Goal: Register for event/course

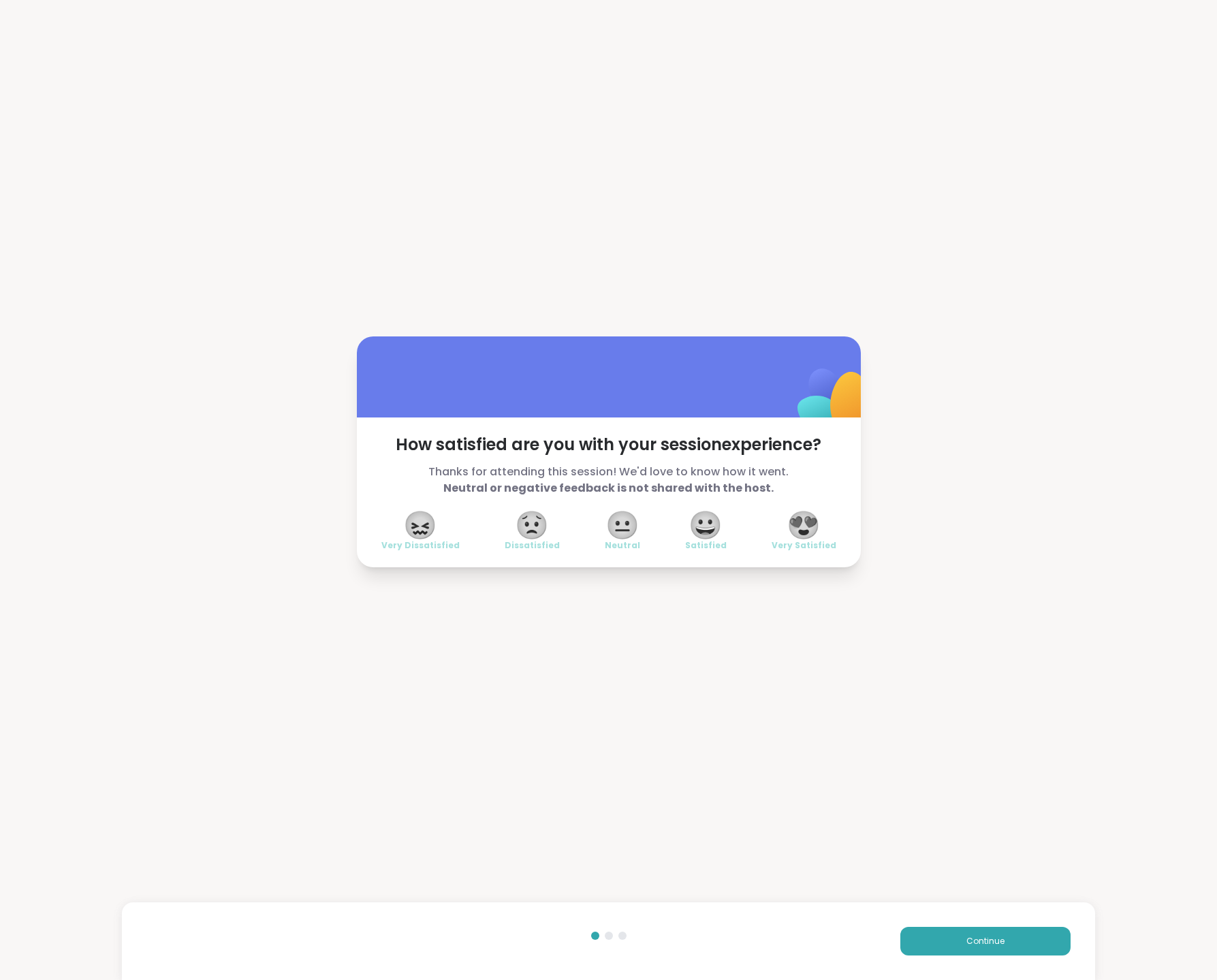
click at [795, 527] on span "😍" at bounding box center [804, 525] width 34 height 25
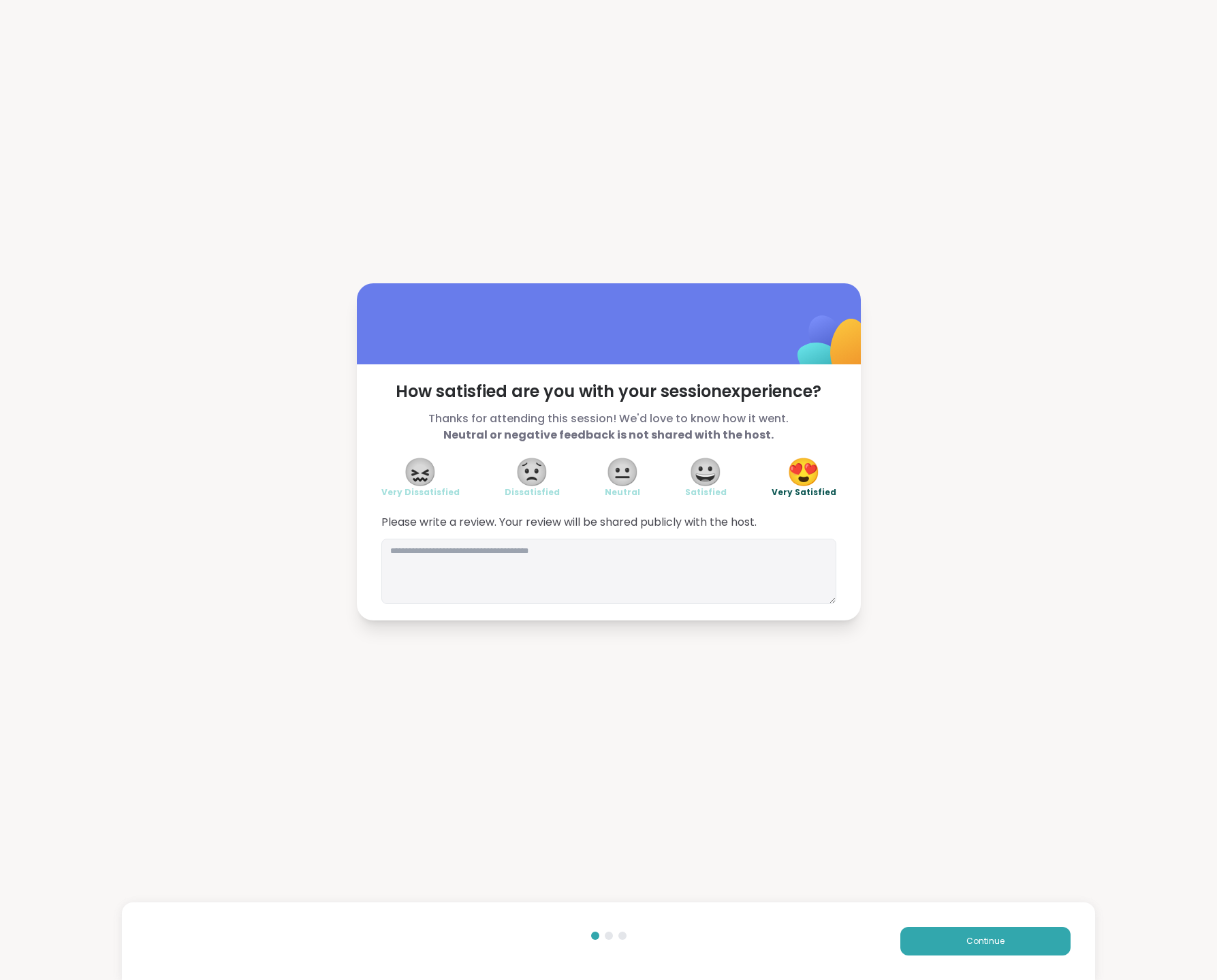
click at [953, 917] on div "Continue" at bounding box center [609, 941] width 974 height 77
click at [954, 931] on button "Continue" at bounding box center [986, 941] width 170 height 28
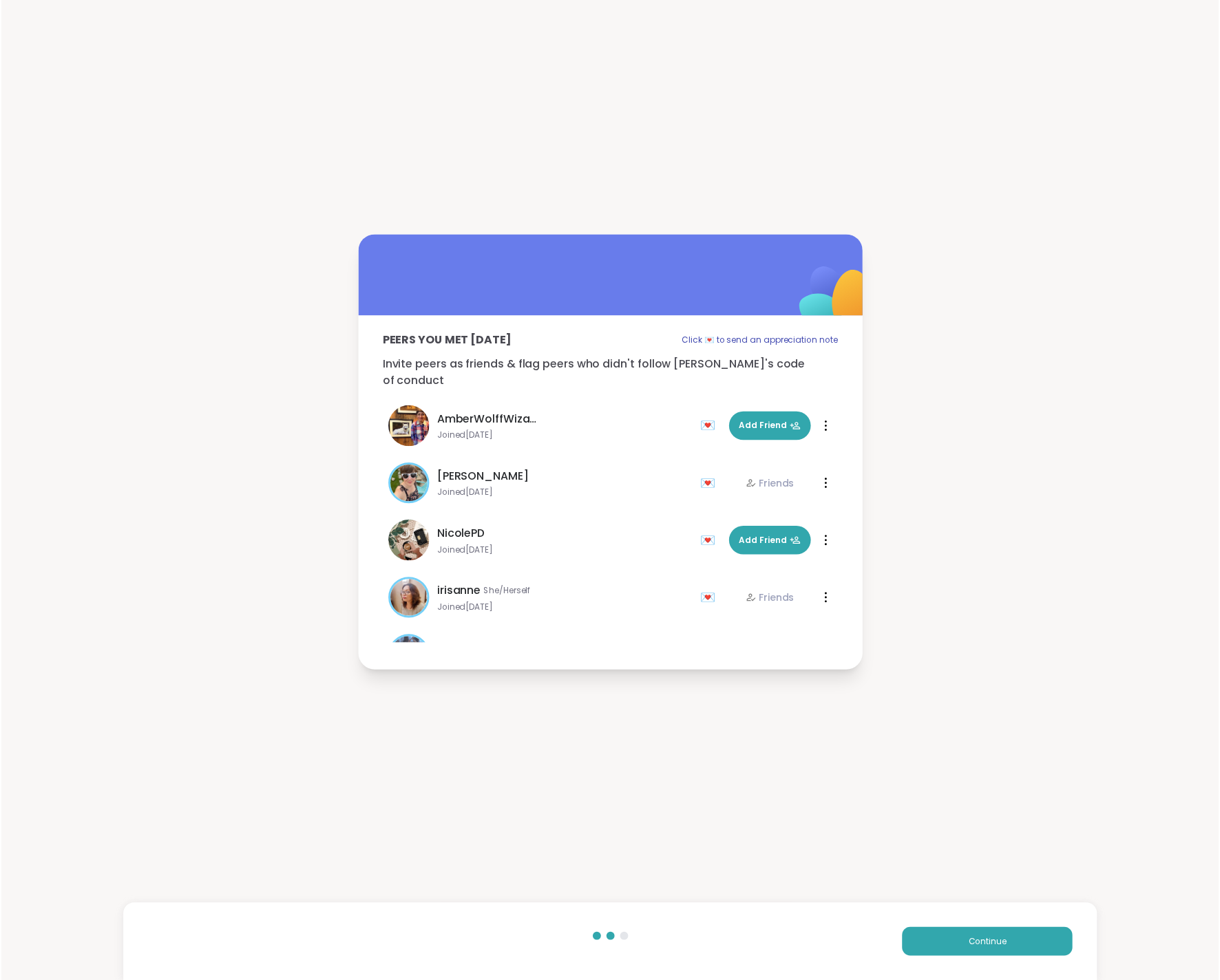
scroll to position [562, 0]
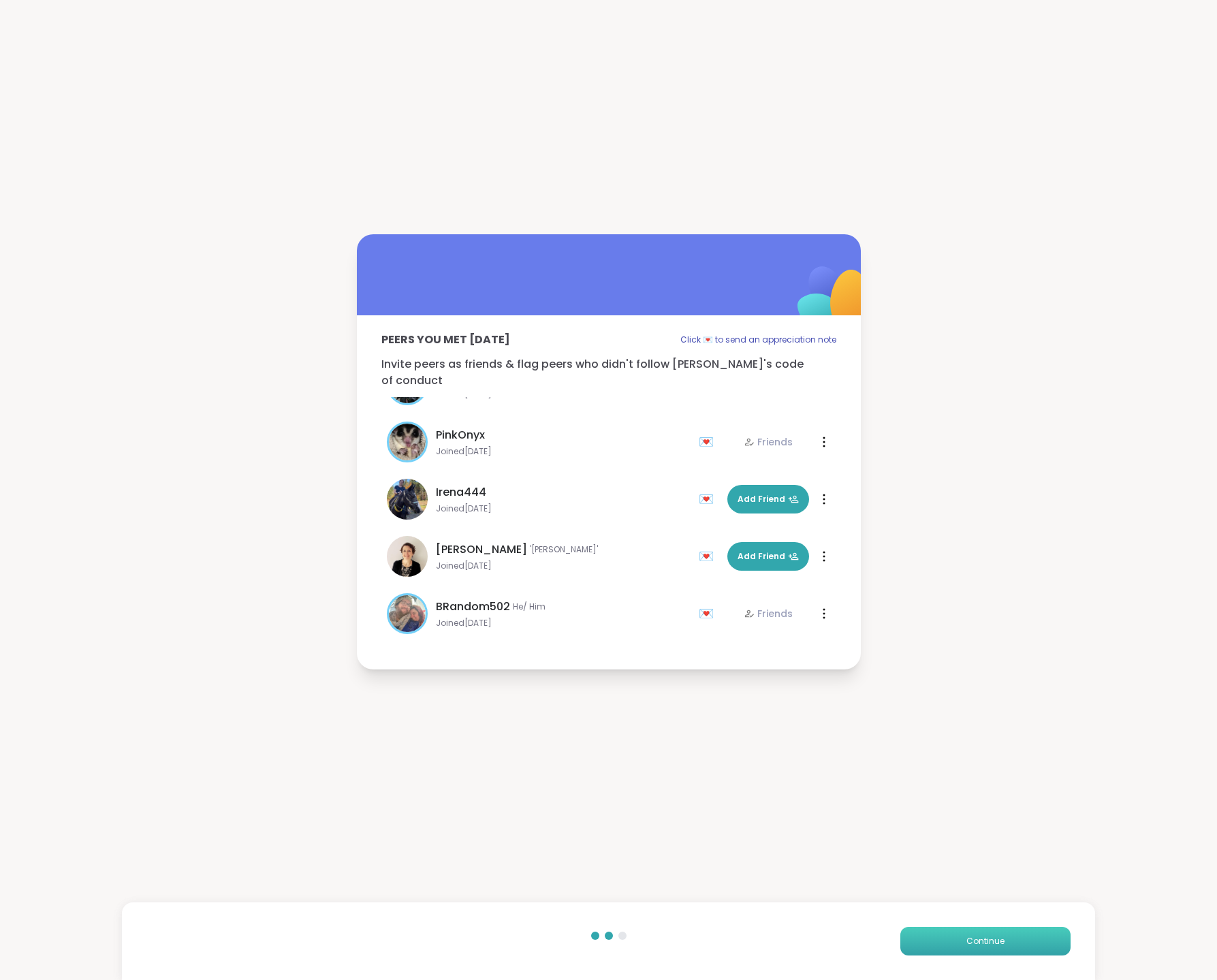
click at [986, 936] on span "Continue" at bounding box center [986, 941] width 38 height 12
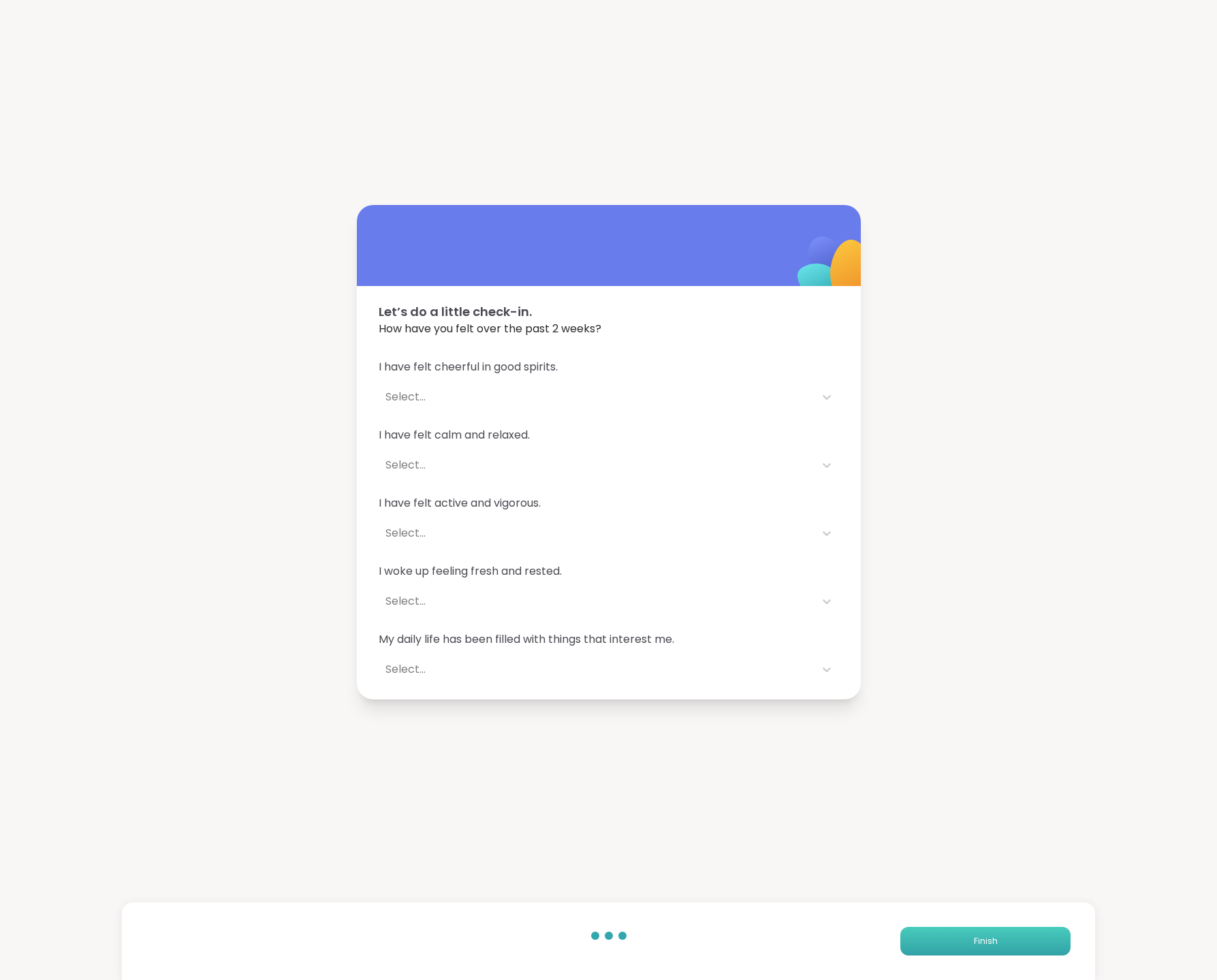
click at [986, 936] on span "Finish" at bounding box center [986, 941] width 24 height 12
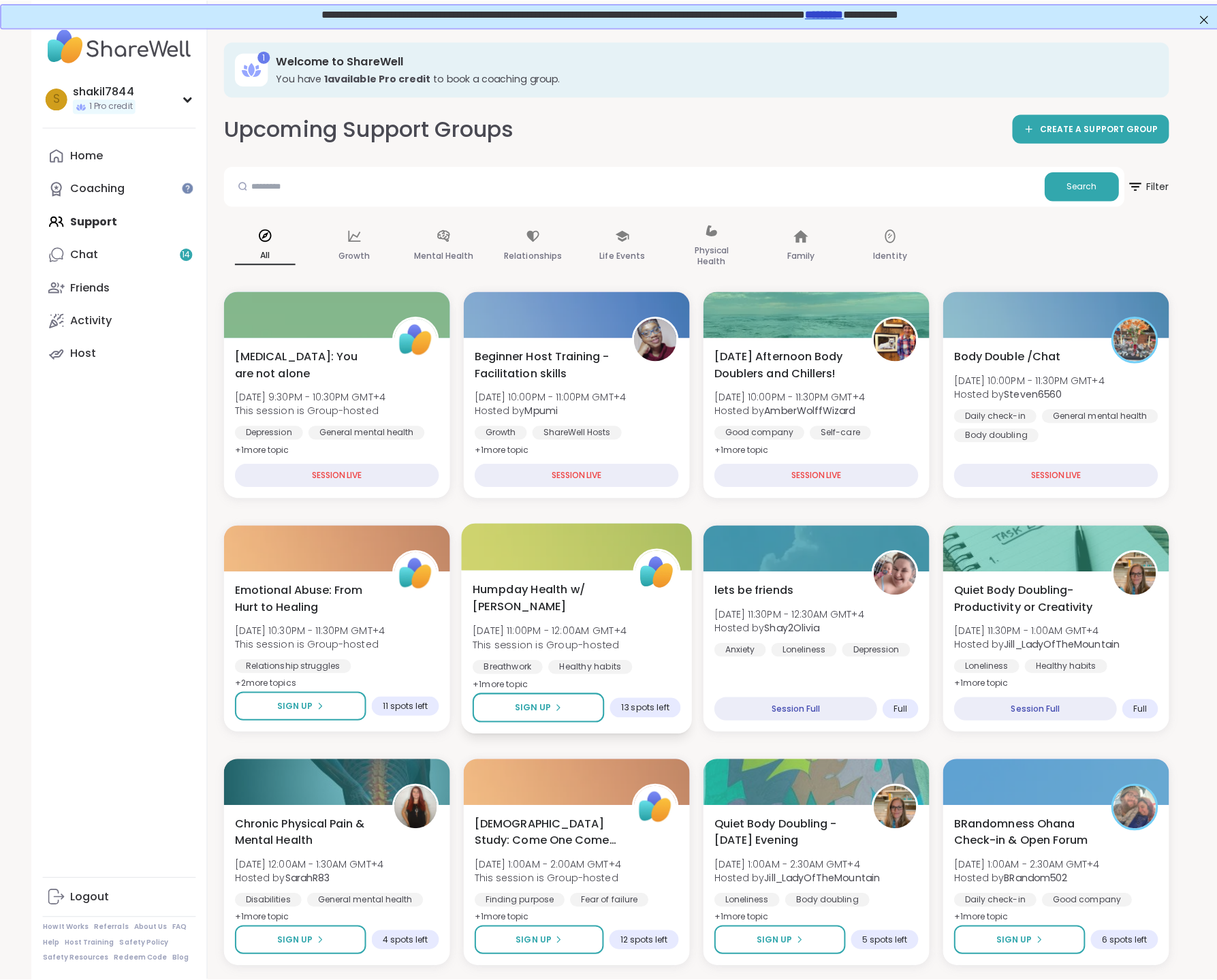
scroll to position [76, 0]
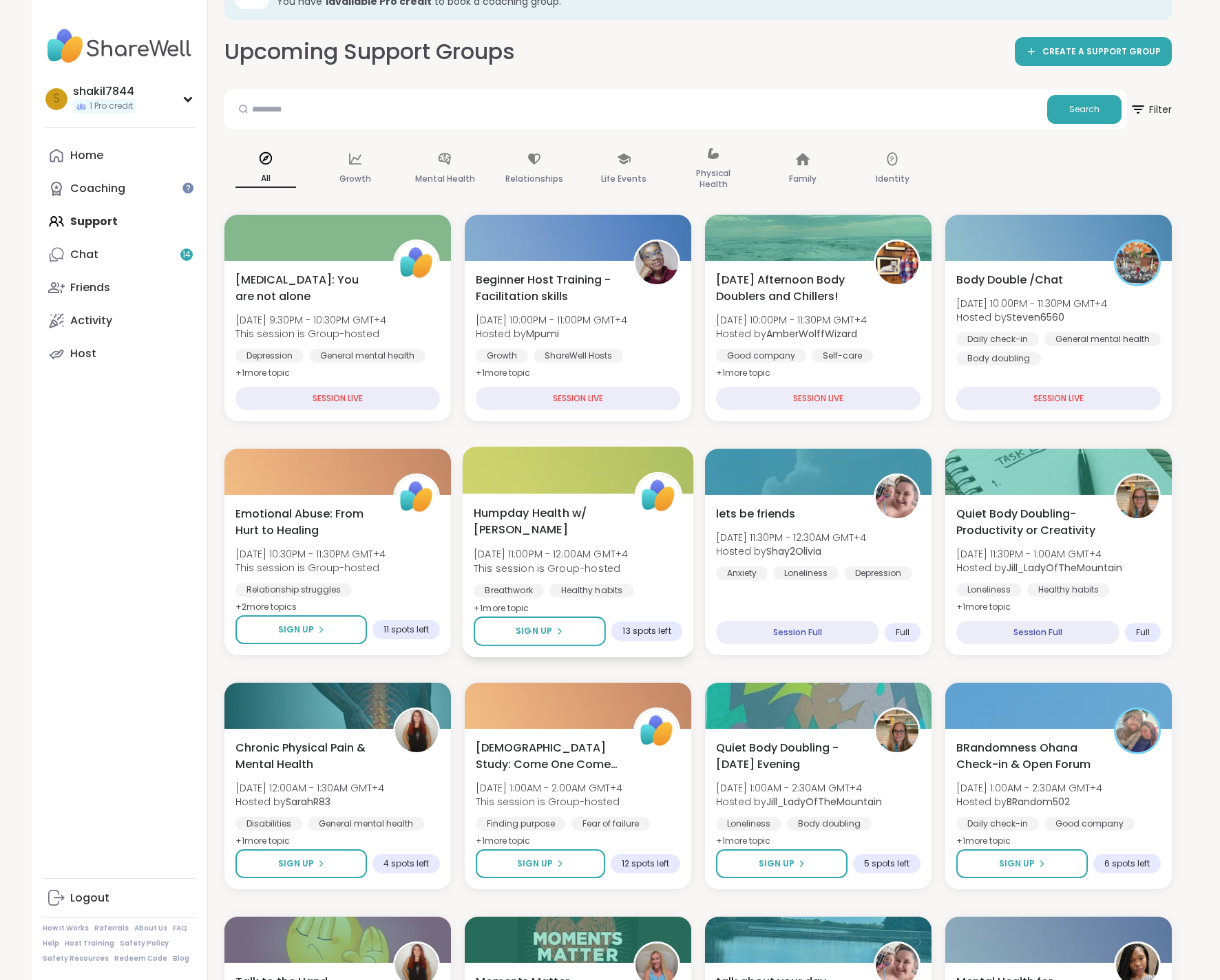
click at [587, 508] on span "Humpday Health w/ Heather" at bounding box center [546, 521] width 145 height 34
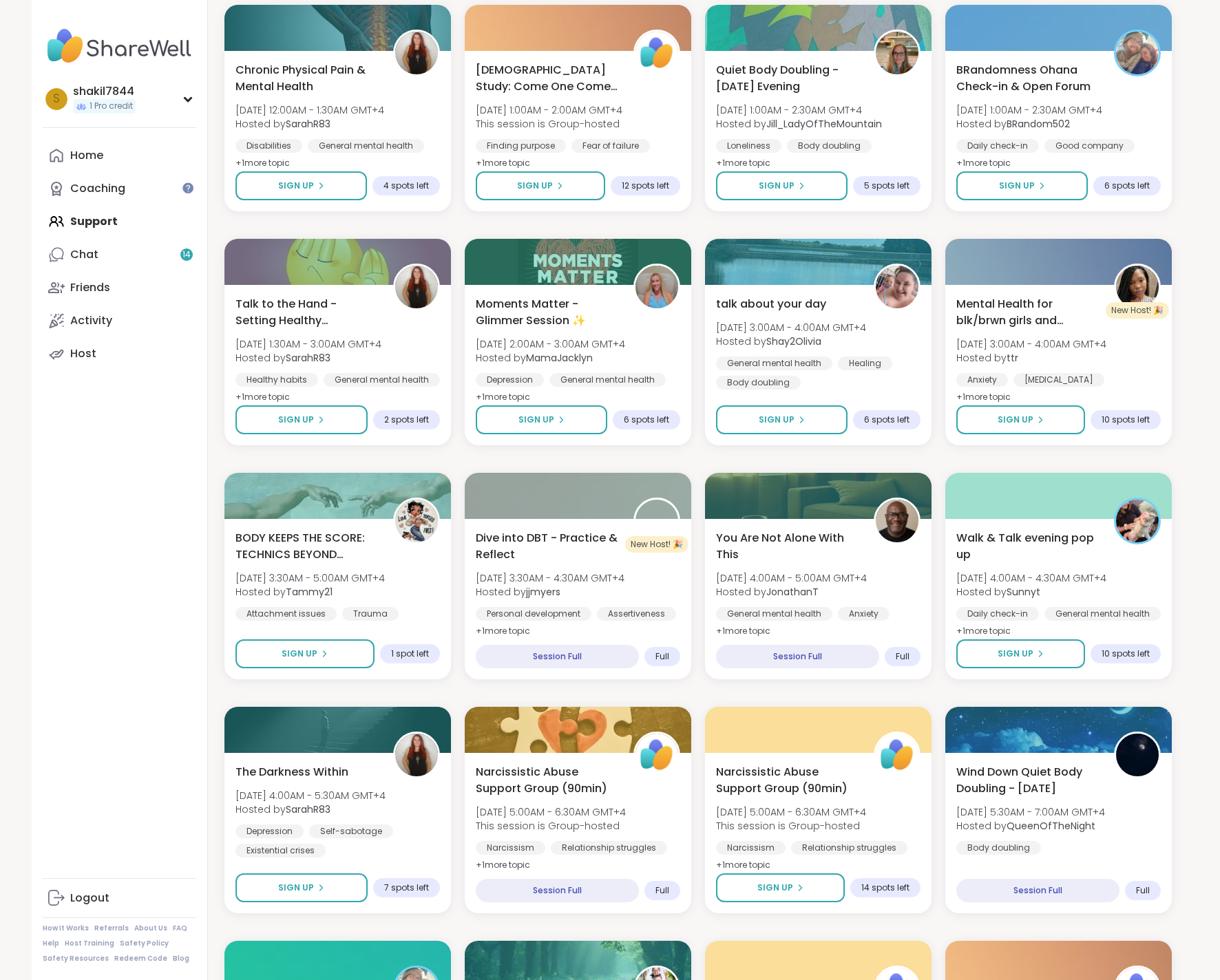
scroll to position [825, 0]
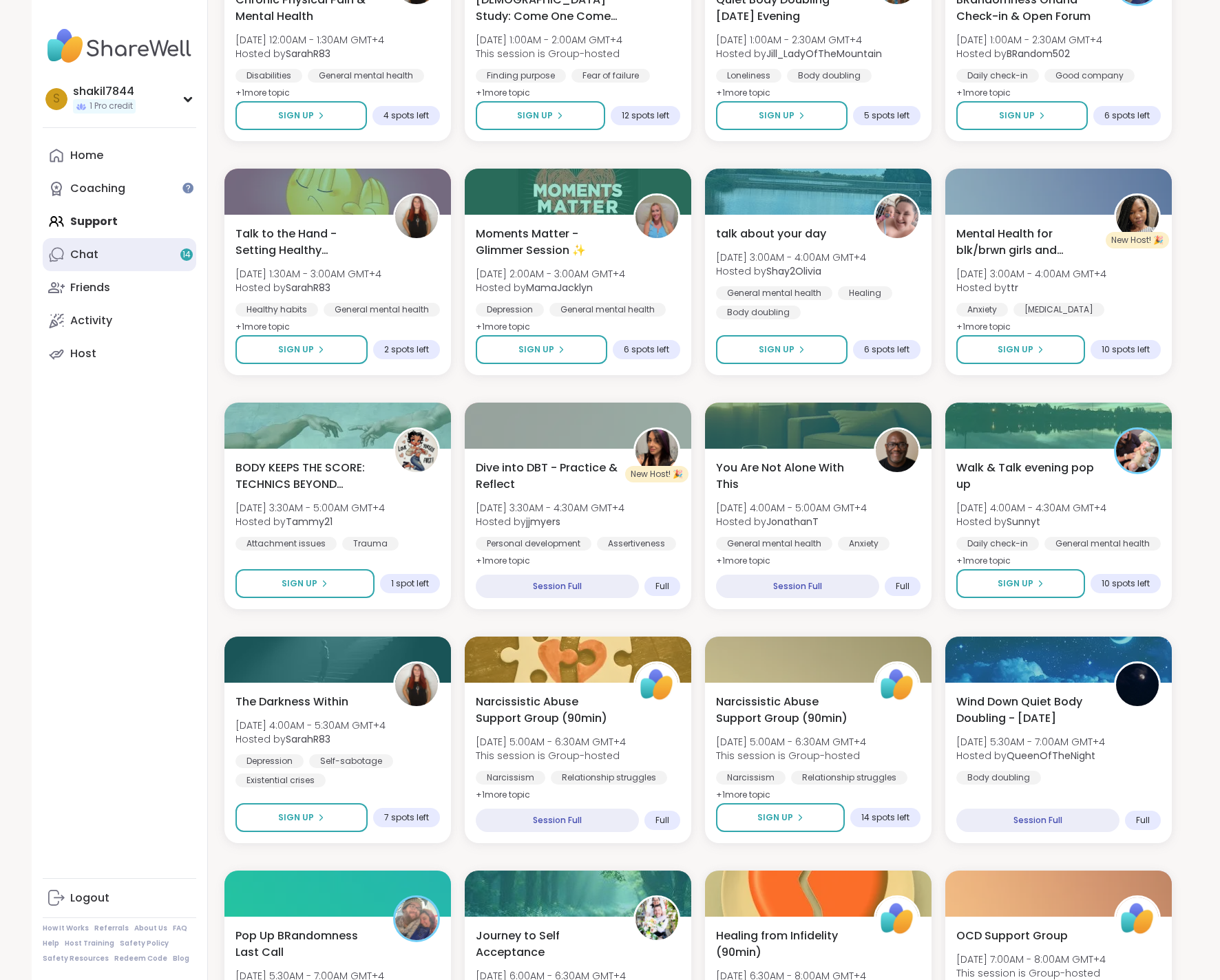
click at [98, 259] on link "Chat 14" at bounding box center [120, 255] width 153 height 33
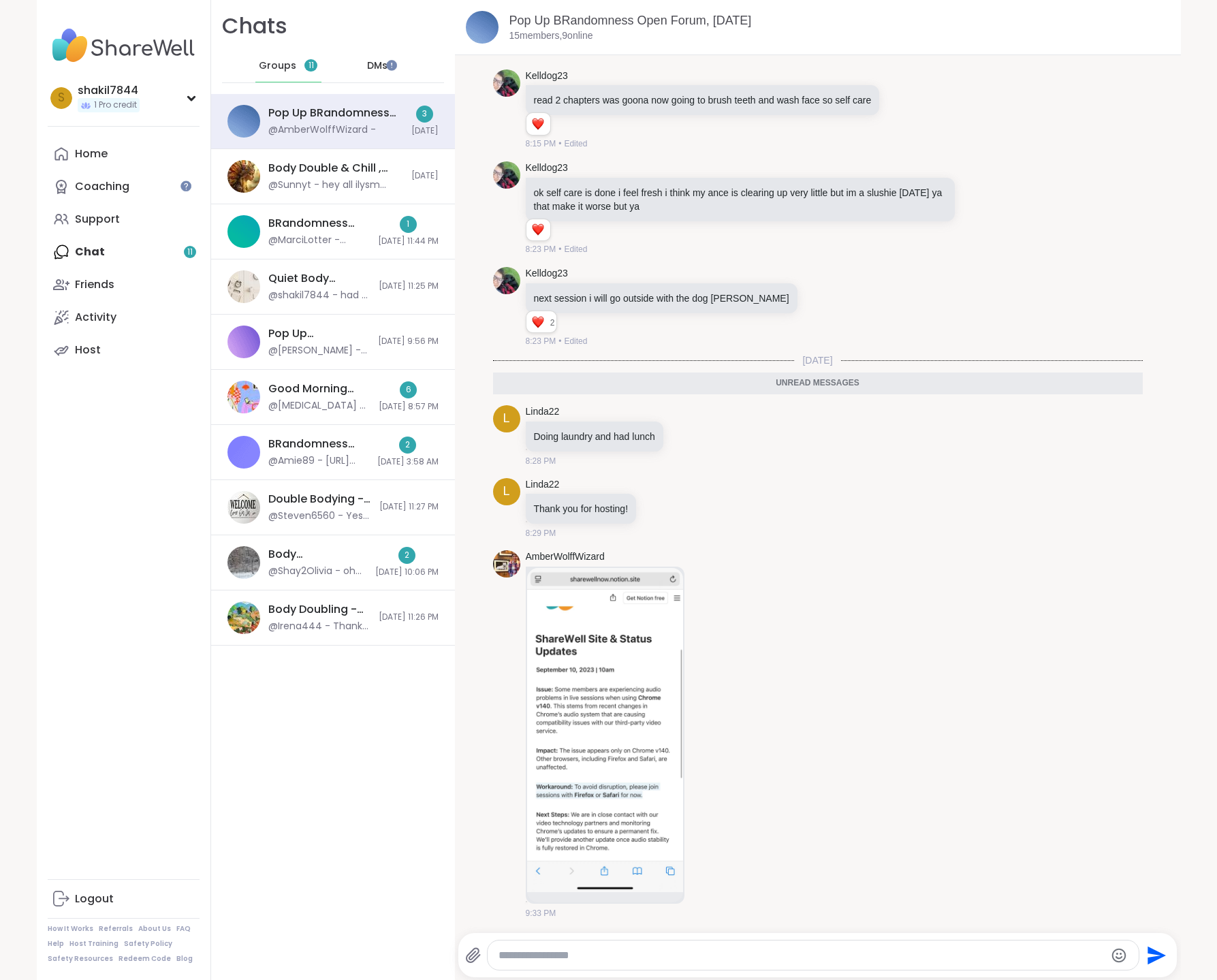
scroll to position [5213, 0]
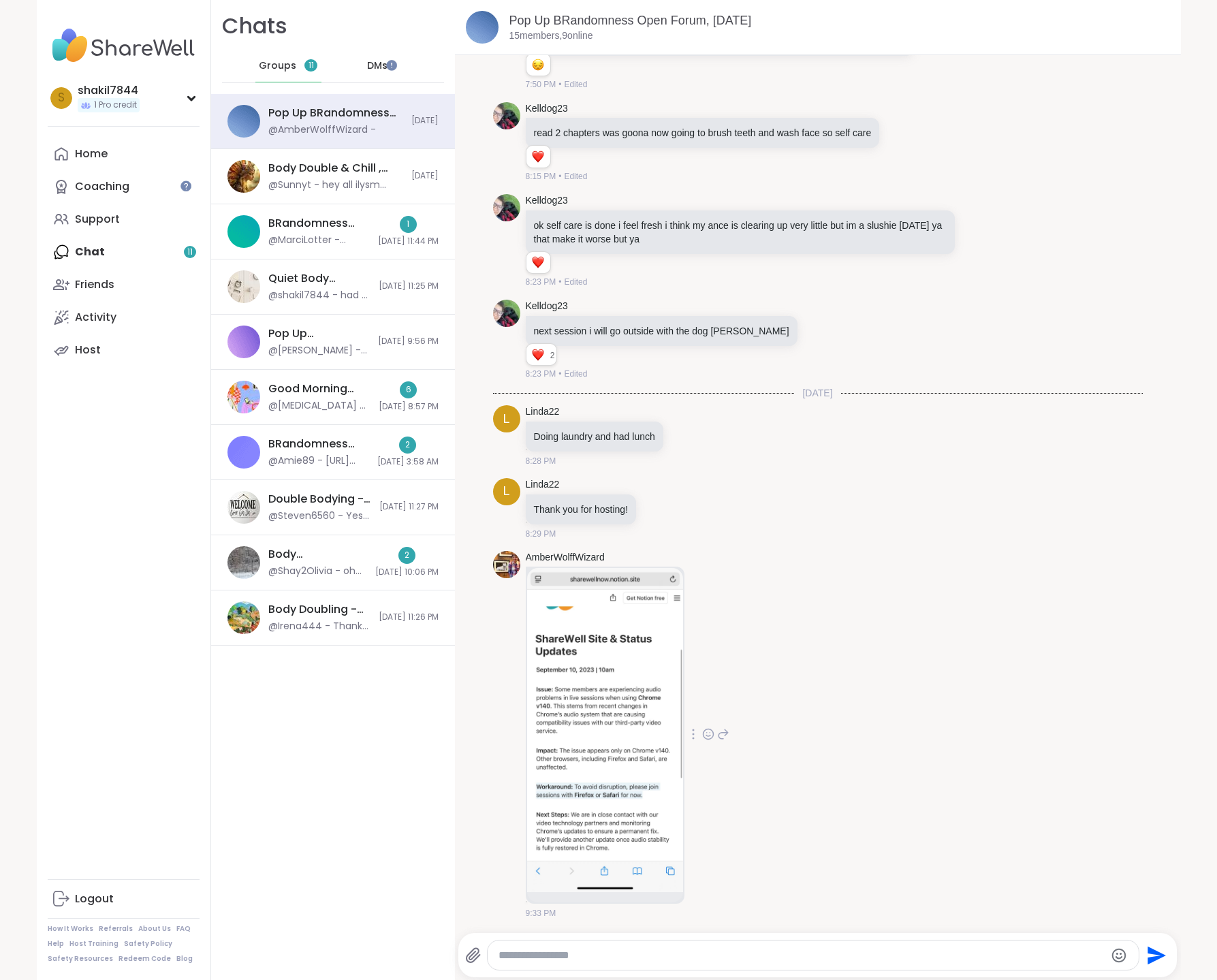
click at [574, 694] on img at bounding box center [605, 730] width 156 height 324
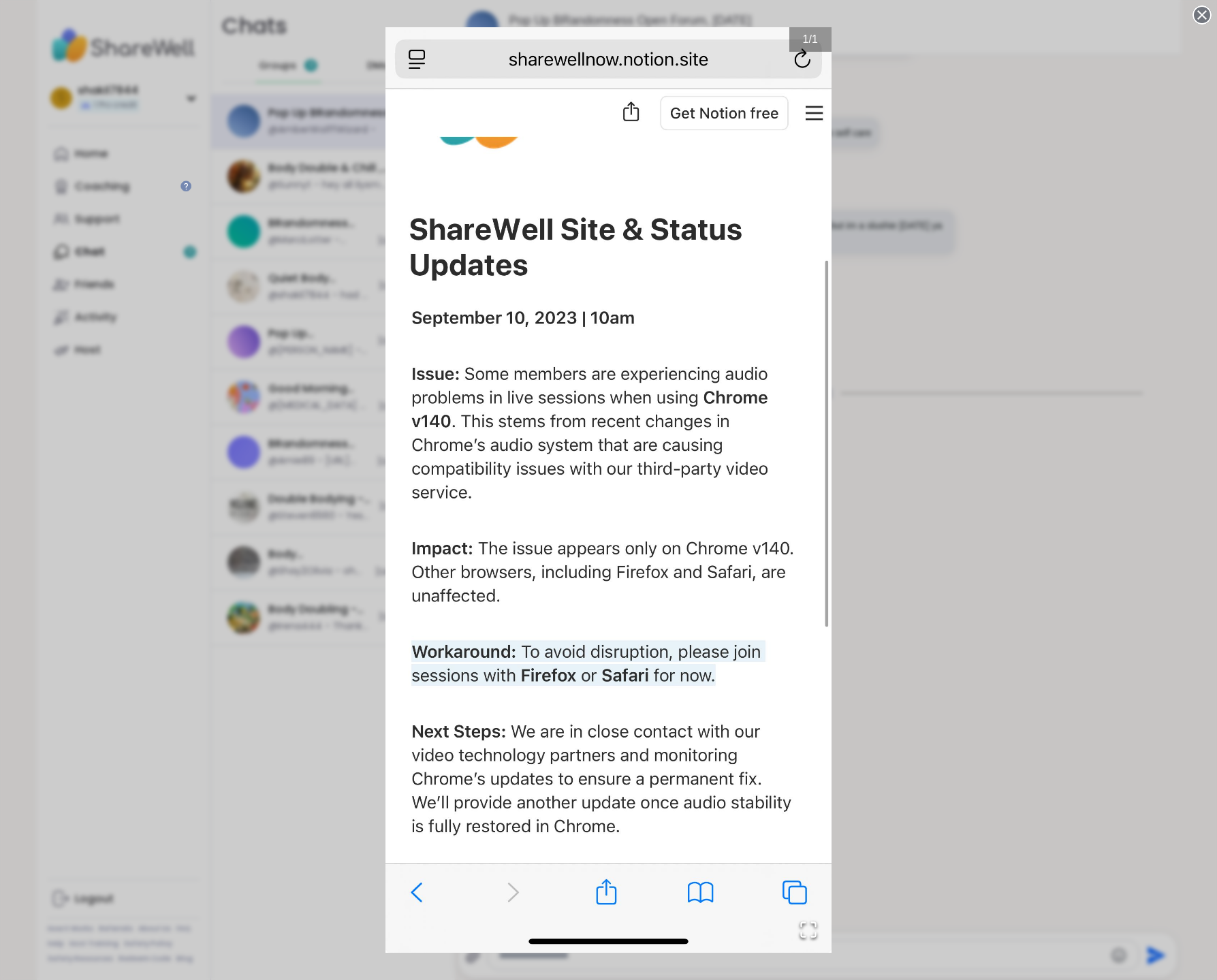
click at [935, 624] on div "1 / 1" at bounding box center [608, 490] width 1217 height 980
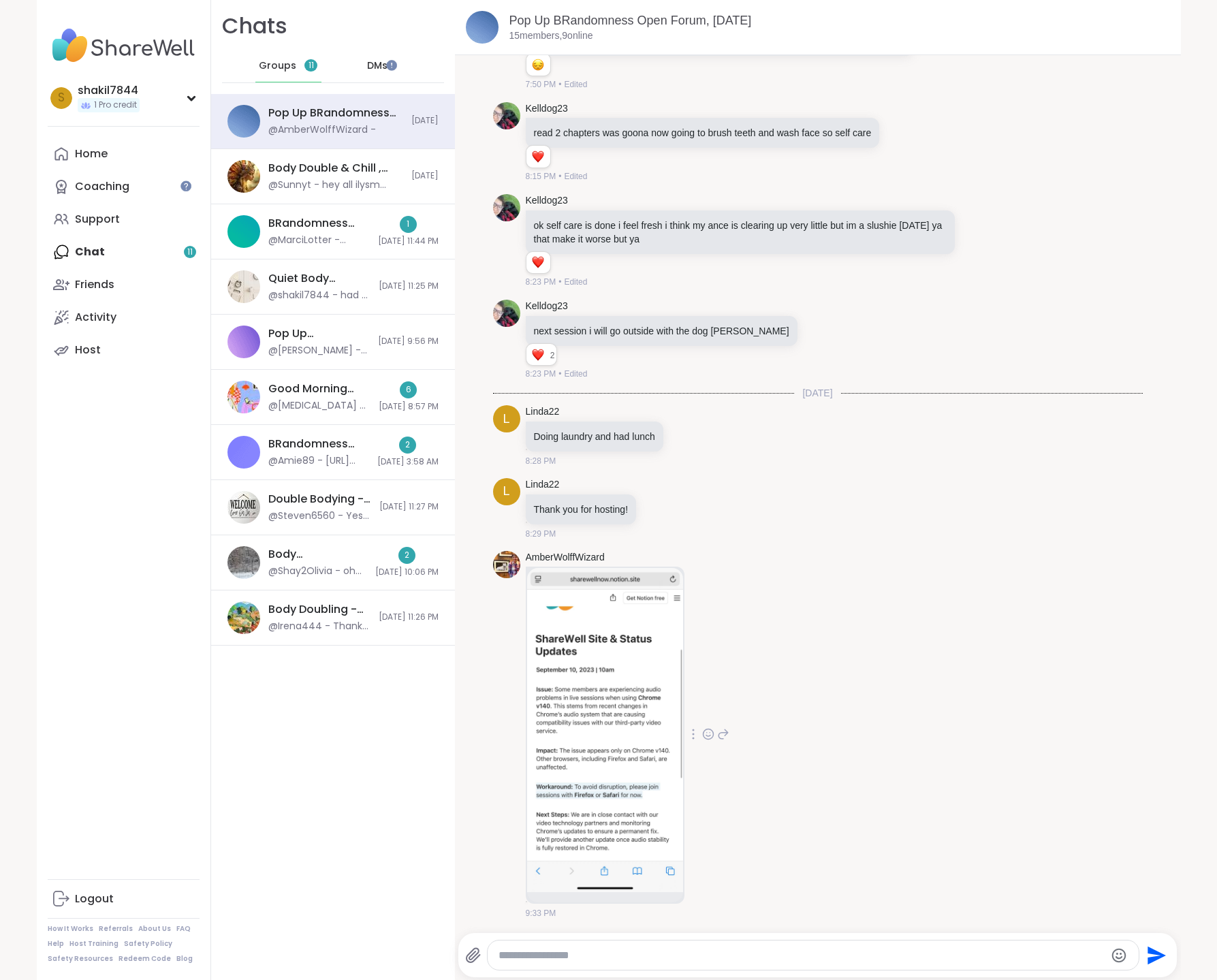
click at [722, 932] on div at bounding box center [821, 931] width 721 height 8
click at [726, 951] on textarea "Type your message" at bounding box center [802, 955] width 607 height 13
type textarea "**********"
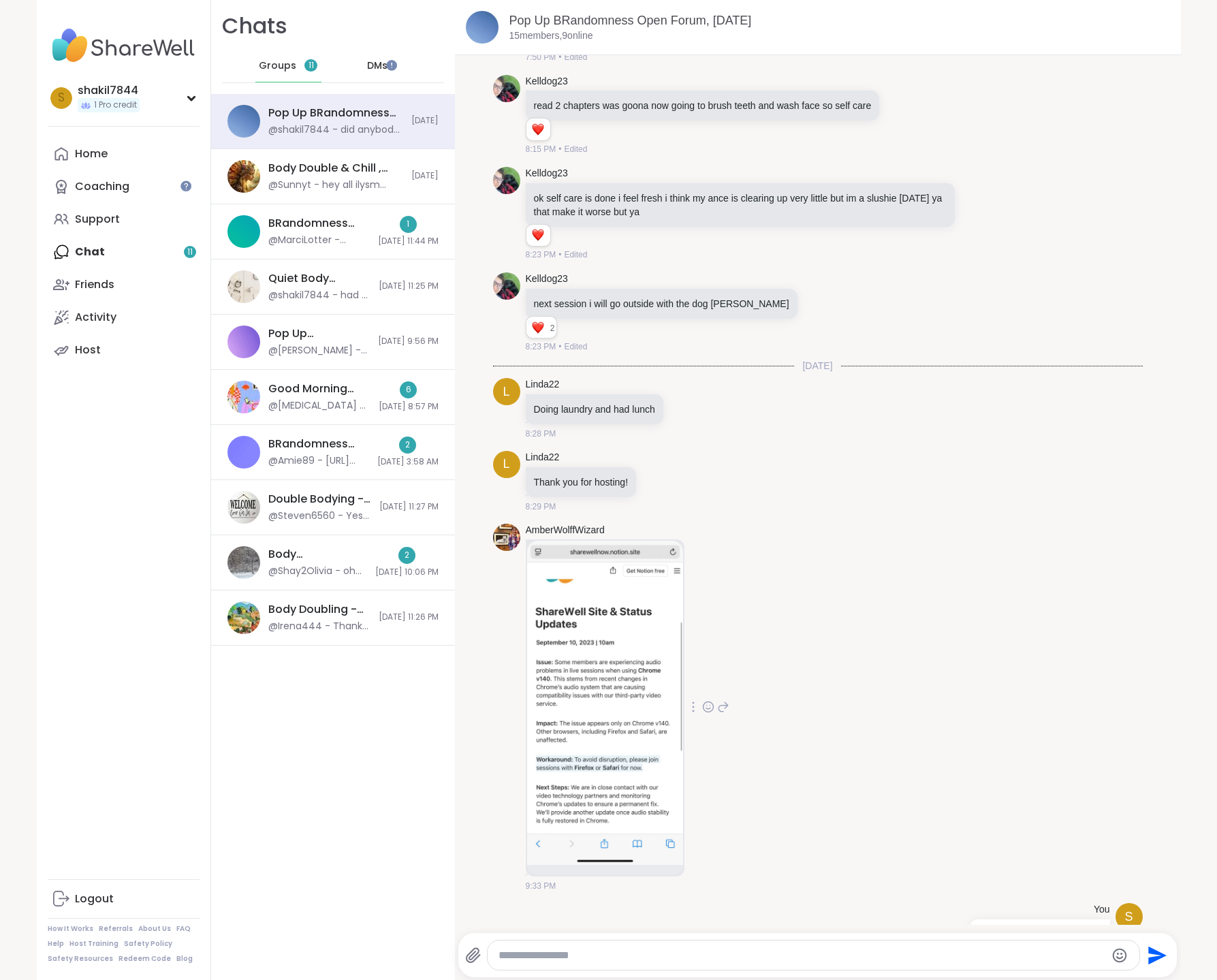
scroll to position [5285, 0]
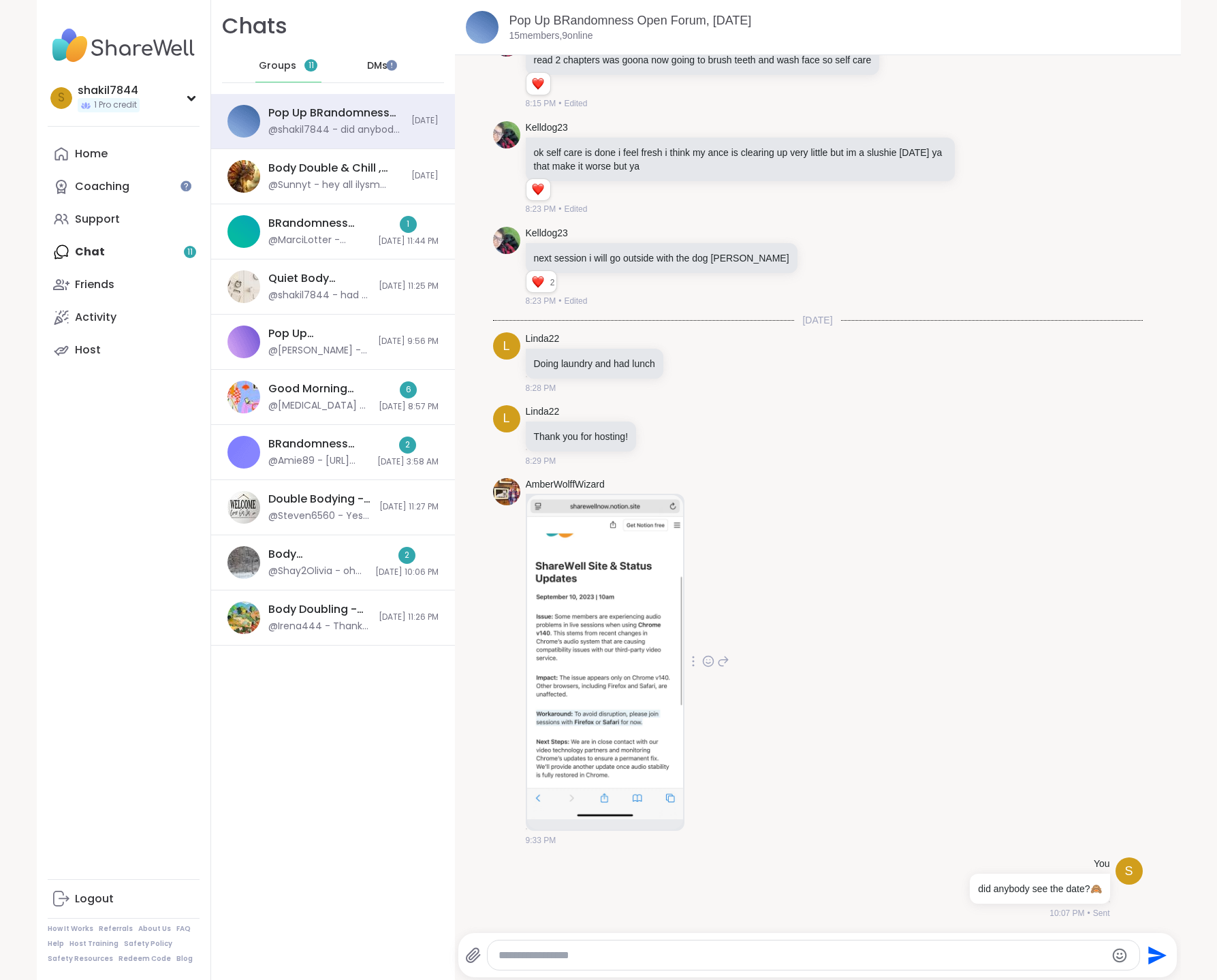
click at [975, 640] on div "AmberWolffWizard 9:33 PM" at bounding box center [818, 662] width 650 height 380
click at [893, 634] on div "AmberWolffWizard 9:33 PM" at bounding box center [818, 662] width 650 height 380
click at [770, 955] on textarea "Type your message" at bounding box center [802, 955] width 607 height 13
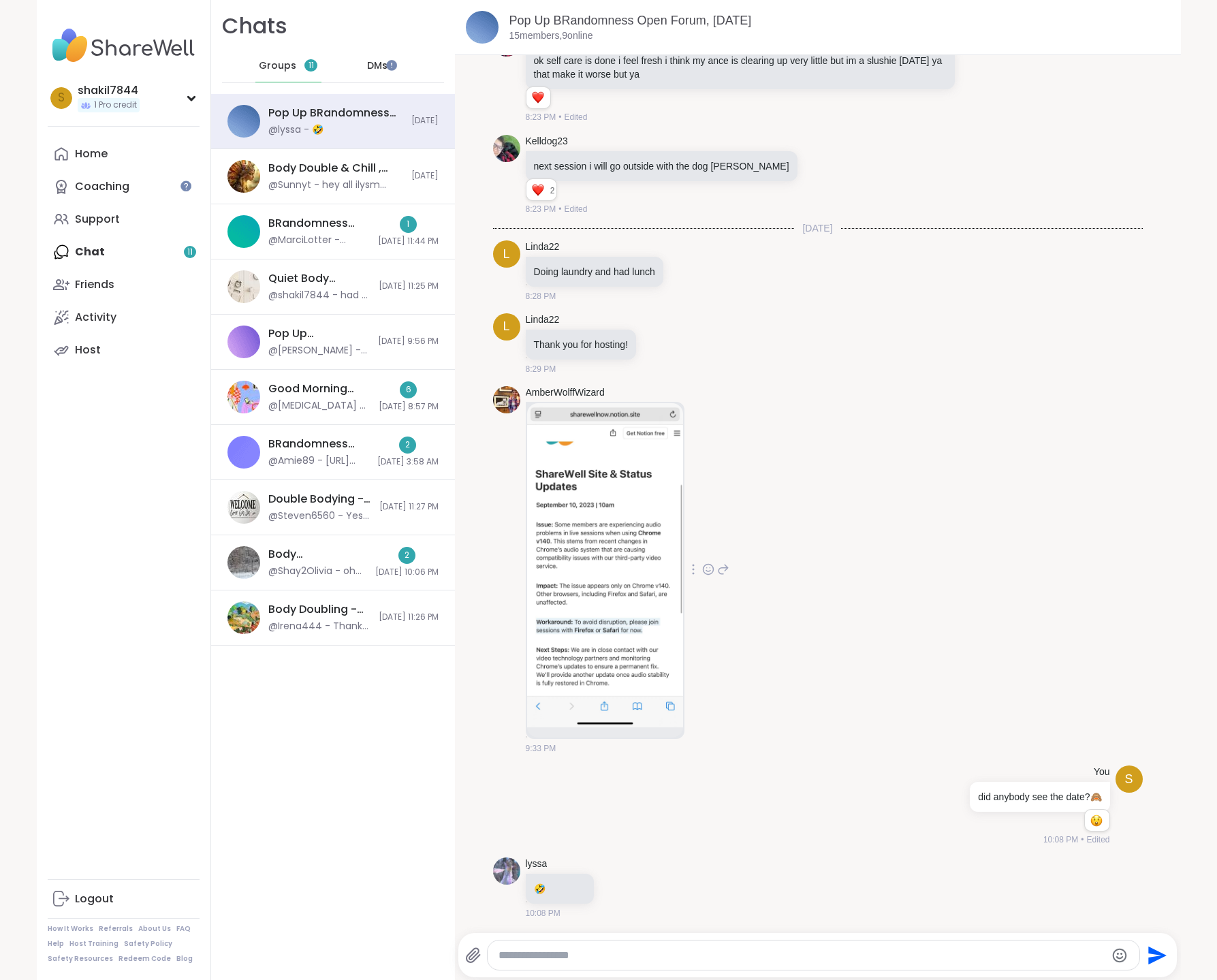
scroll to position [5377, 0]
click at [320, 245] on div "@MarciLotter - @BRandom502 check DM" at bounding box center [319, 240] width 101 height 13
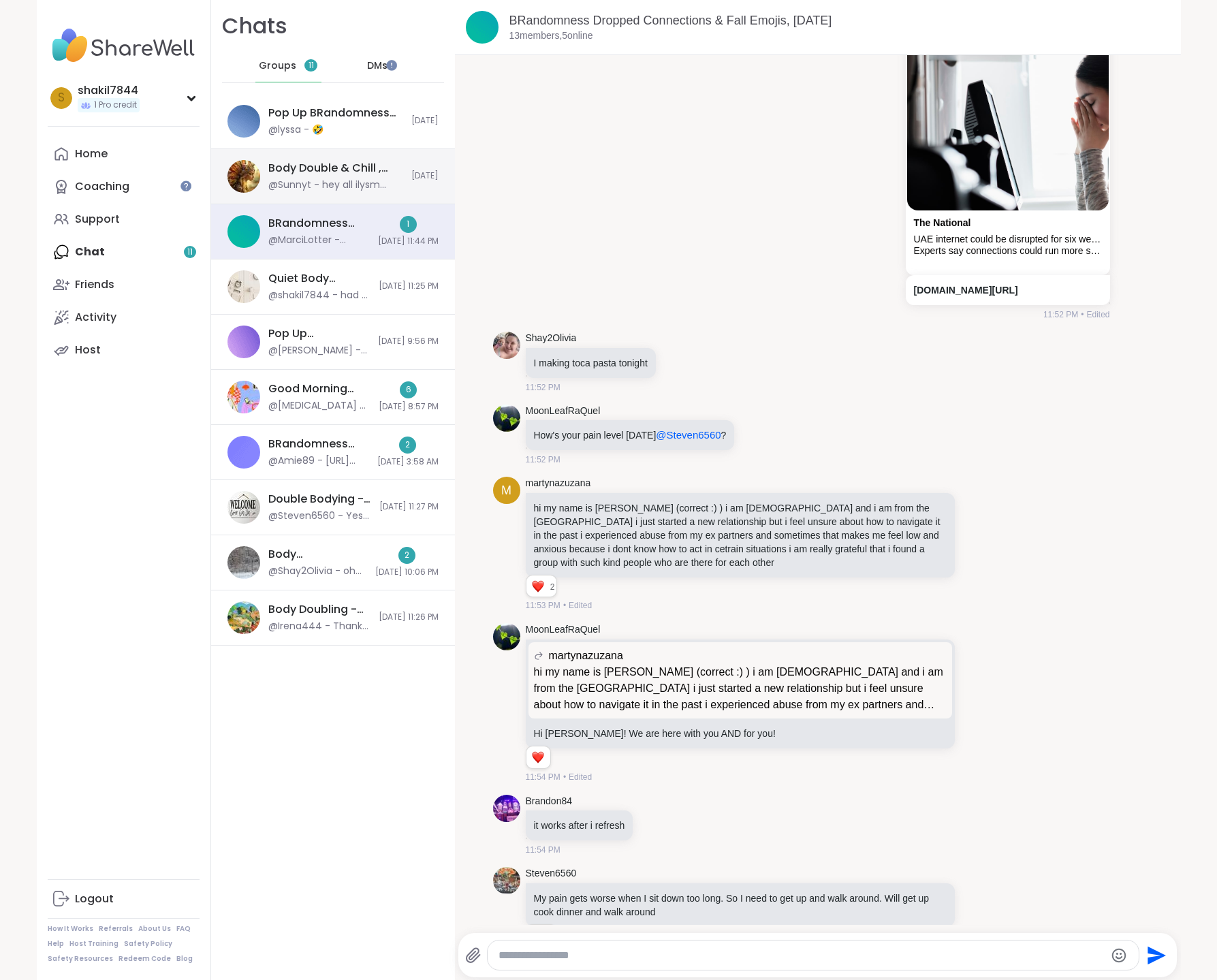
scroll to position [8247, 0]
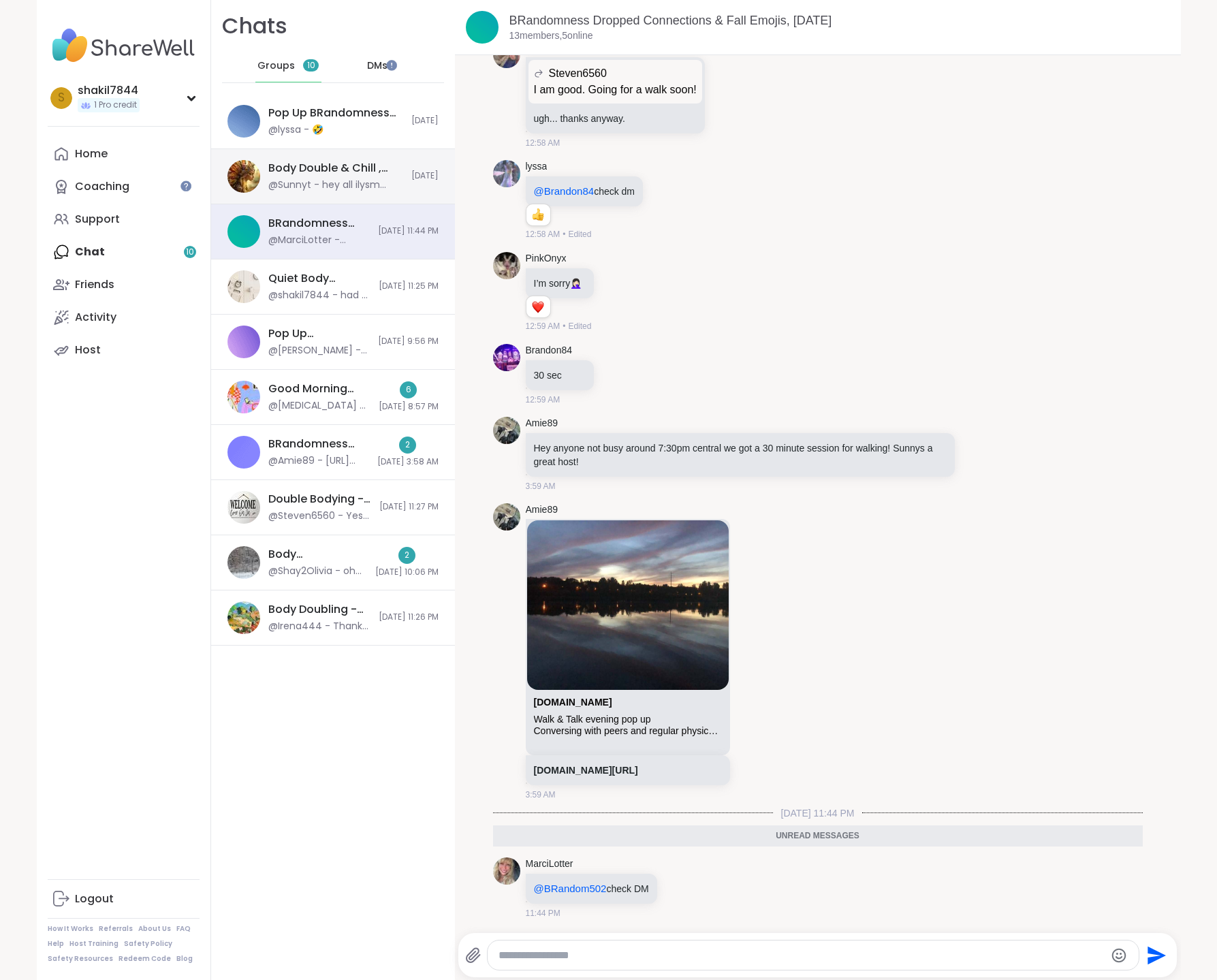
click at [334, 174] on div "Body Double & Chill , Sep 09" at bounding box center [336, 168] width 135 height 15
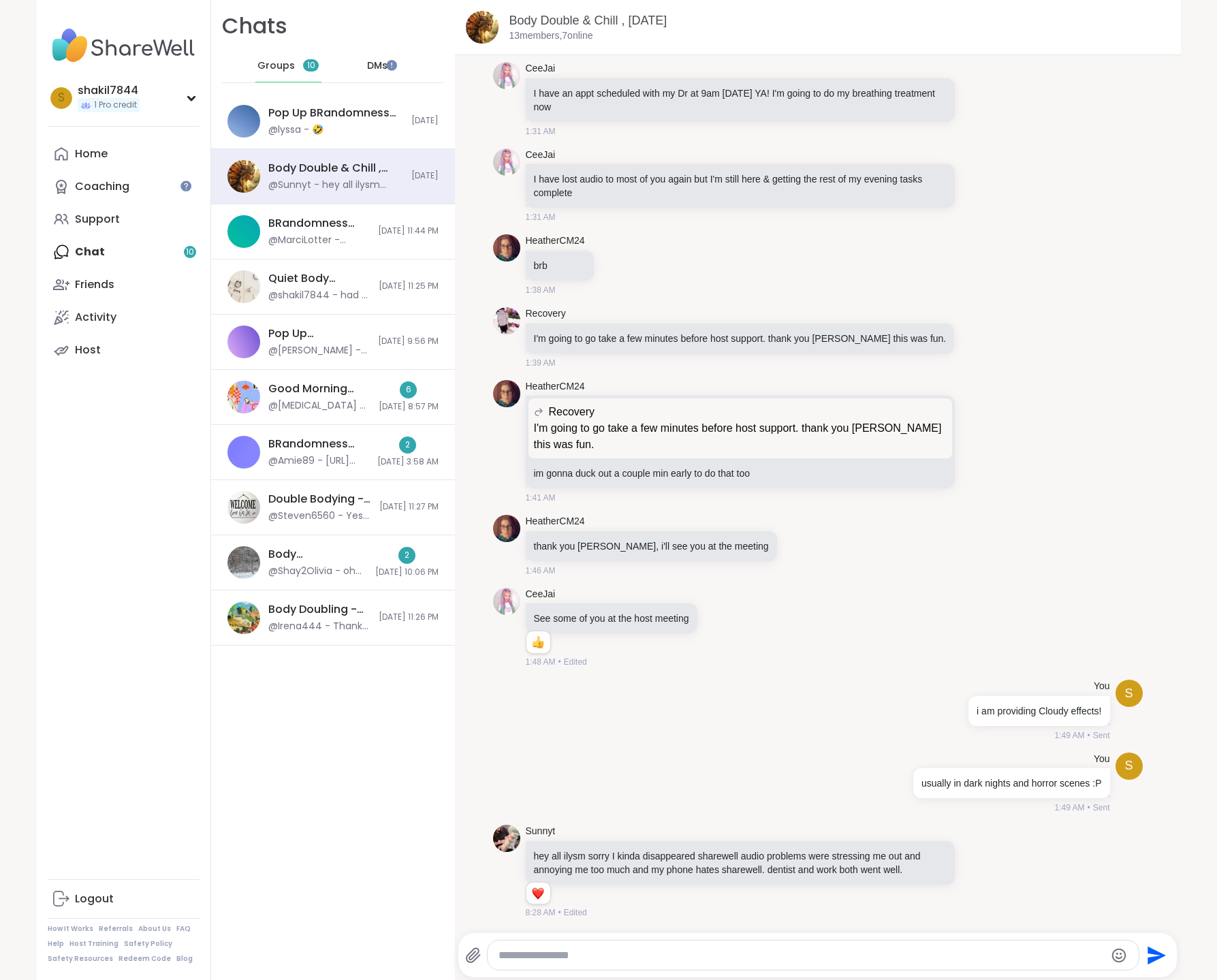
scroll to position [4472, 0]
click at [333, 126] on div "Pop Up BRandomness Open Forum, Sep 10 @lyssa - 🤣" at bounding box center [336, 121] width 135 height 31
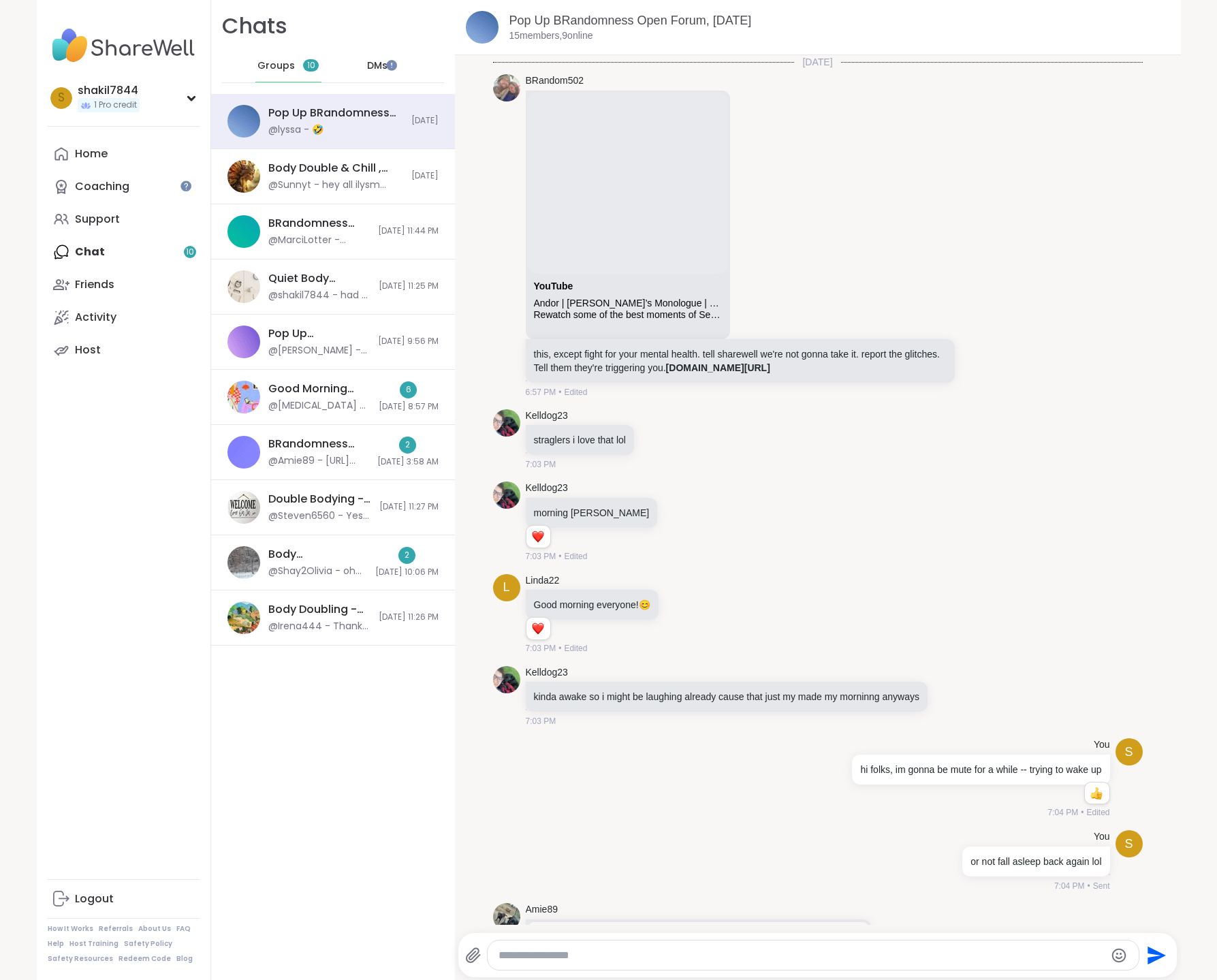
scroll to position [5364, 0]
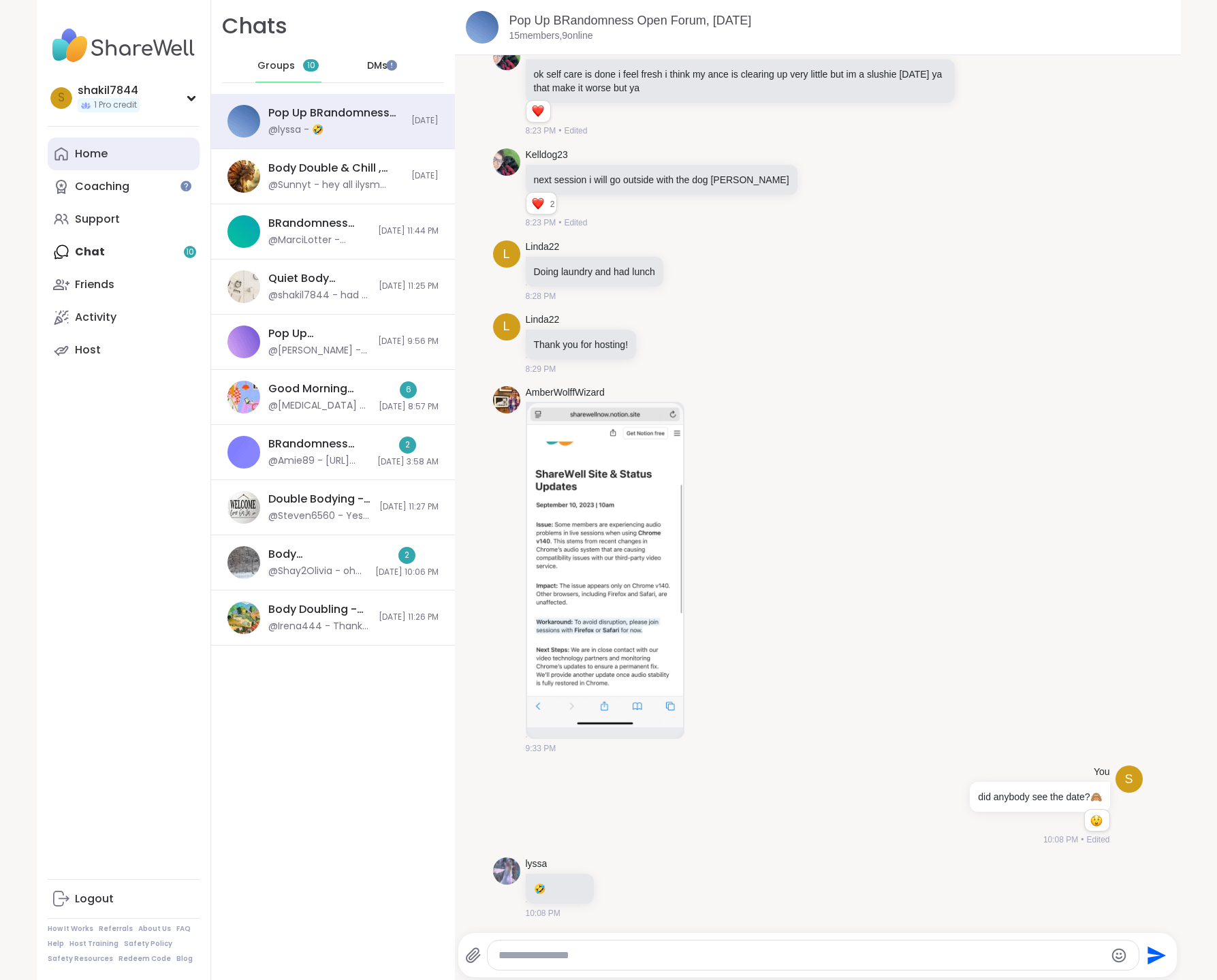
click at [87, 148] on div "Home" at bounding box center [92, 154] width 33 height 15
click at [557, 951] on textarea "Type your message" at bounding box center [802, 955] width 607 height 13
type textarea "**********"
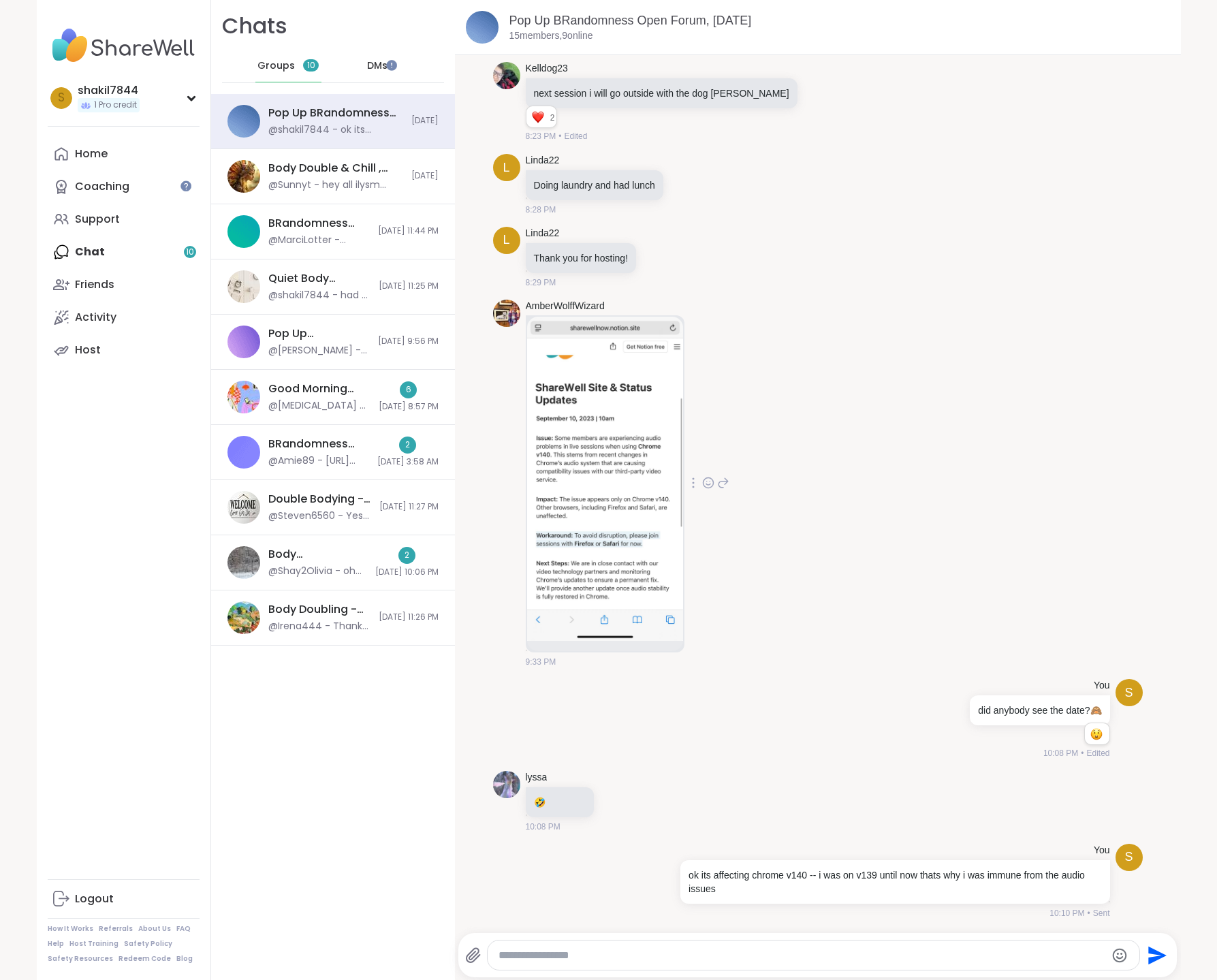
scroll to position [5522, 0]
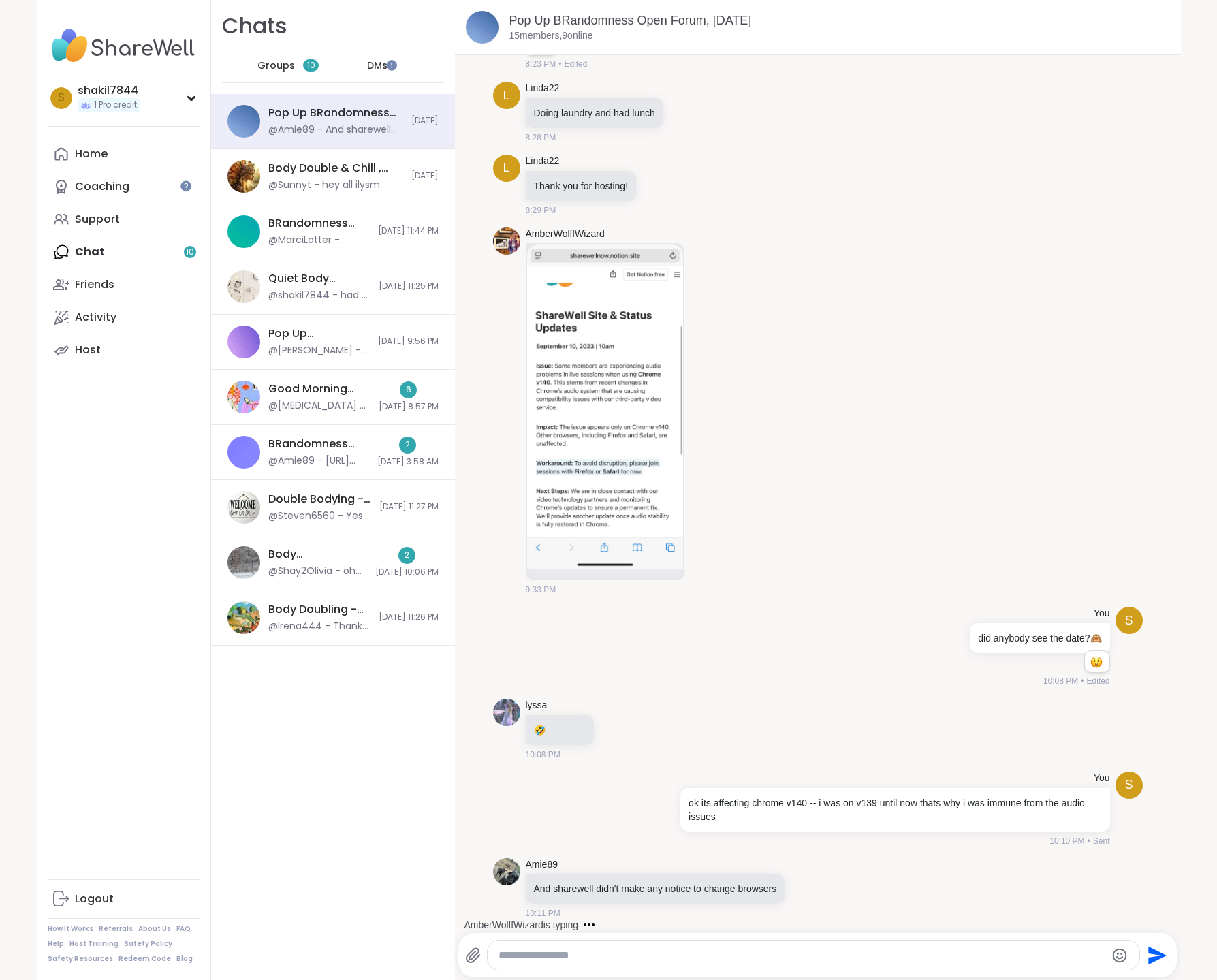
click at [659, 951] on textarea "Type your message" at bounding box center [802, 955] width 607 height 13
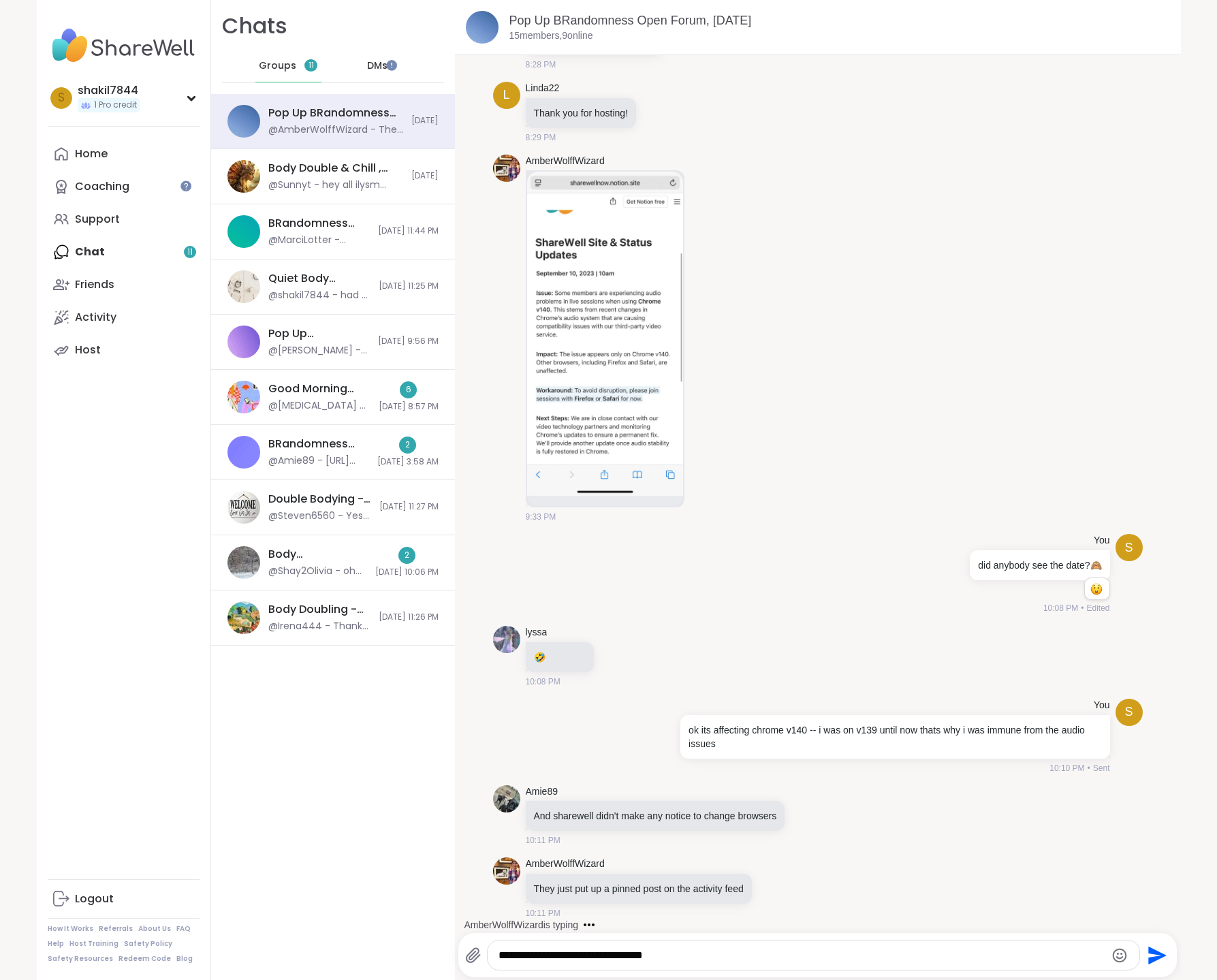
type textarea "**********"
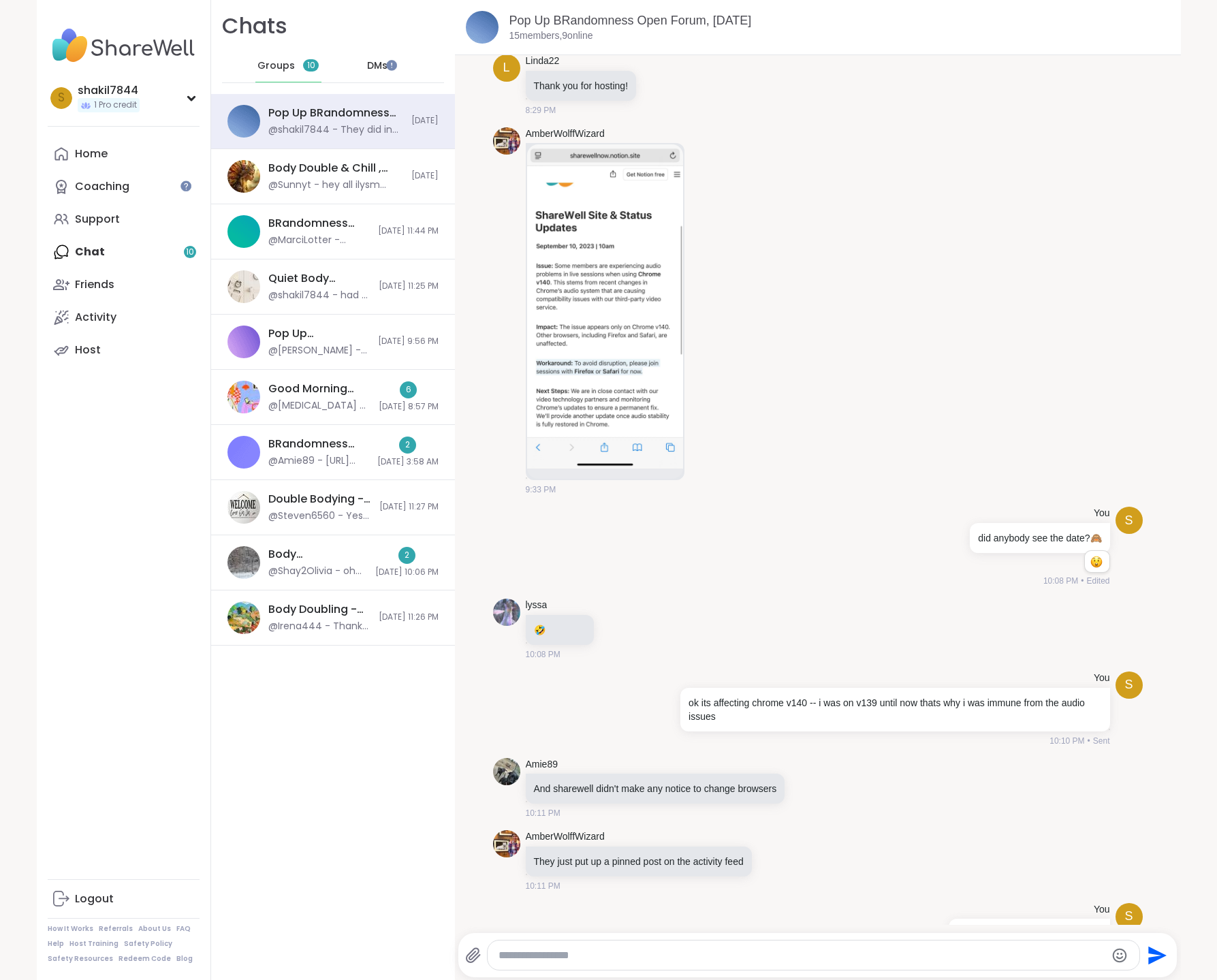
scroll to position [5668, 0]
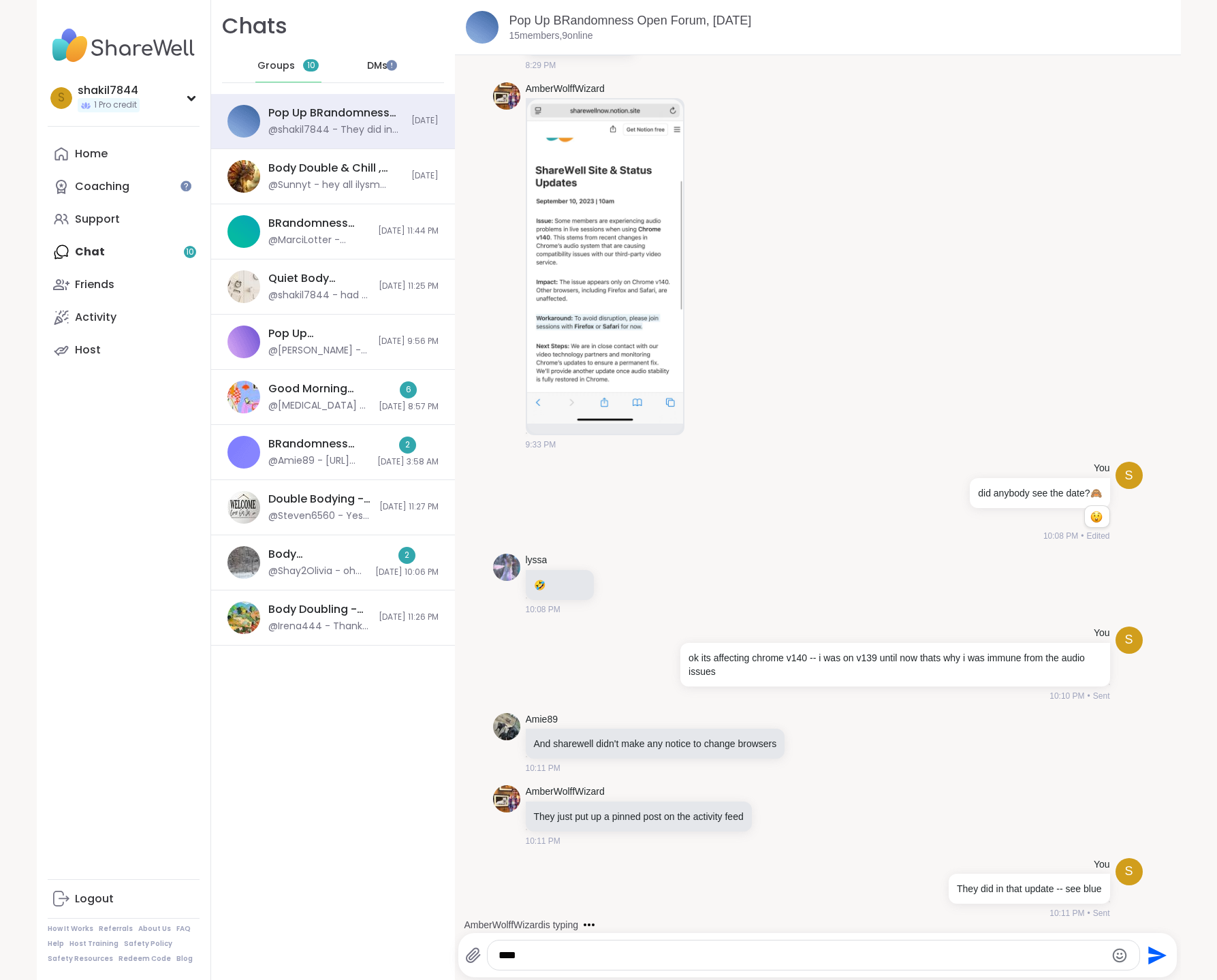
type textarea "****"
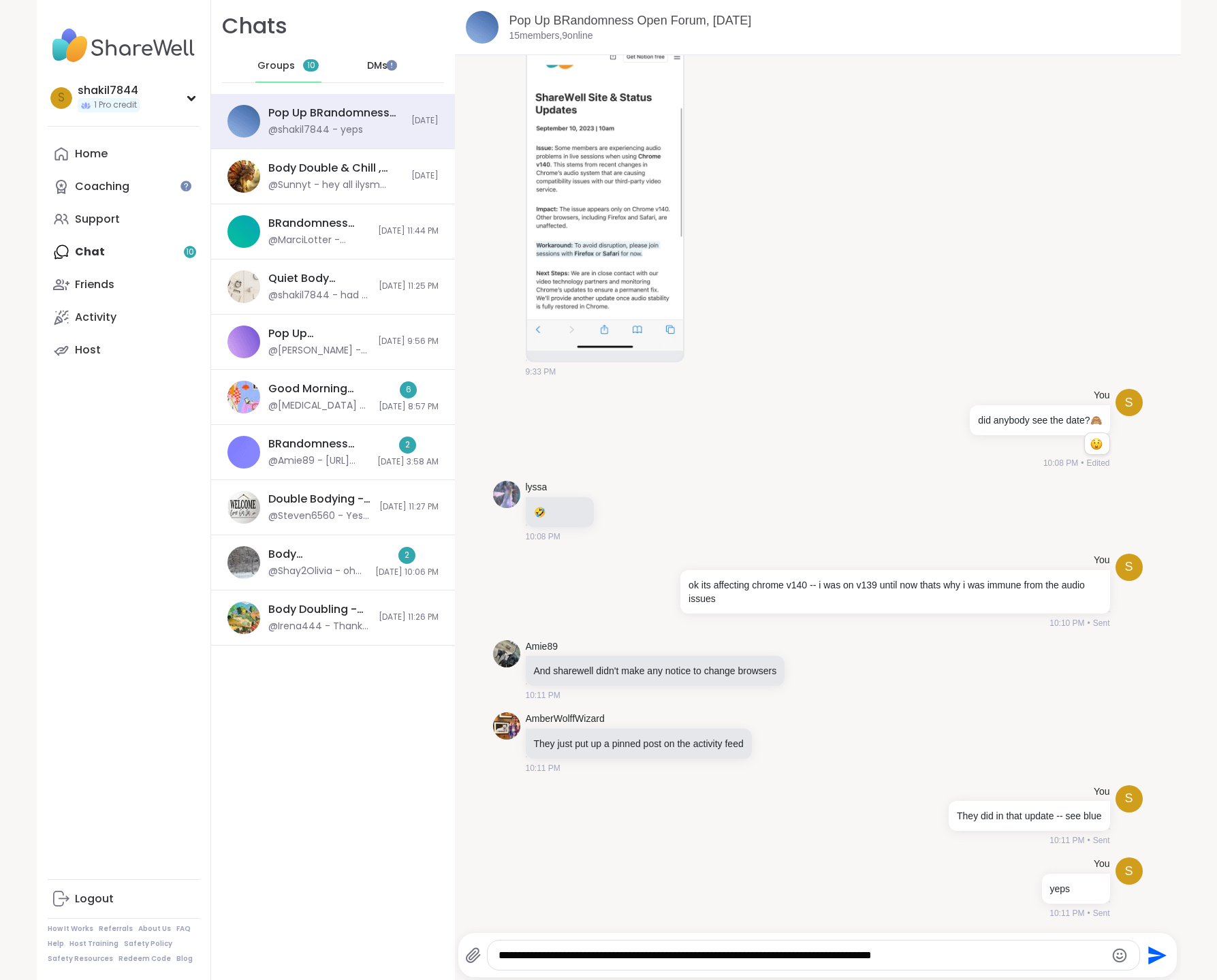
type textarea "**********"
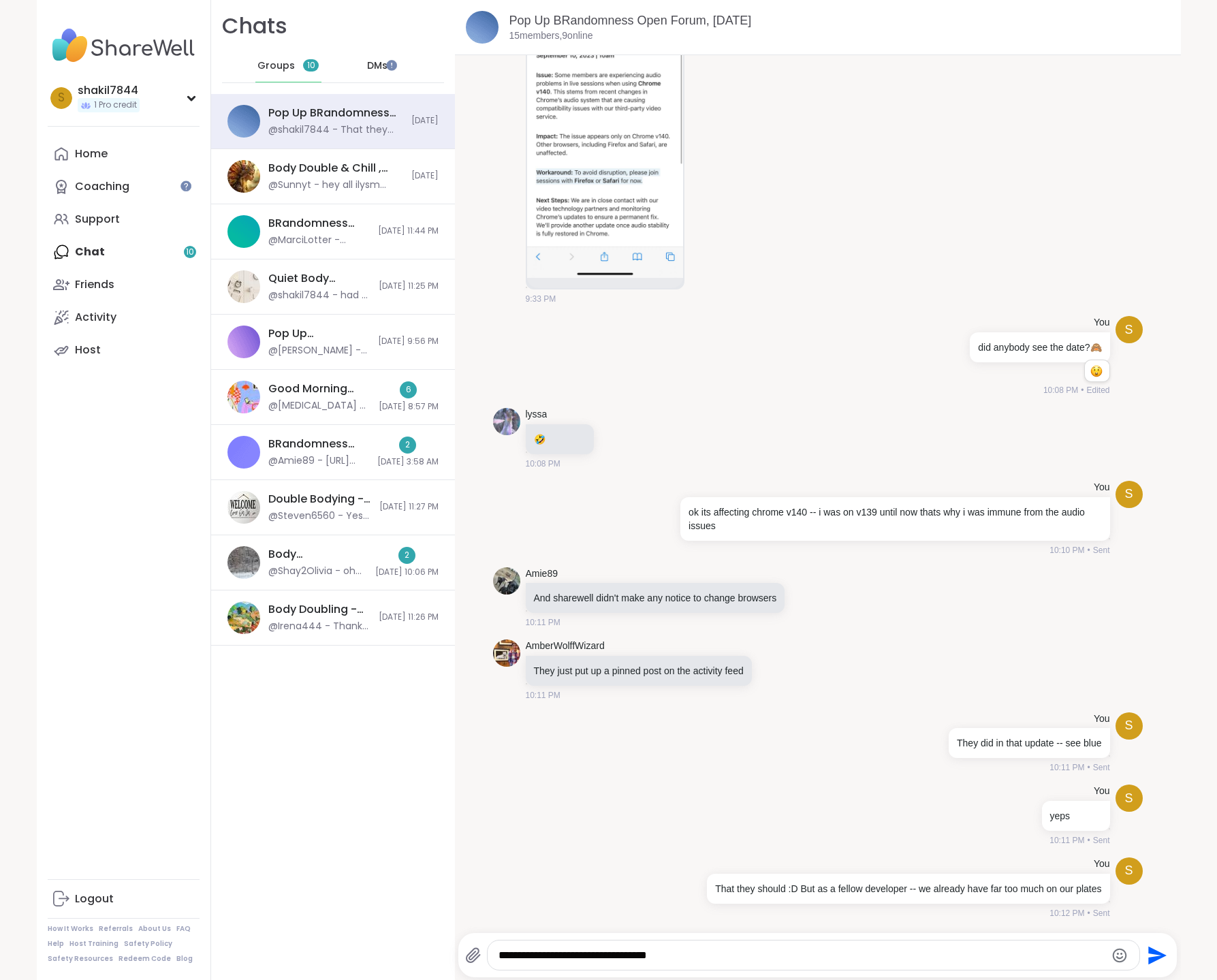
type textarea "**********"
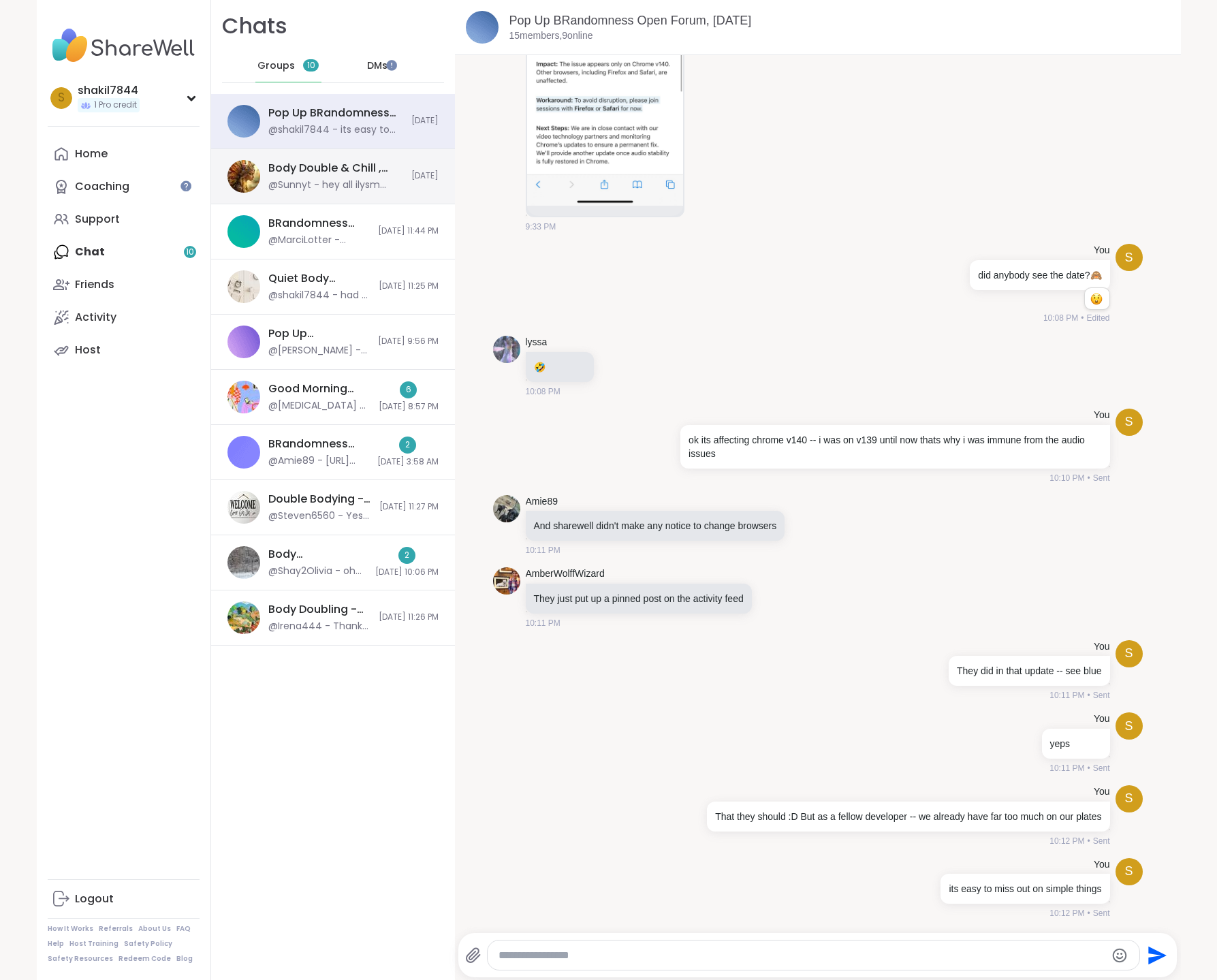
click at [293, 180] on div "@Sunnyt - hey all ilysm sorry I kinda disappeared sharewell audio problems were…" at bounding box center [336, 185] width 135 height 13
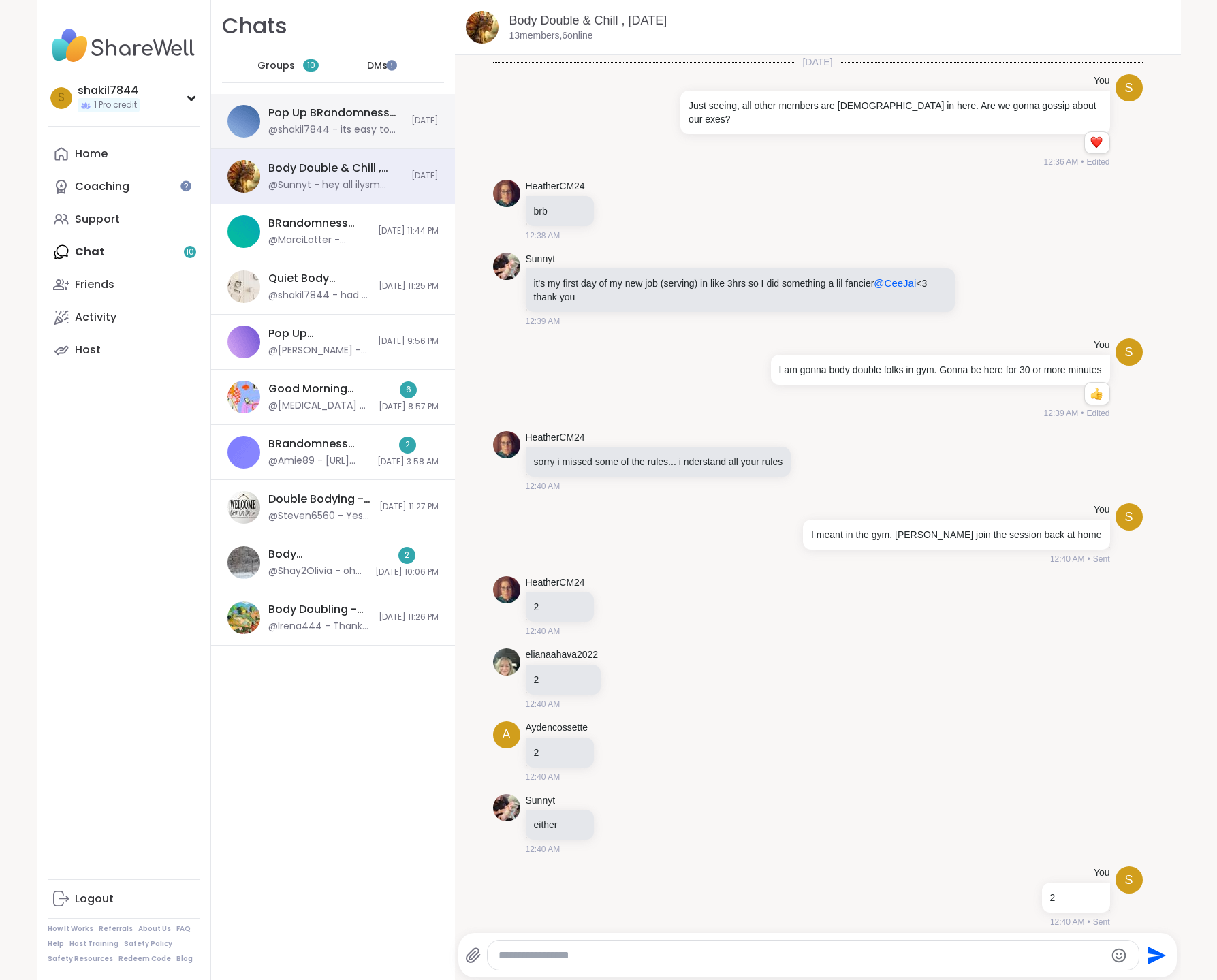
scroll to position [4473, 0]
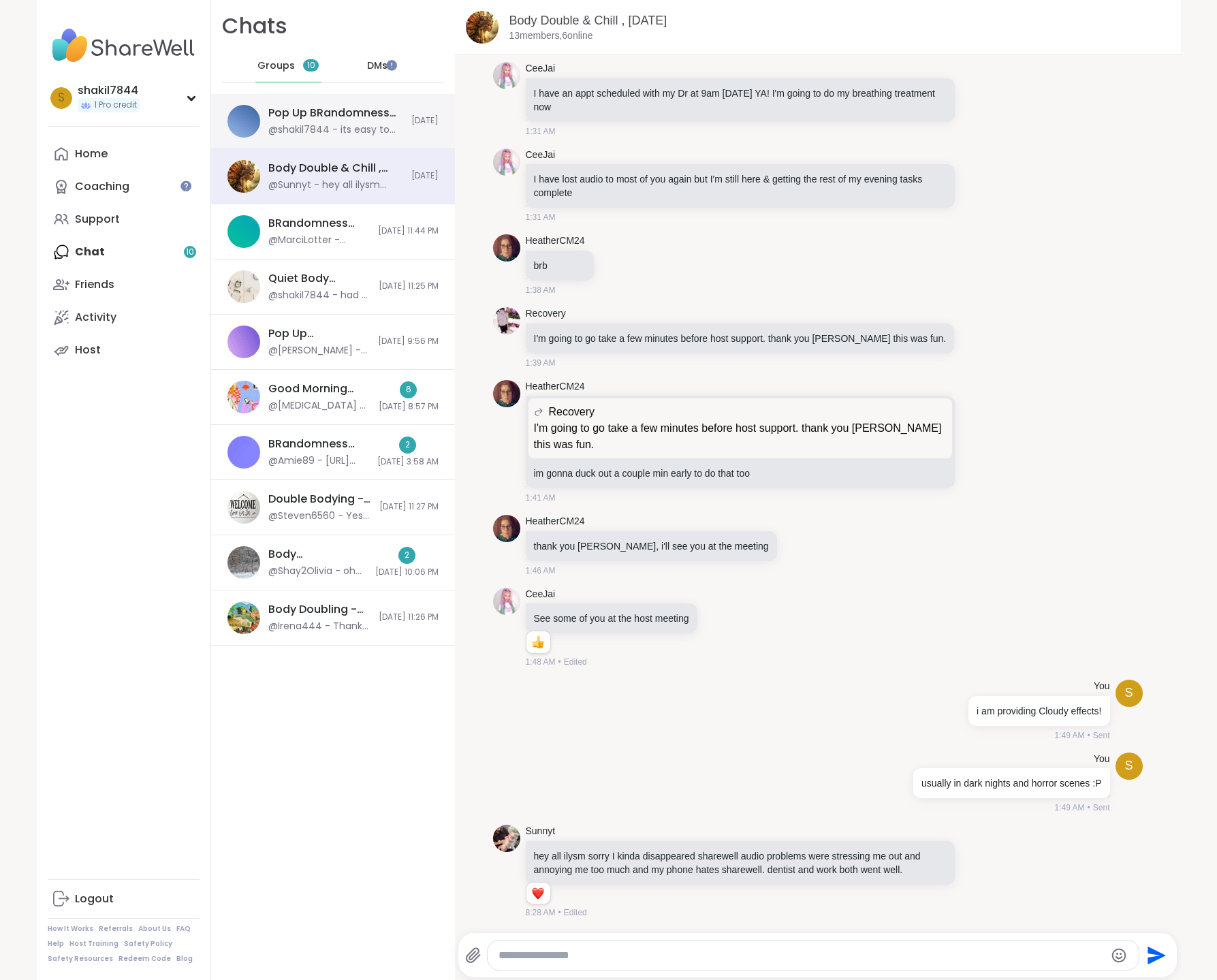
click at [316, 120] on div "Pop Up BRandomness Open Forum, Sep 10" at bounding box center [336, 113] width 135 height 15
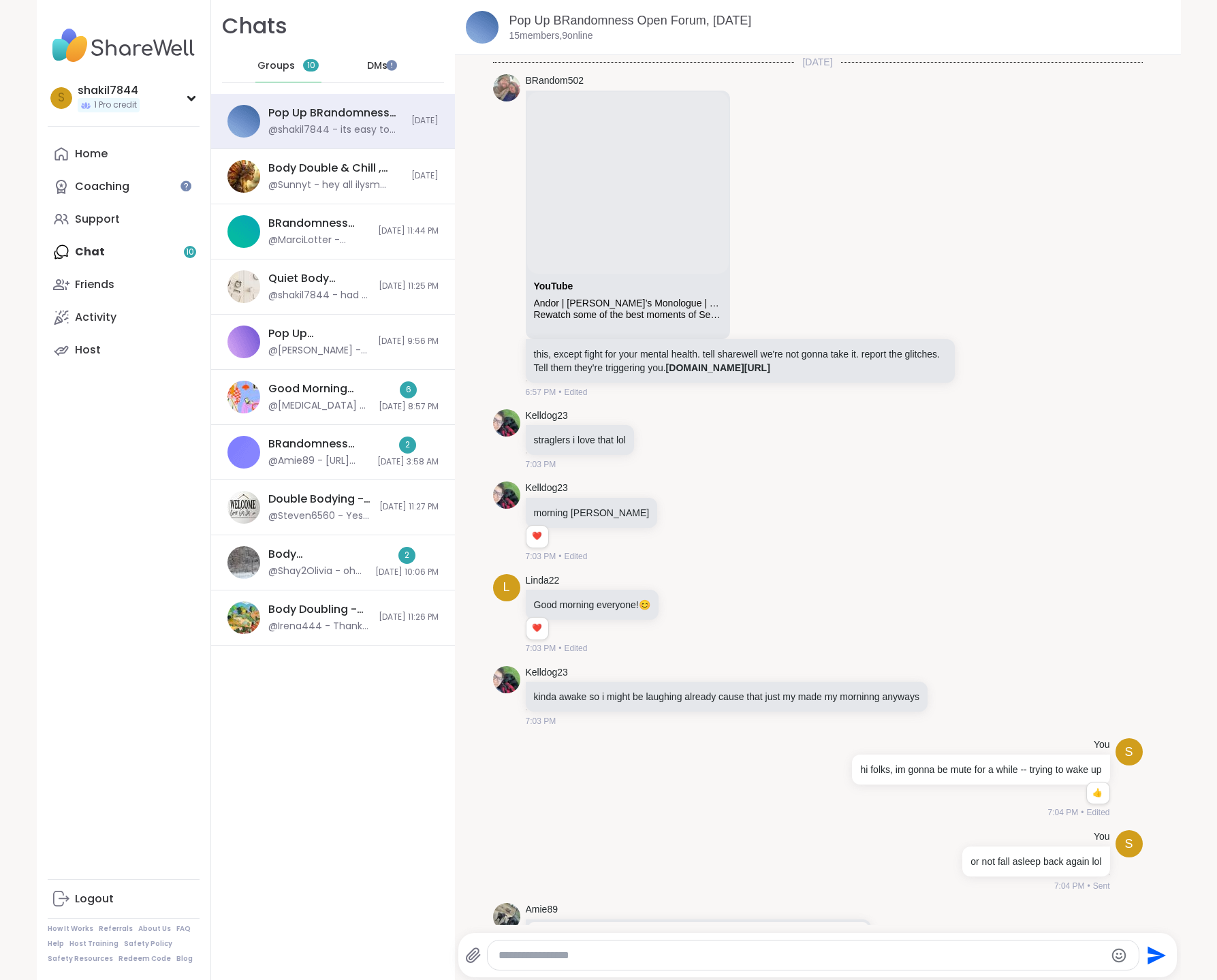
scroll to position [5899, 0]
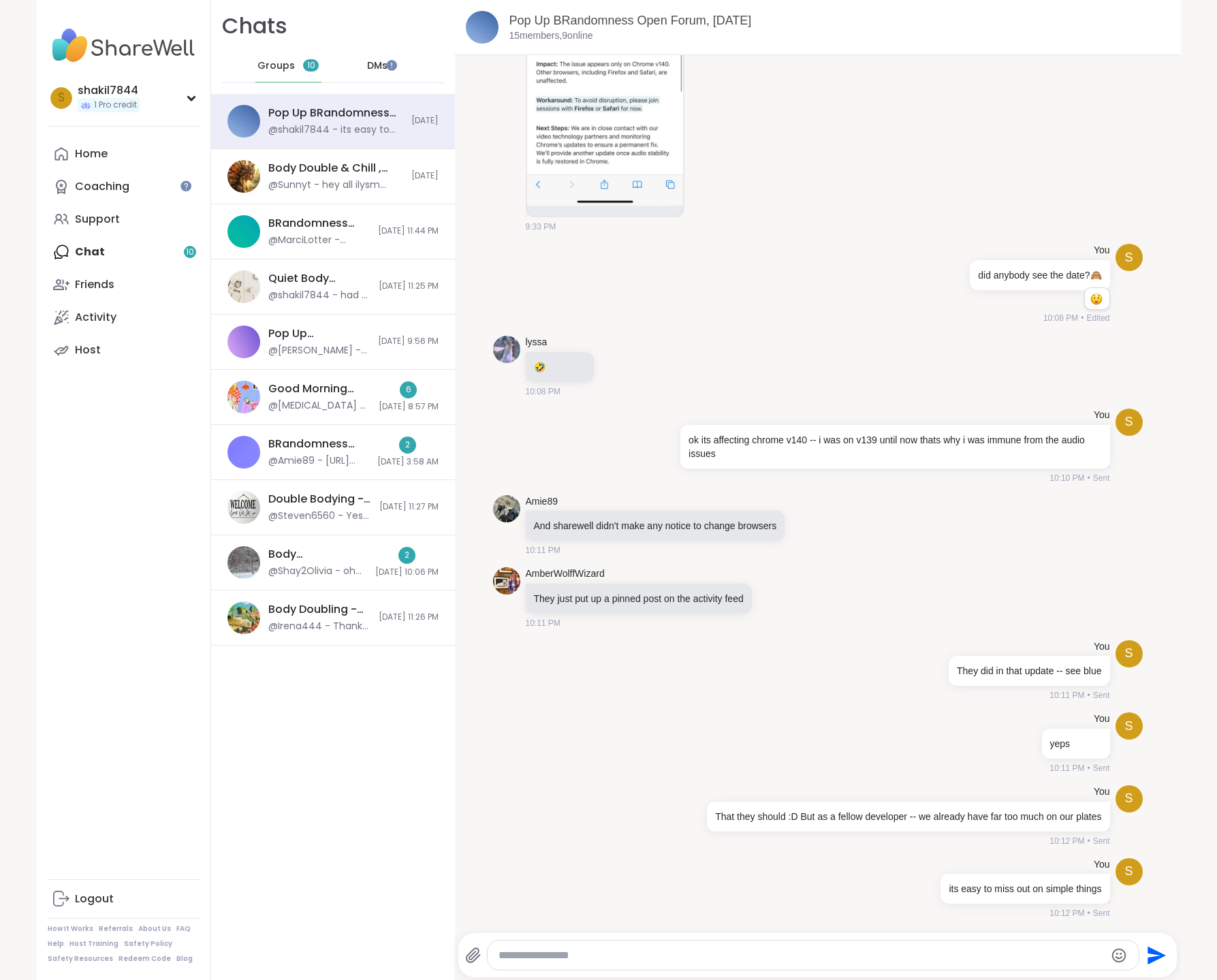
click at [377, 60] on div "DMs" at bounding box center [377, 66] width 67 height 33
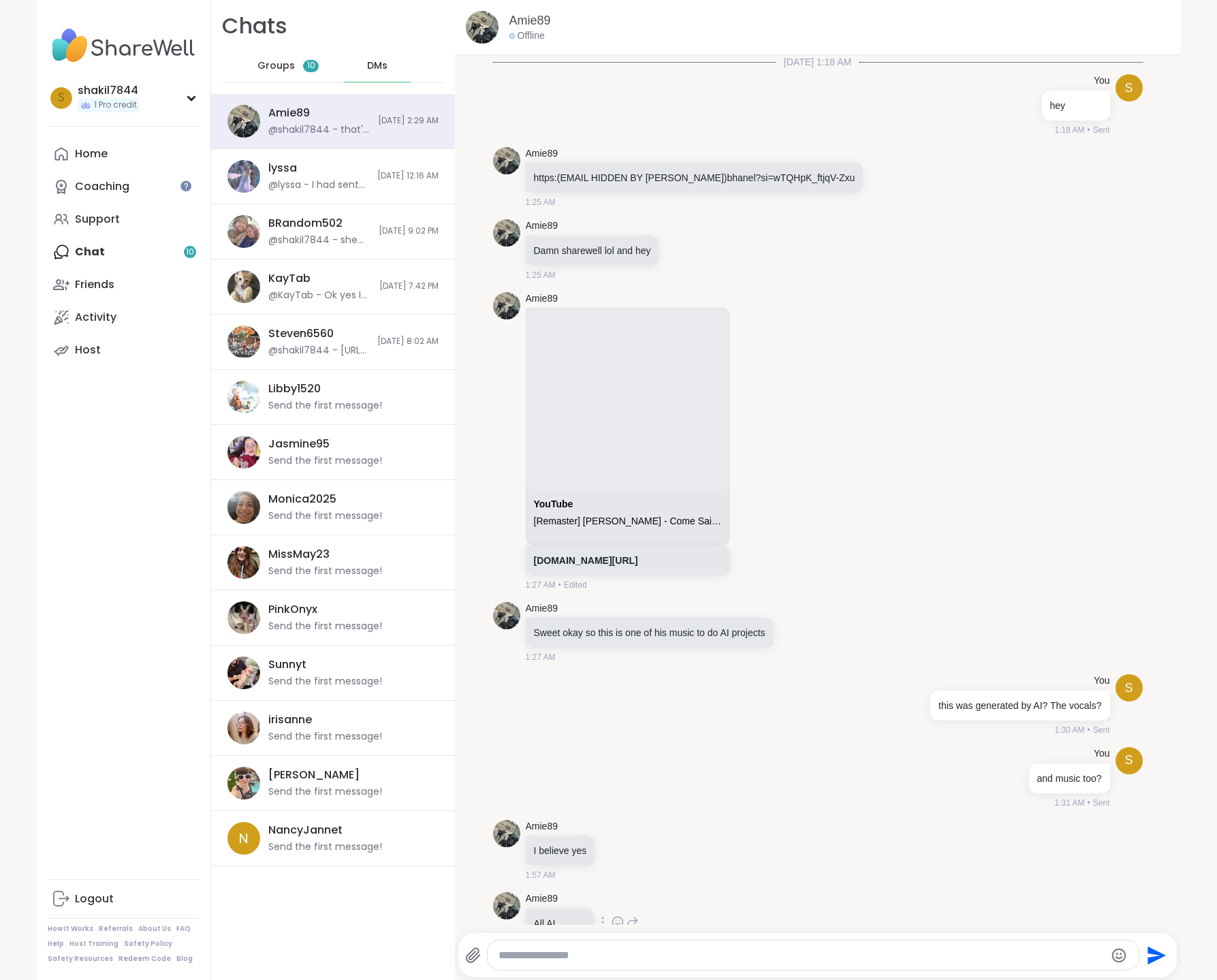
scroll to position [107, 0]
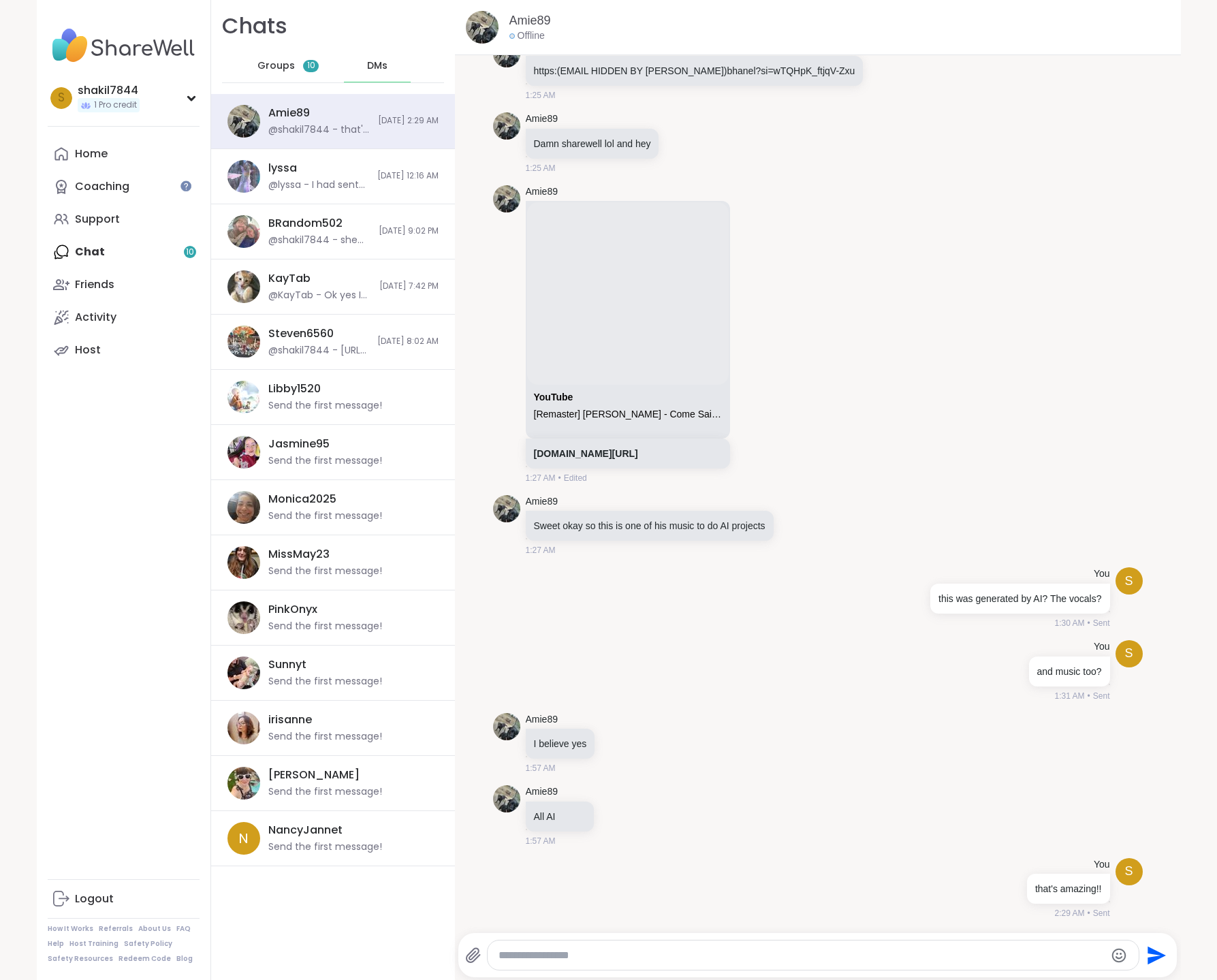
click at [277, 80] on div "Groups 10" at bounding box center [289, 66] width 67 height 33
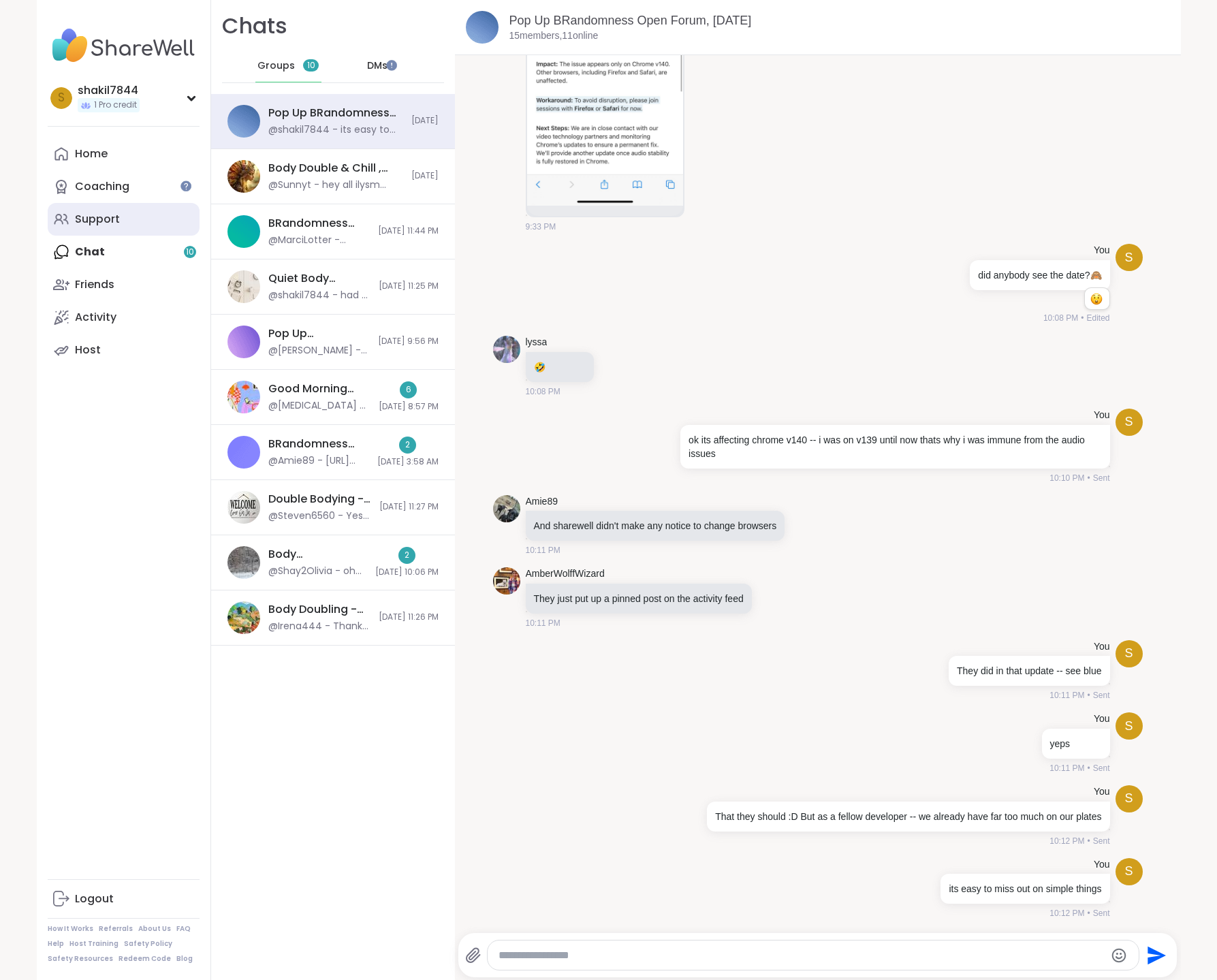
click at [98, 210] on link "Support" at bounding box center [124, 220] width 152 height 33
click at [639, 952] on textarea "Type your message" at bounding box center [802, 955] width 607 height 13
type textarea "**********"
click at [138, 158] on link "Home" at bounding box center [124, 154] width 152 height 33
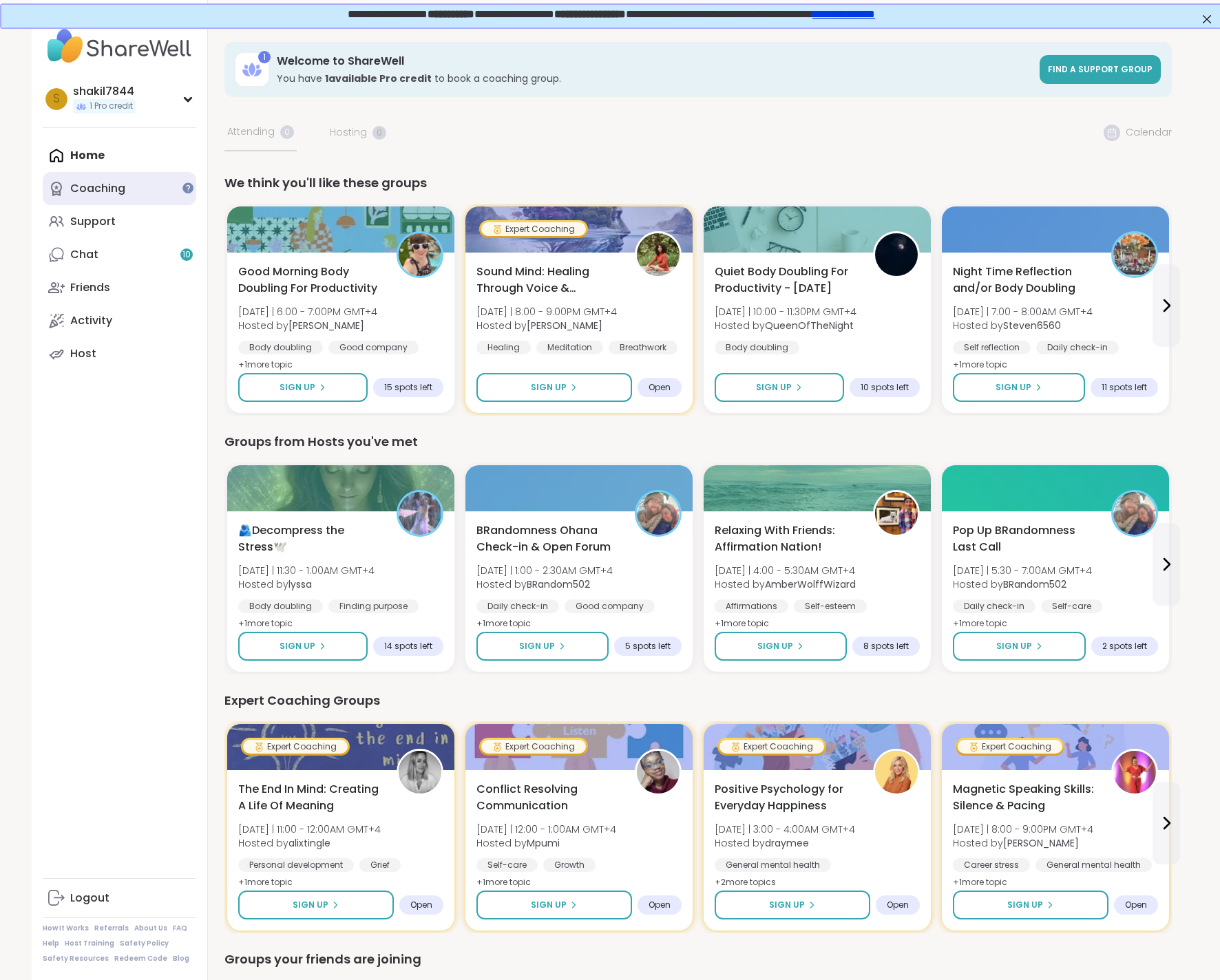
click at [150, 198] on link "Coaching" at bounding box center [120, 189] width 153 height 33
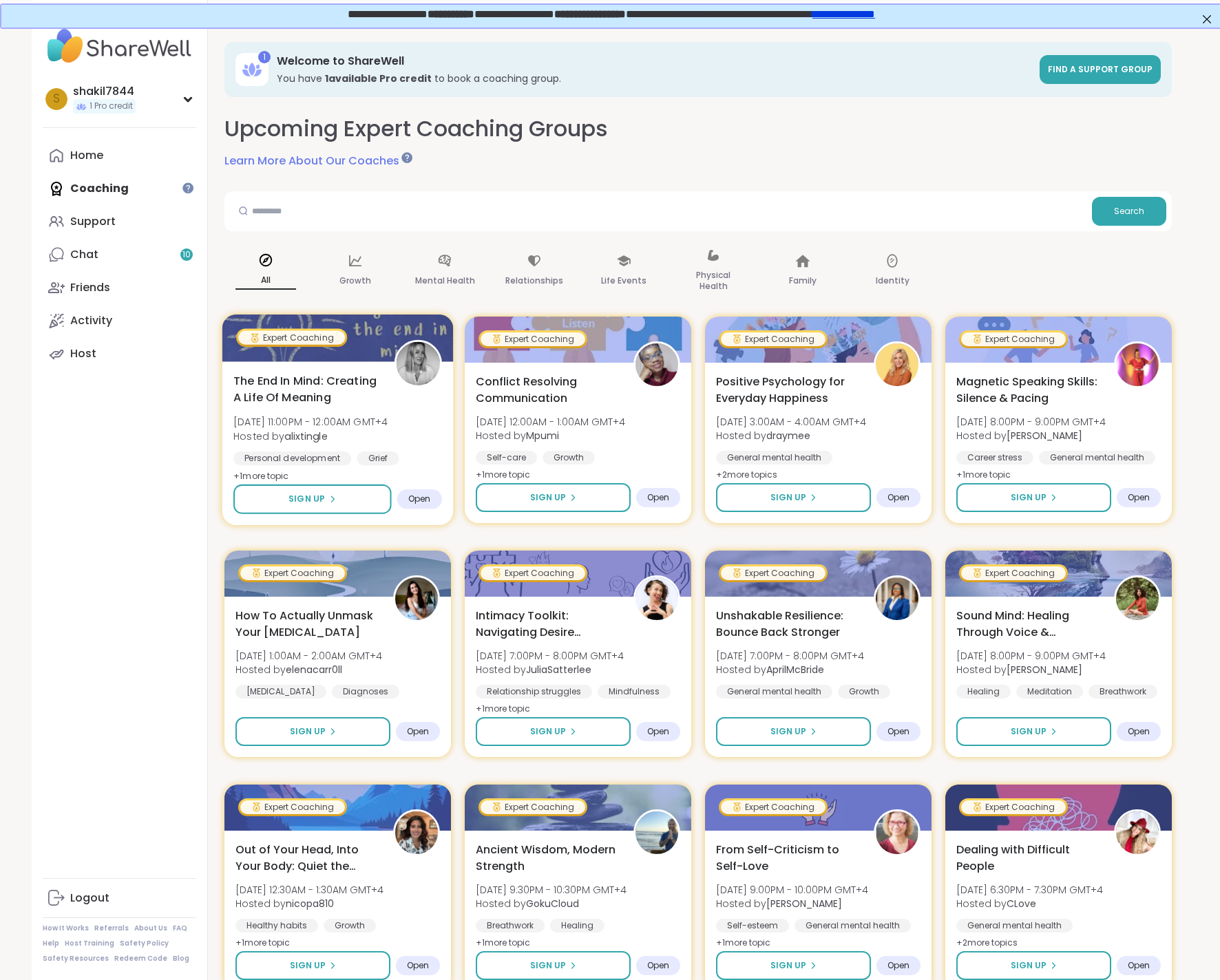
click at [387, 442] on span "Hosted by alixtingle" at bounding box center [310, 435] width 154 height 14
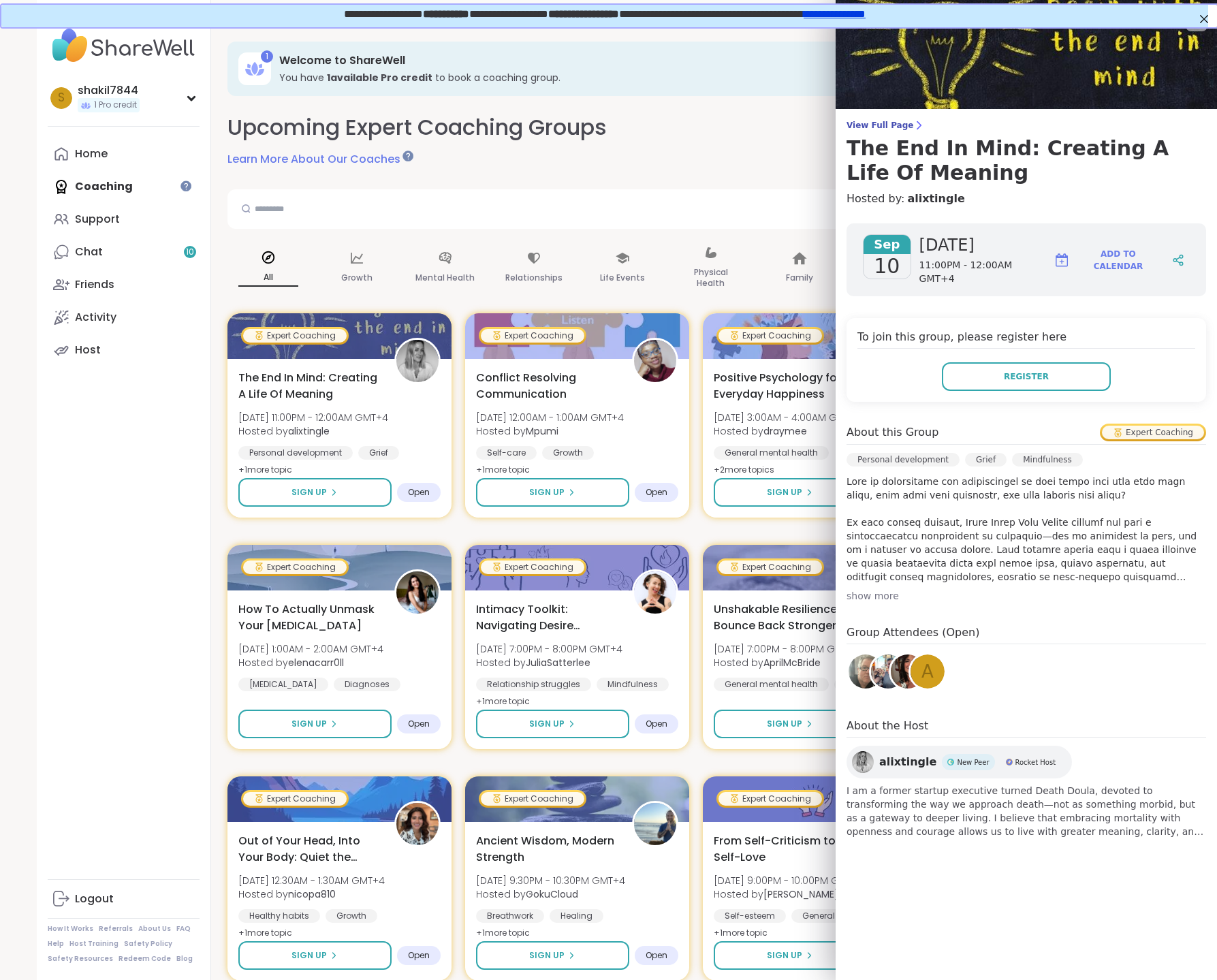
click at [866, 592] on div "show more" at bounding box center [1026, 596] width 360 height 13
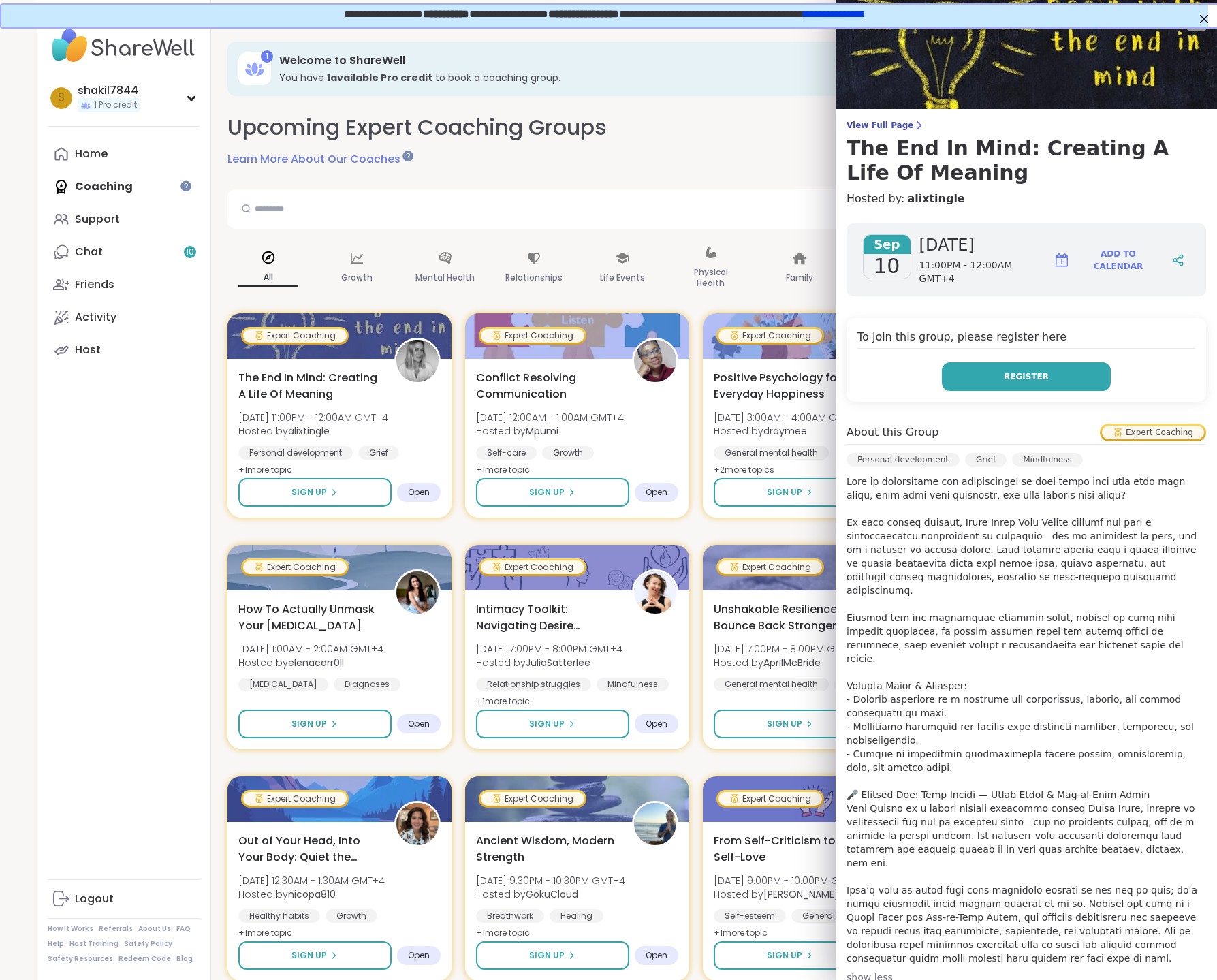
click at [1038, 374] on button "Register" at bounding box center [1026, 377] width 169 height 28
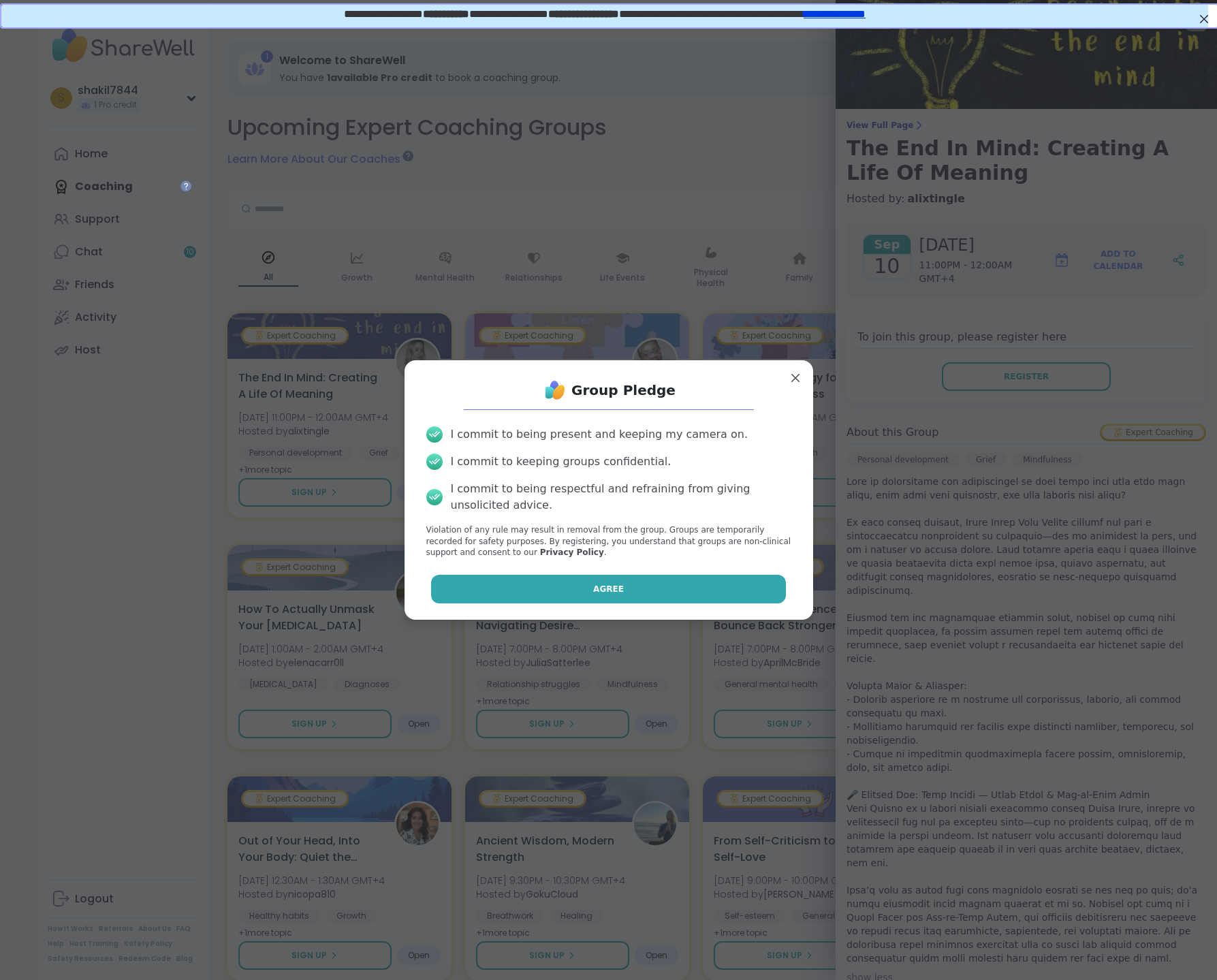
click at [698, 590] on button "Agree" at bounding box center [608, 589] width 355 height 28
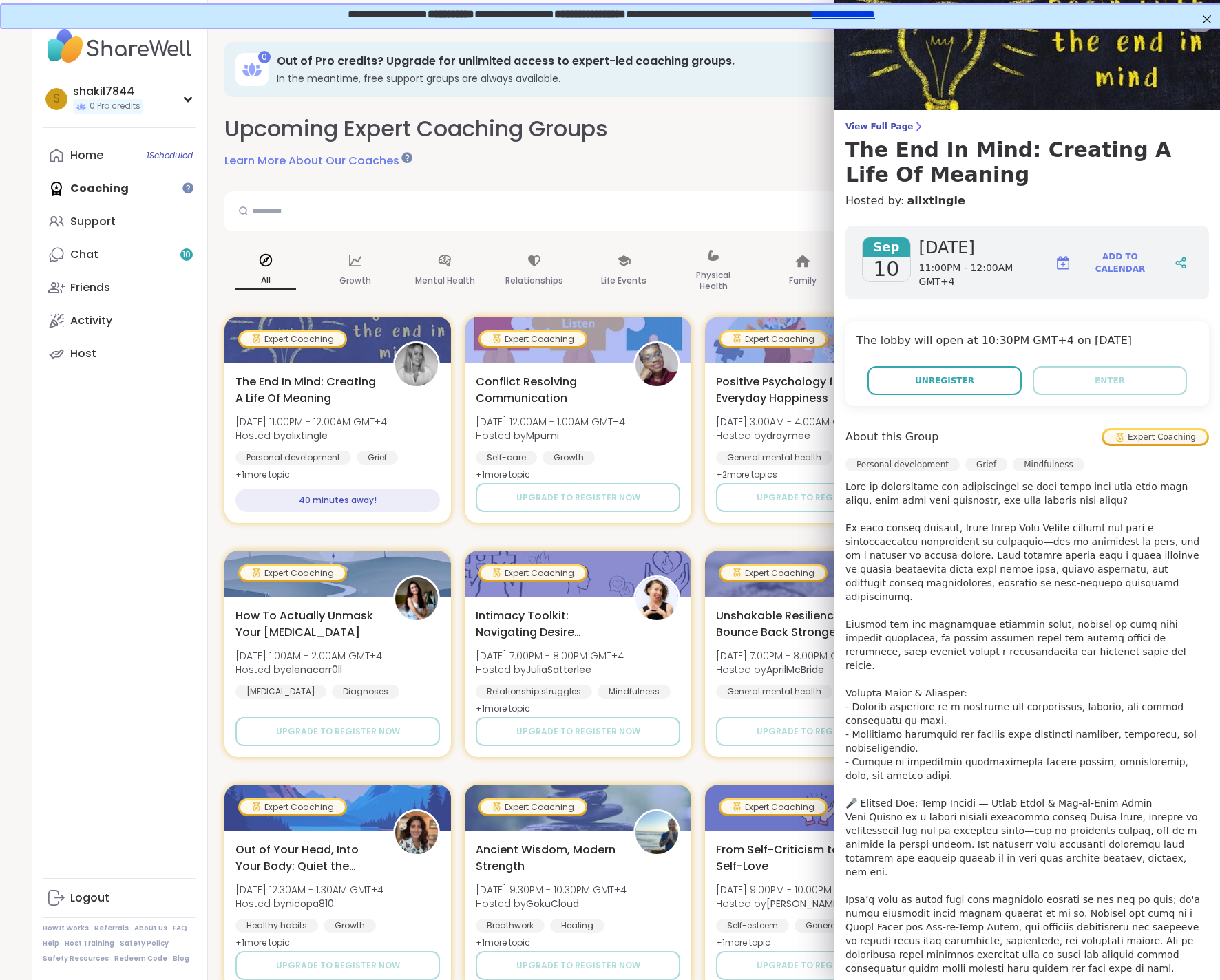
click at [126, 253] on link "Chat 10" at bounding box center [120, 255] width 153 height 33
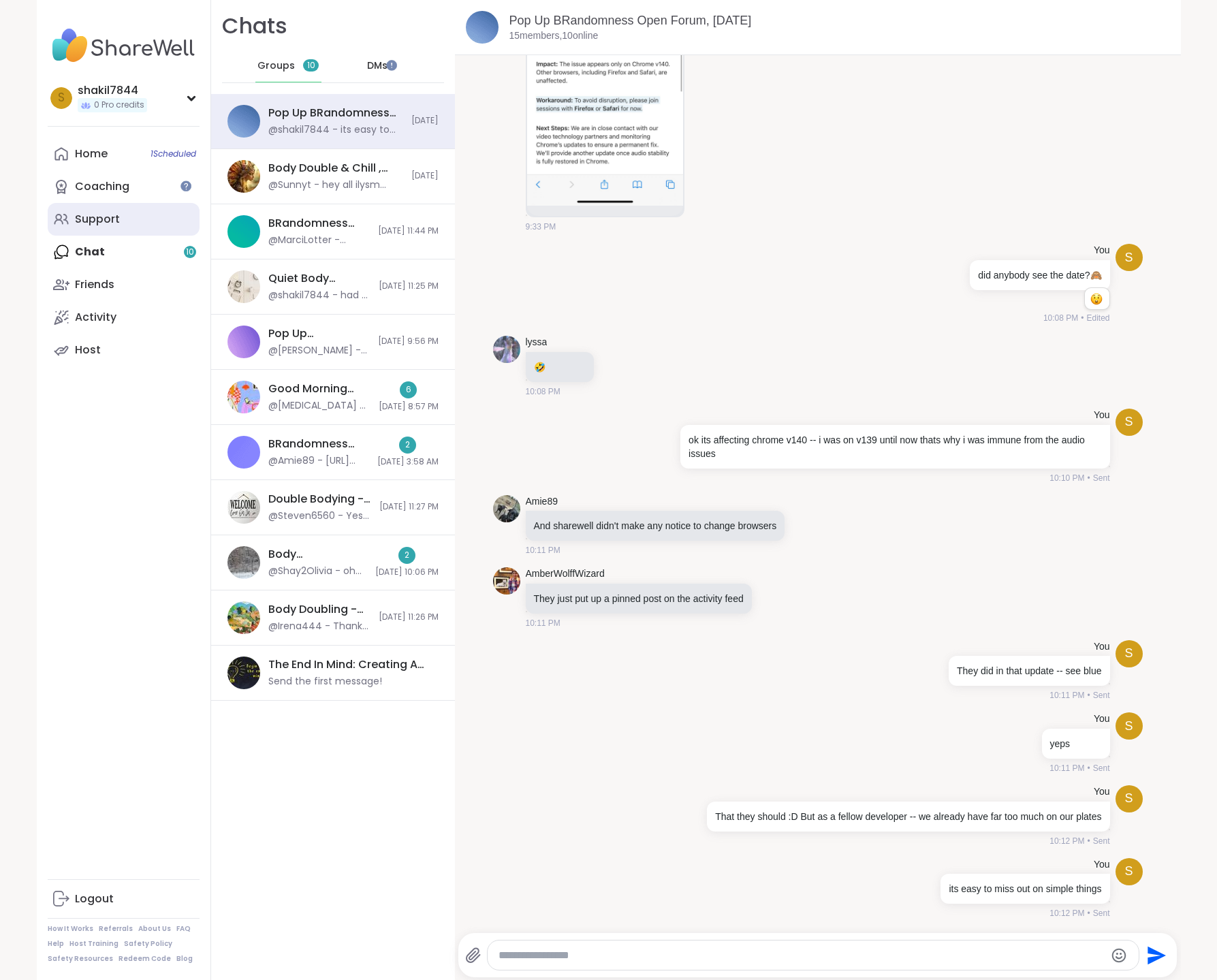
click at [93, 215] on div "Support" at bounding box center [98, 220] width 45 height 15
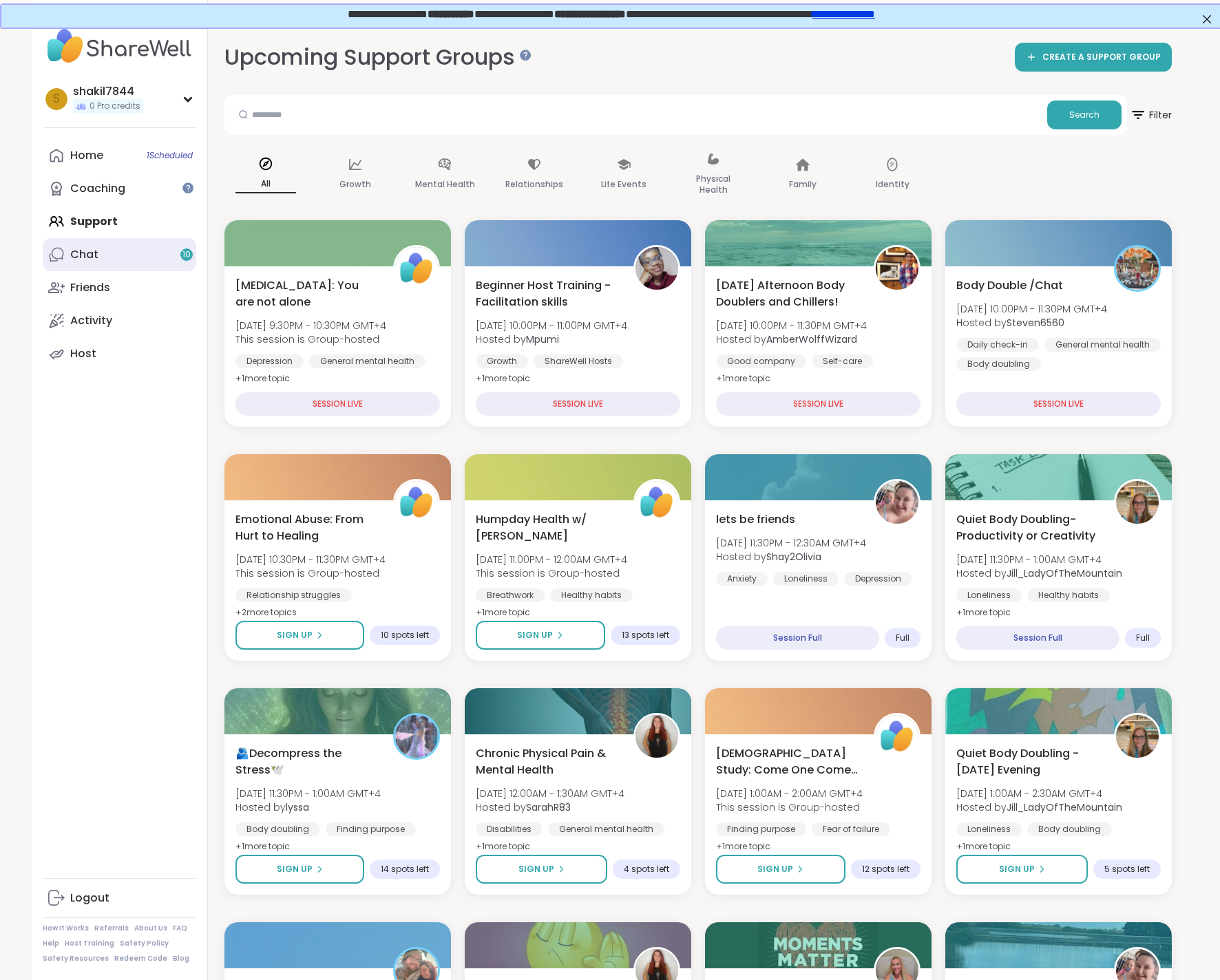
click at [156, 262] on link "Chat 10" at bounding box center [120, 255] width 153 height 33
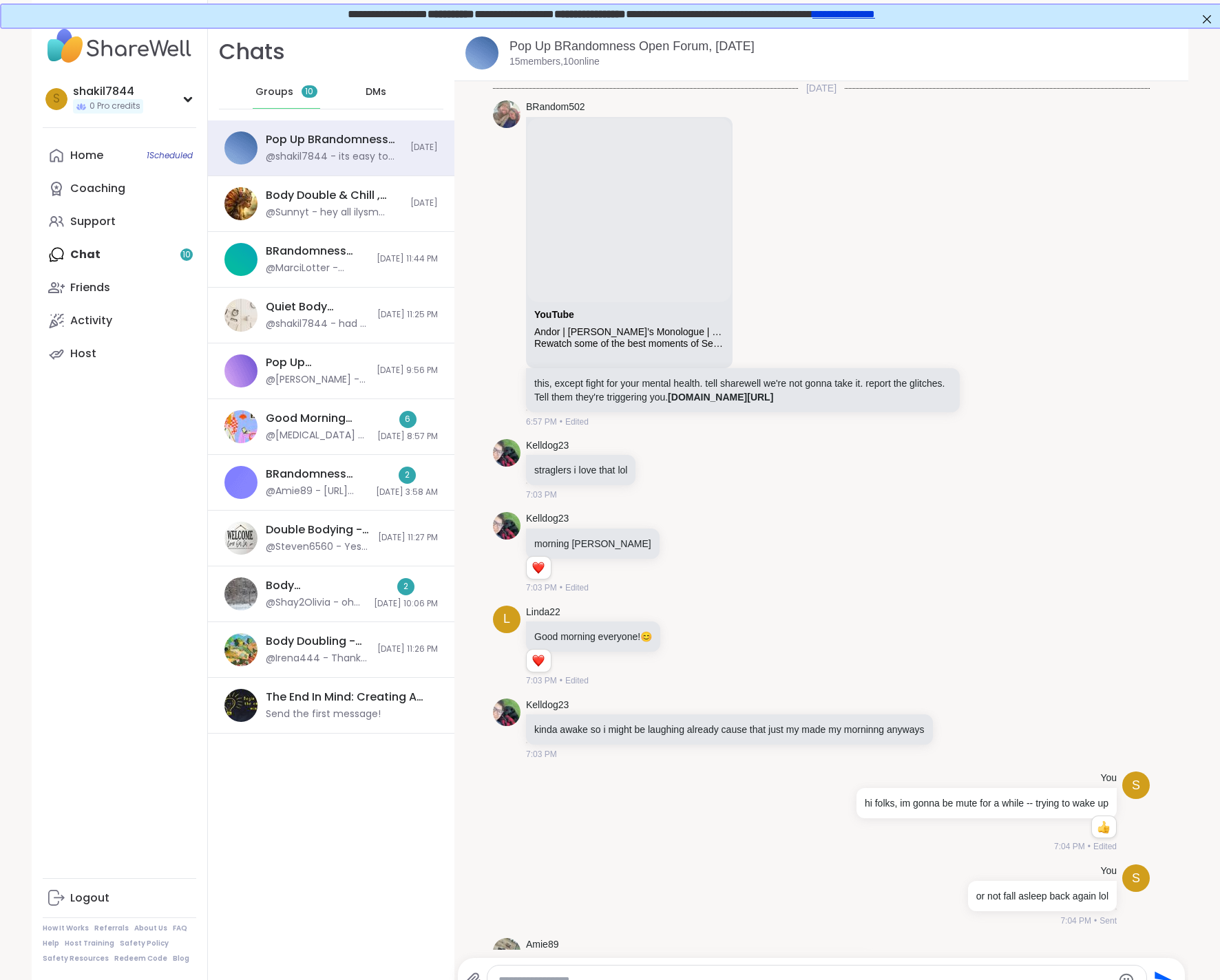
scroll to position [5962, 0]
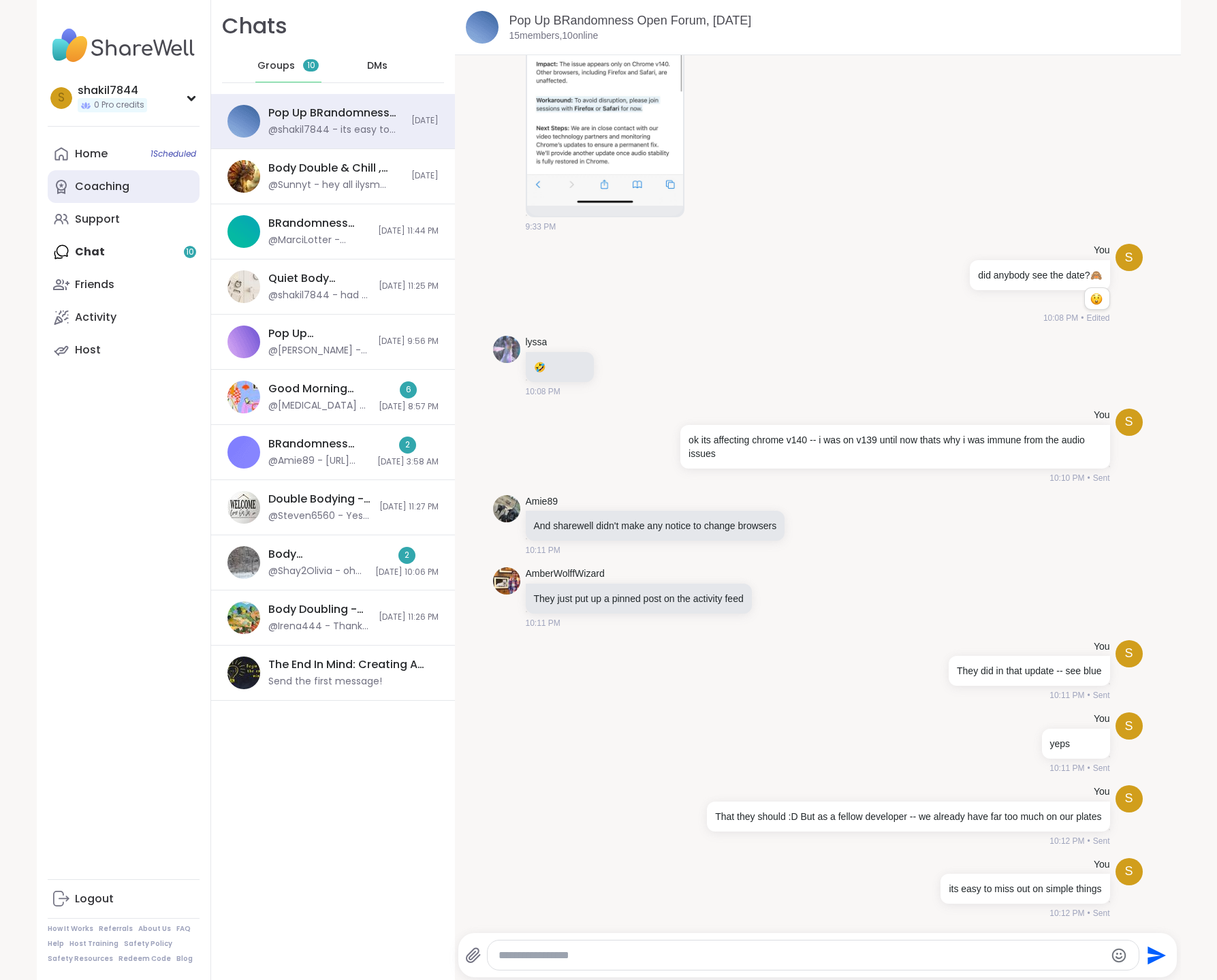
click at [125, 188] on link "Coaching" at bounding box center [124, 187] width 152 height 33
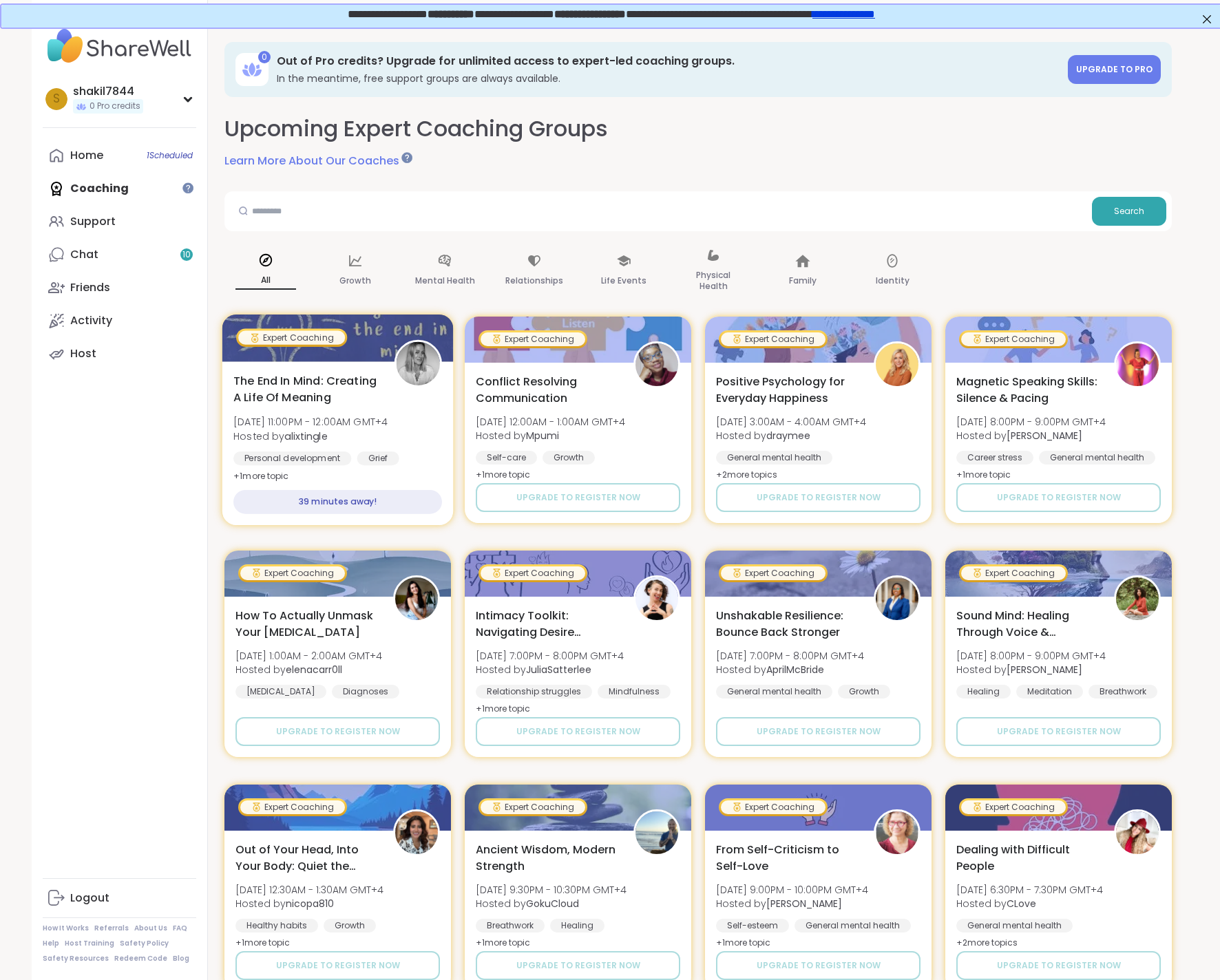
click at [372, 493] on div "39 minutes away!" at bounding box center [337, 502] width 208 height 24
click at [375, 483] on div "The End In Mind: Creating A Life Of Meaning Wed, Sep 10 | 11:00PM - 12:00AM GMT…" at bounding box center [338, 443] width 231 height 164
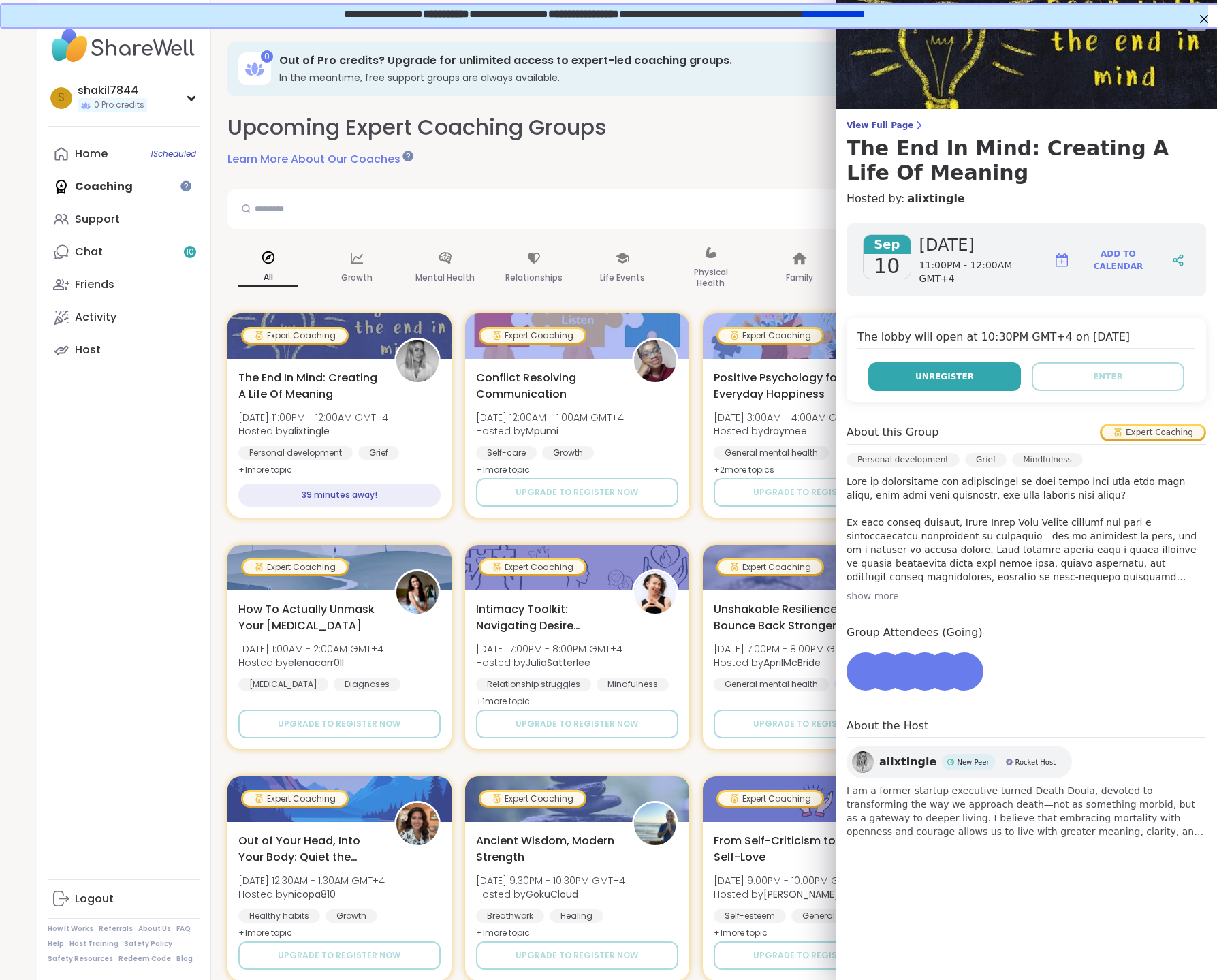
click at [945, 374] on span "Unregister" at bounding box center [945, 377] width 59 height 12
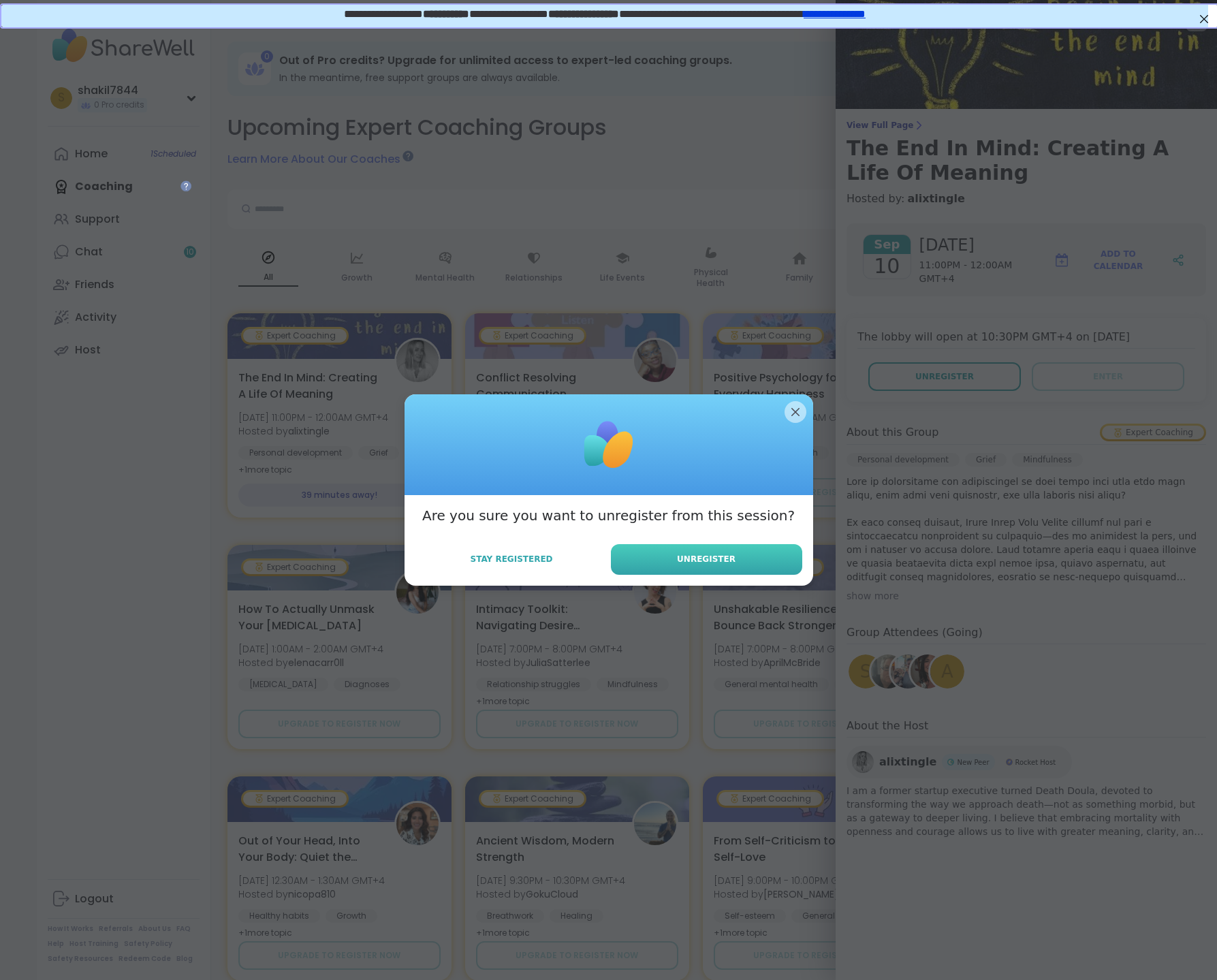
click at [714, 566] on button "Unregister" at bounding box center [706, 559] width 191 height 31
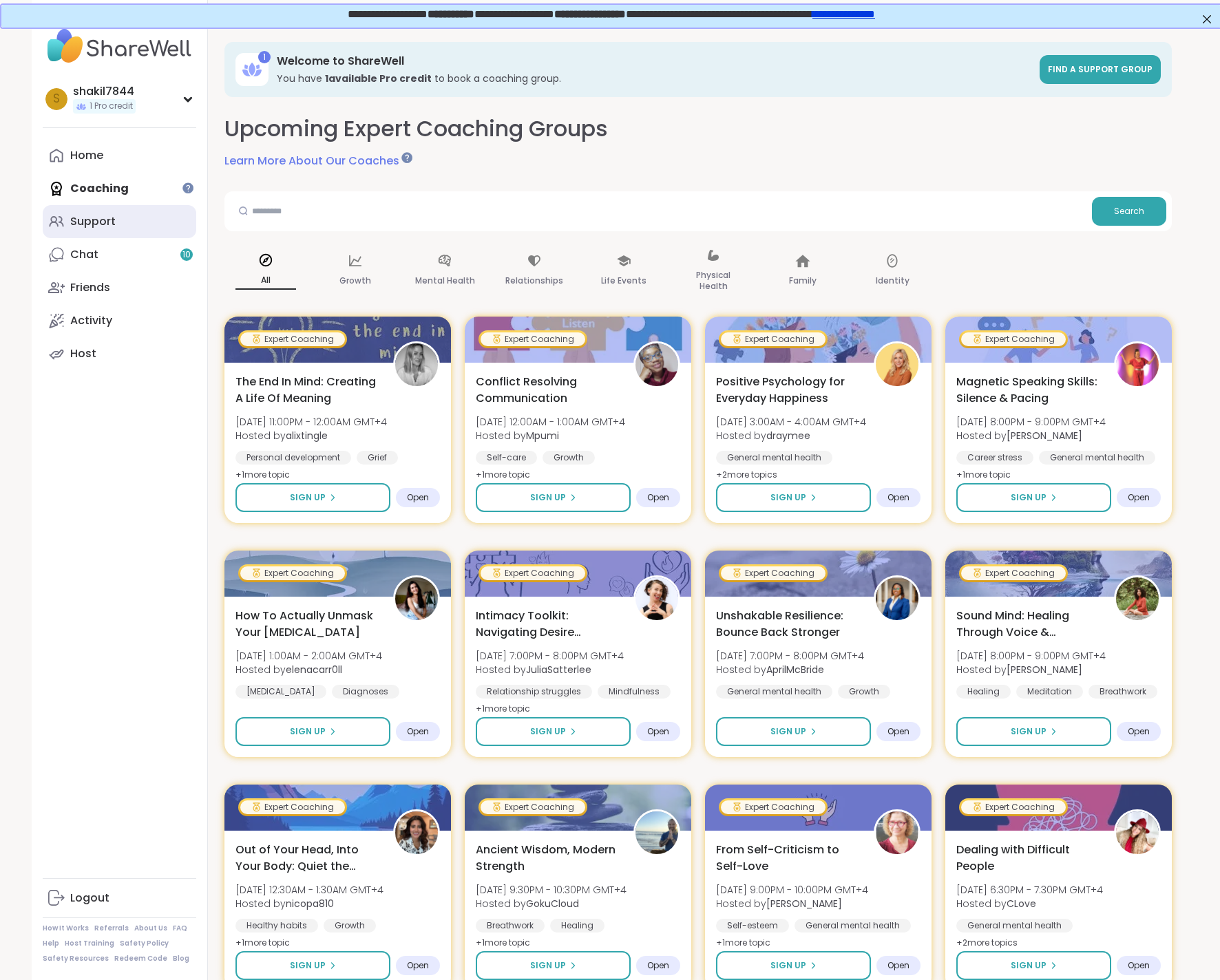
click at [123, 225] on link "Support" at bounding box center [120, 222] width 153 height 33
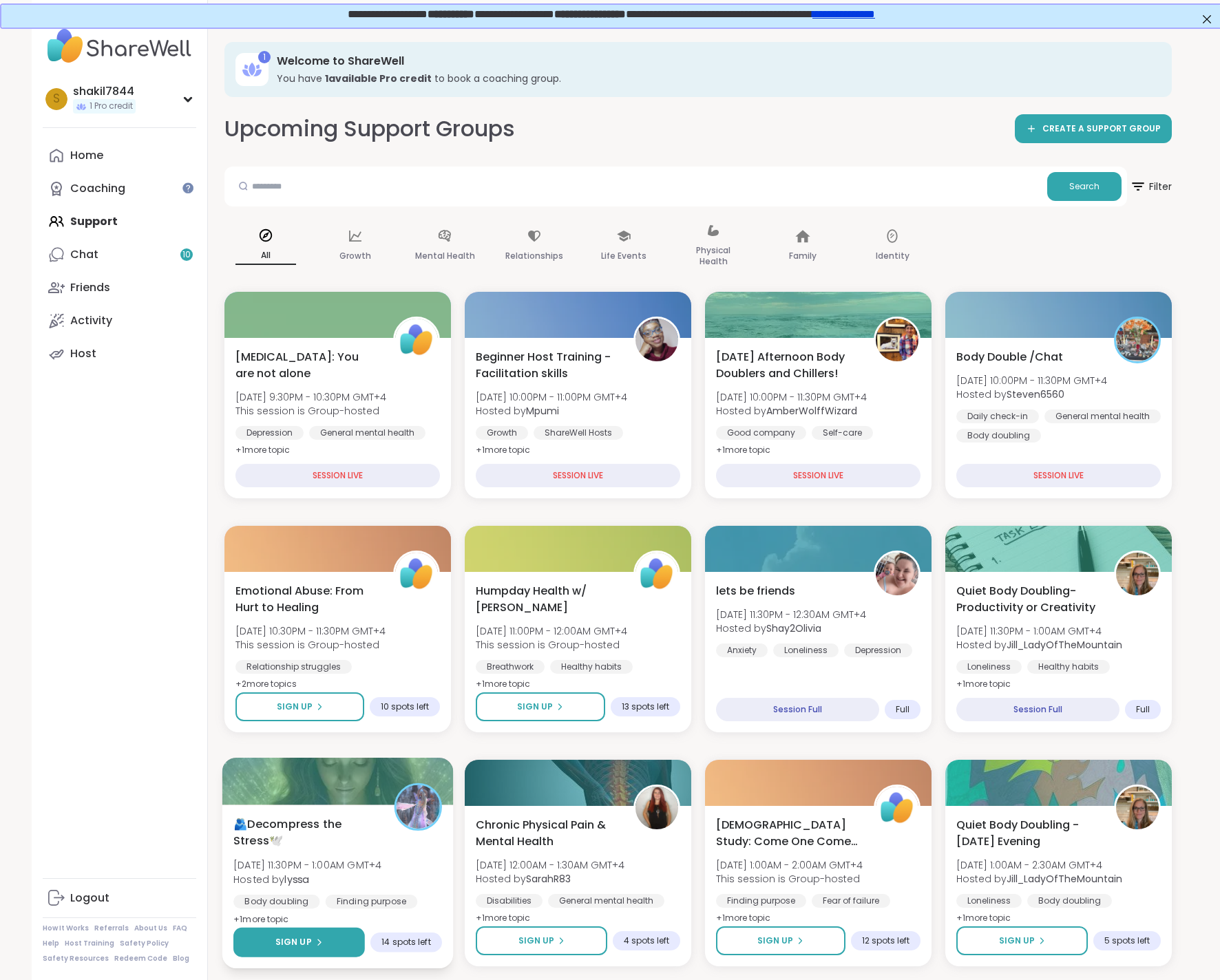
click at [284, 941] on span "Sign Up" at bounding box center [293, 942] width 37 height 12
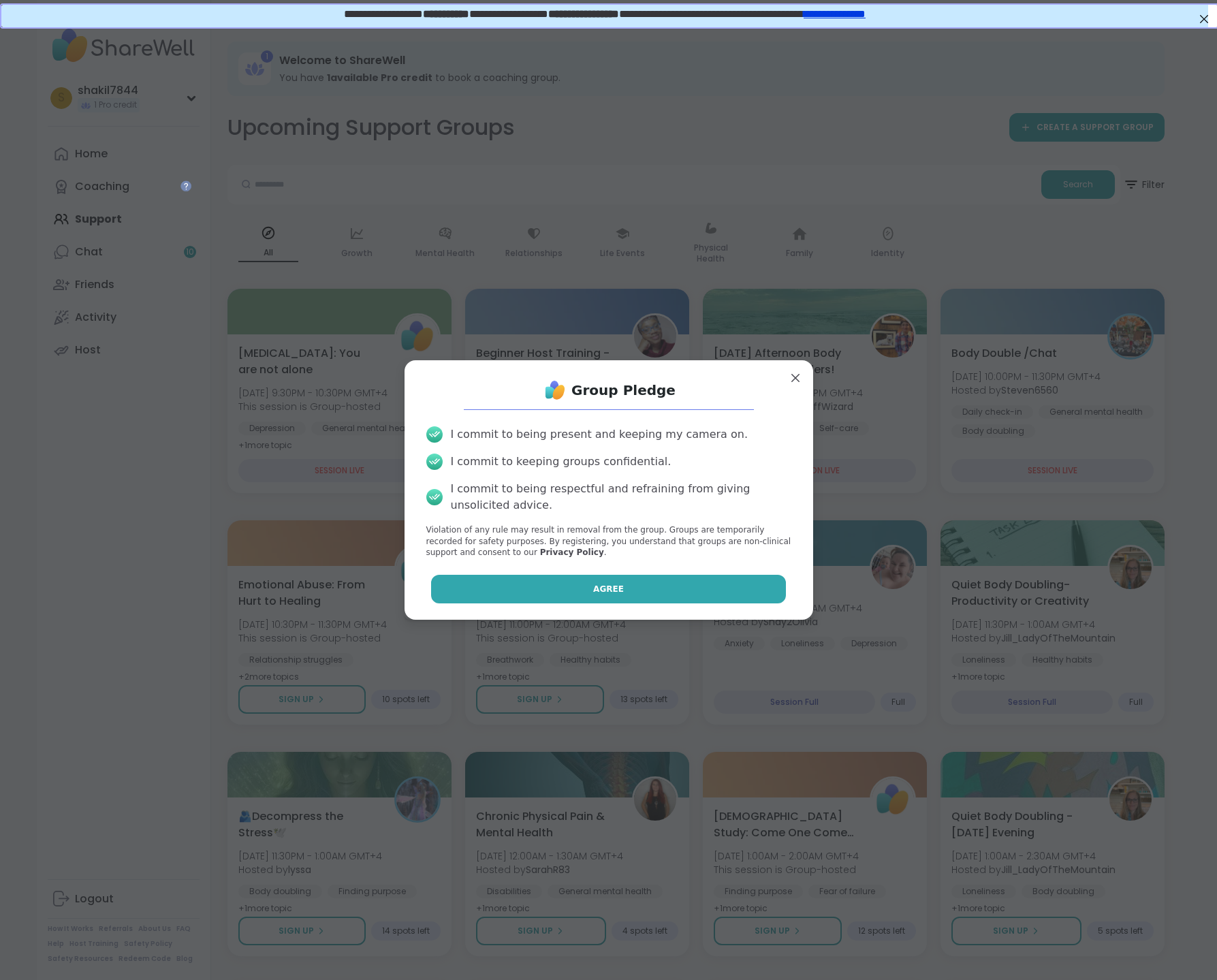
click at [558, 593] on button "Agree" at bounding box center [608, 589] width 355 height 28
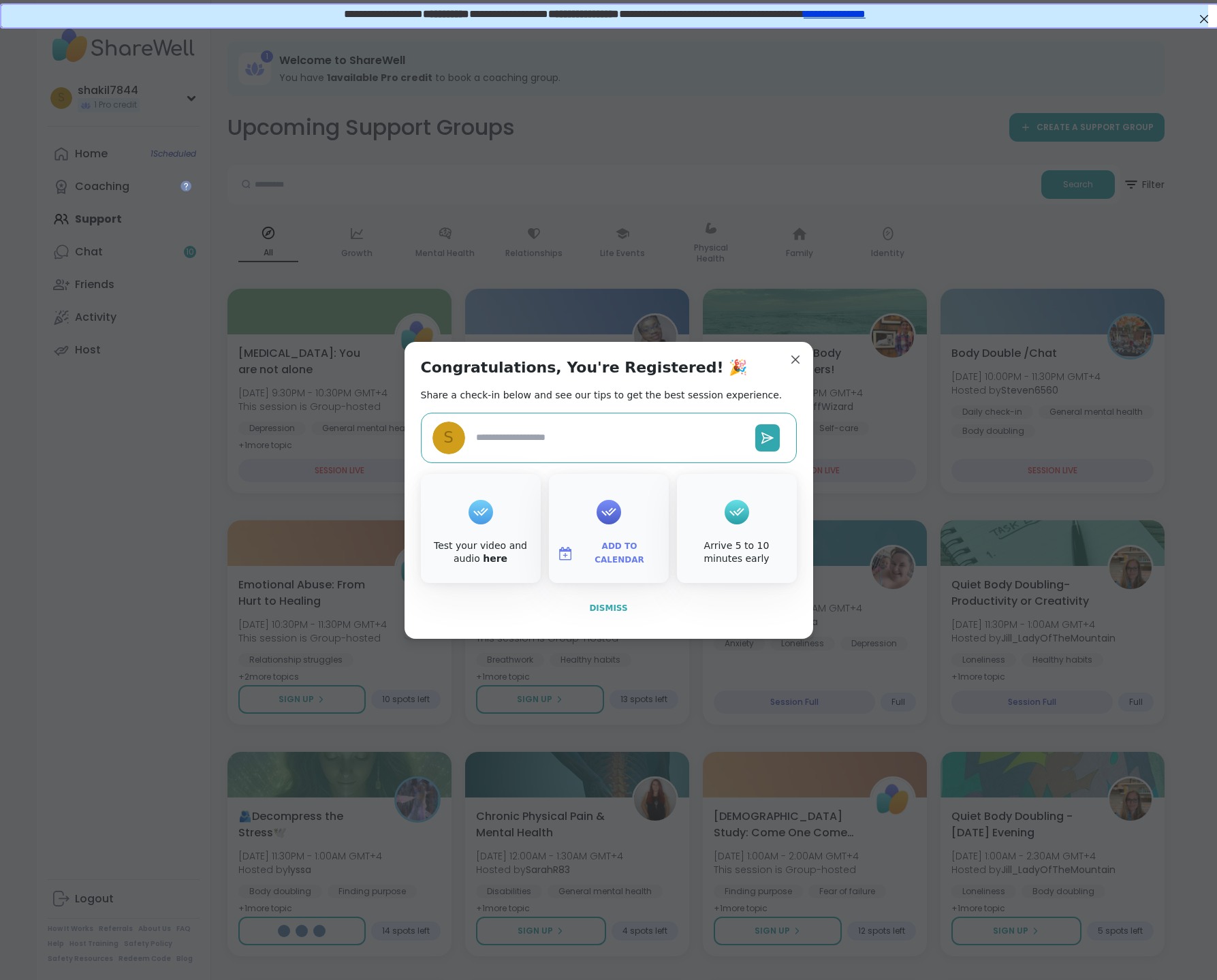
click at [604, 606] on span "Dismiss" at bounding box center [608, 608] width 38 height 10
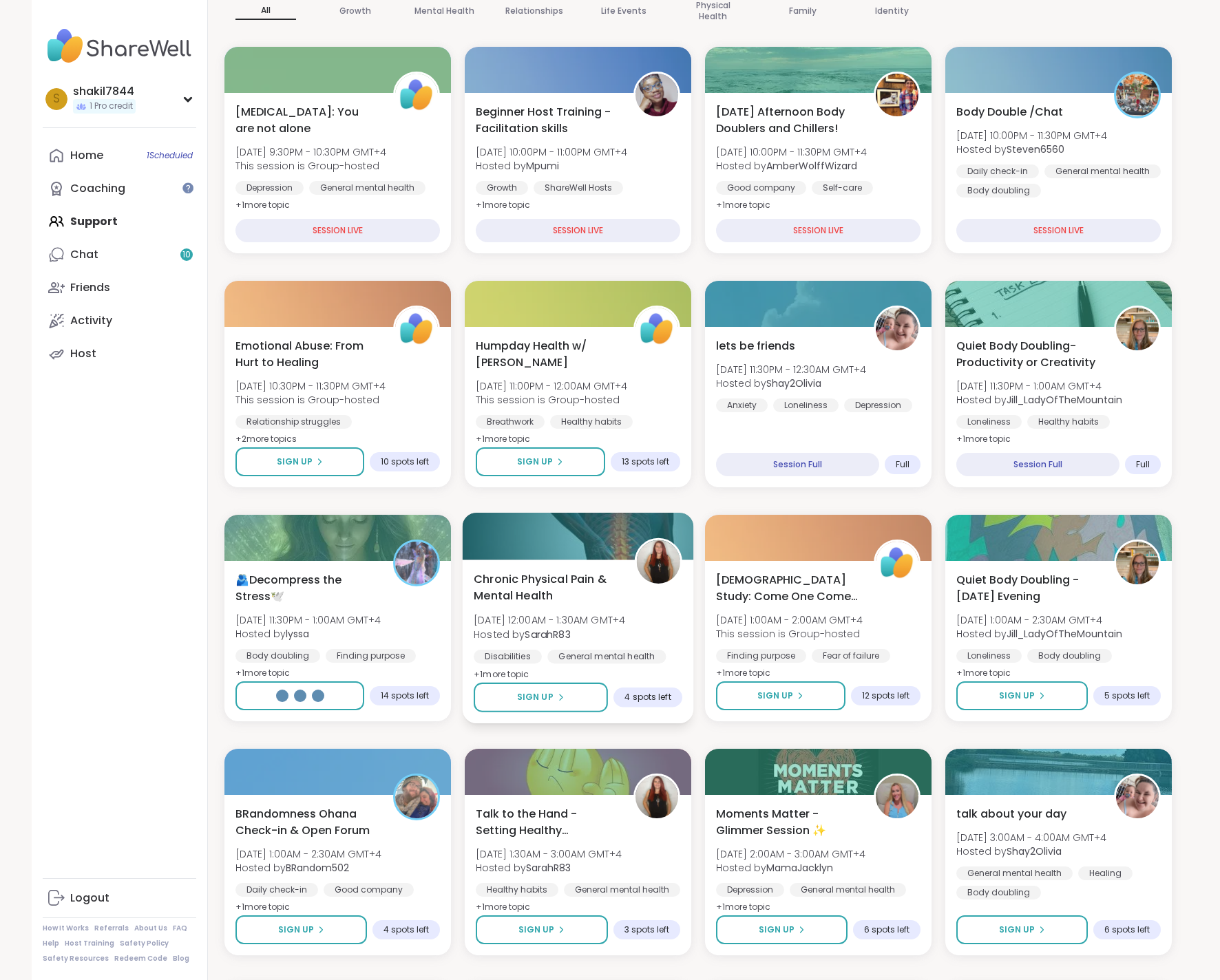
scroll to position [254, 0]
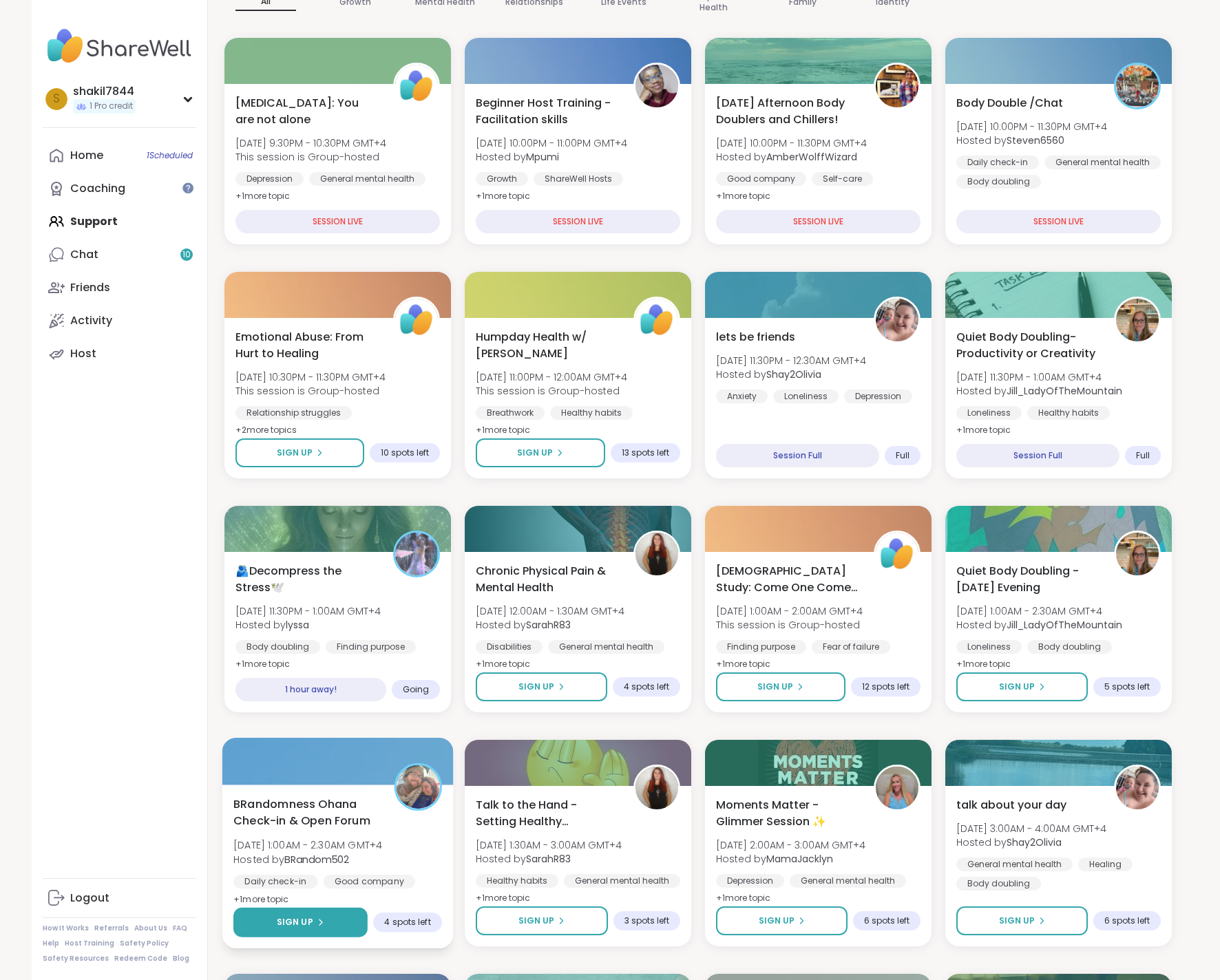
click at [284, 918] on span "Sign Up" at bounding box center [295, 922] width 37 height 12
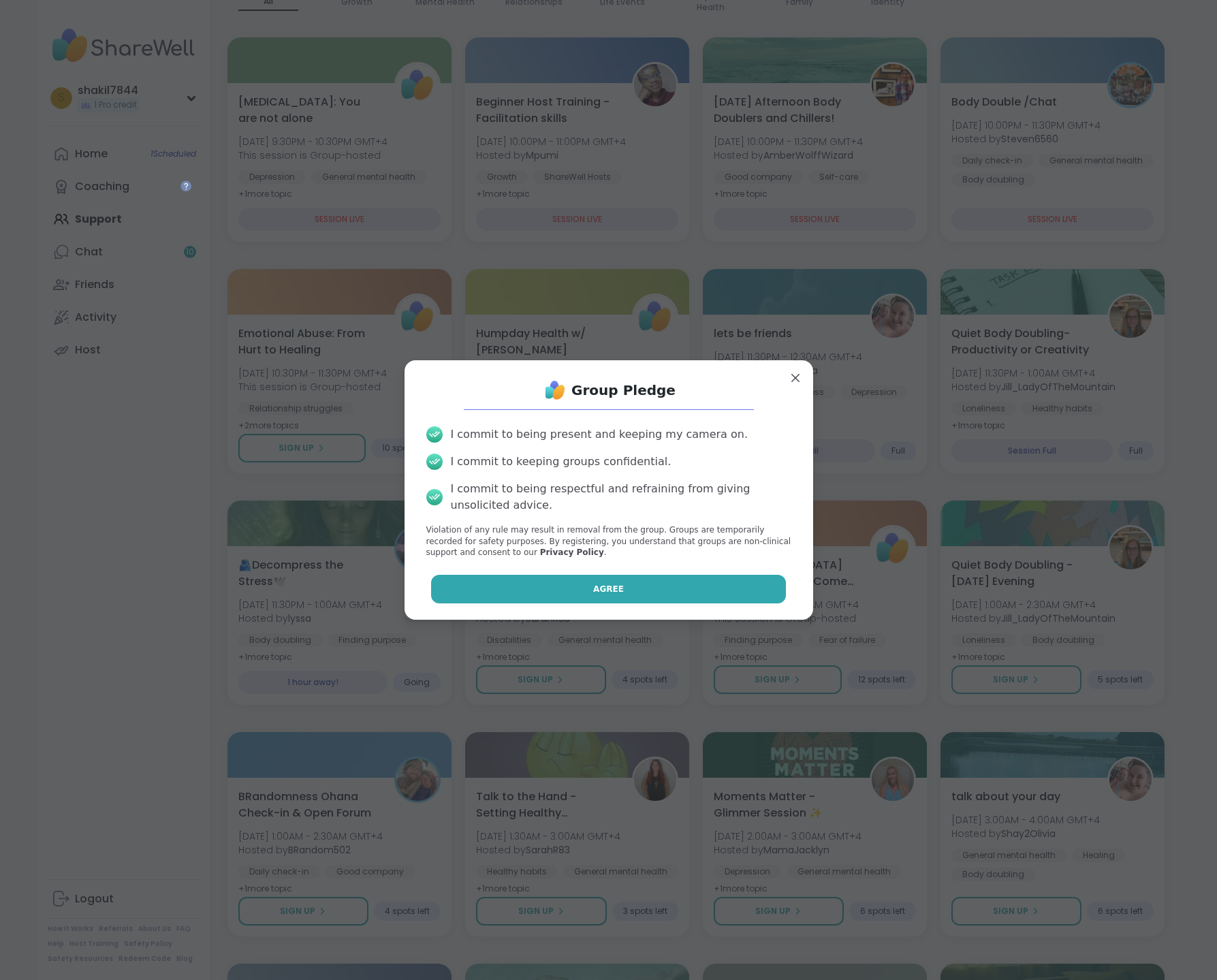
click at [564, 592] on button "Agree" at bounding box center [608, 589] width 355 height 28
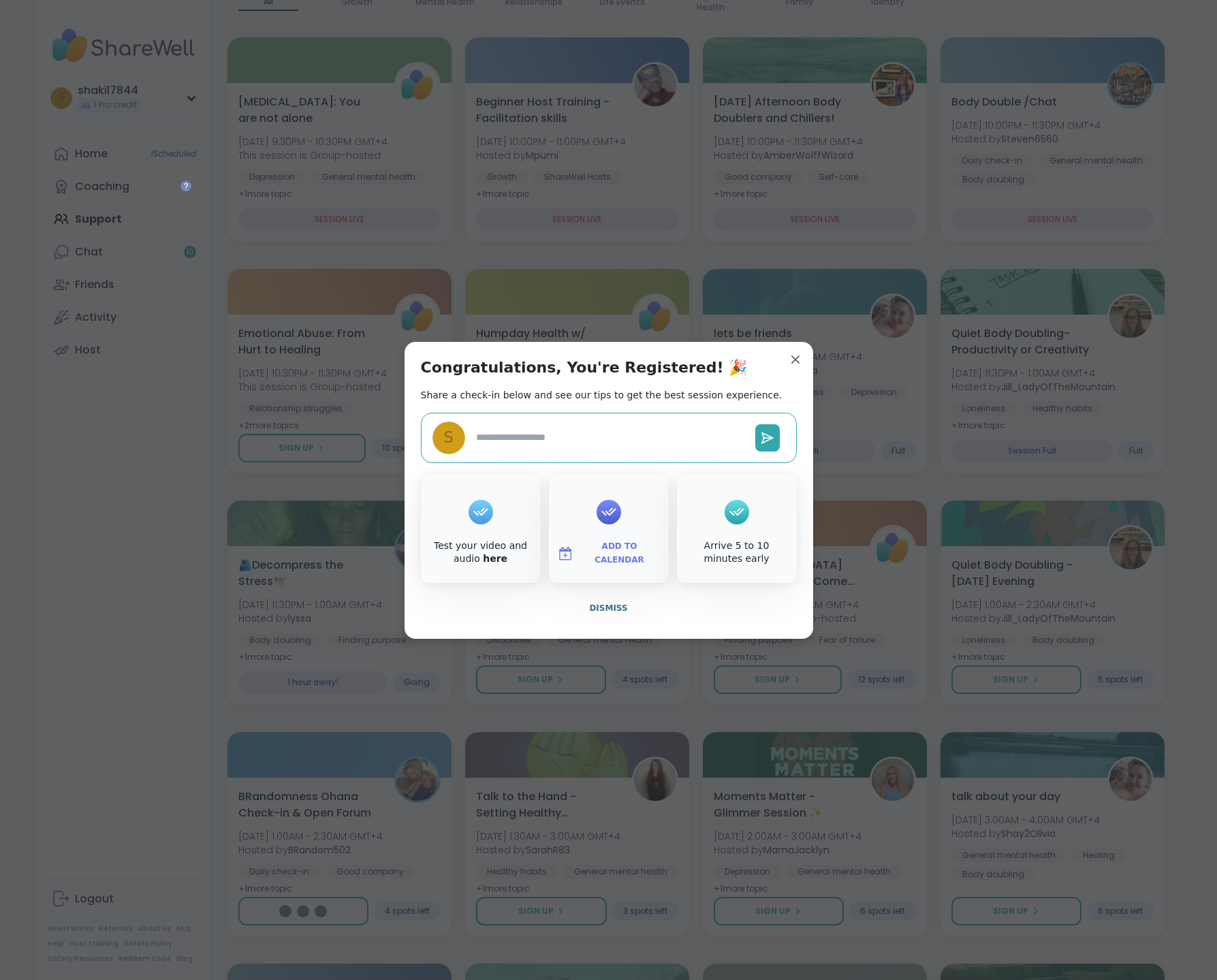
type textarea "*"
click at [611, 600] on button "Dismiss" at bounding box center [609, 608] width 376 height 28
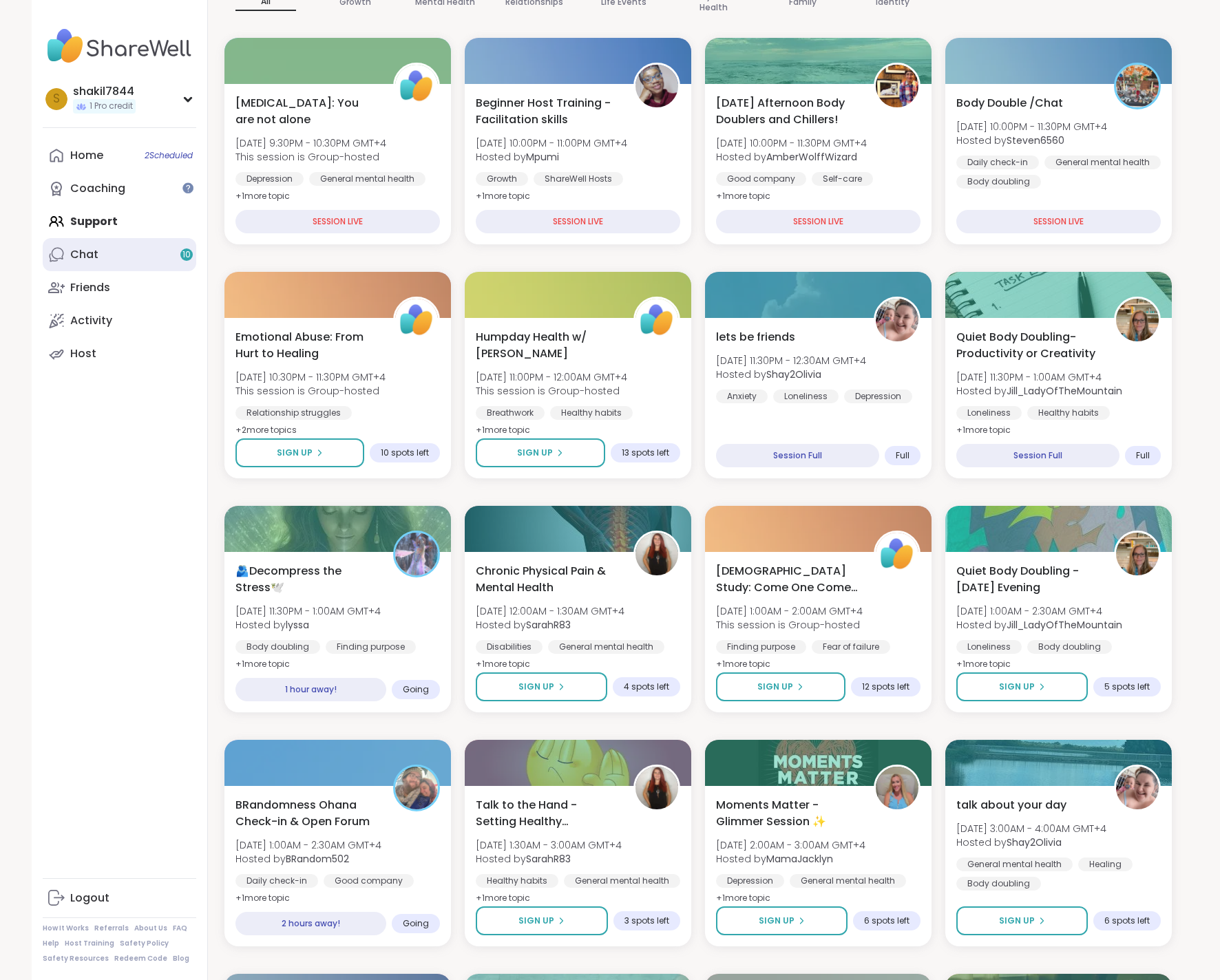
click at [132, 264] on link "Chat 10" at bounding box center [120, 255] width 153 height 33
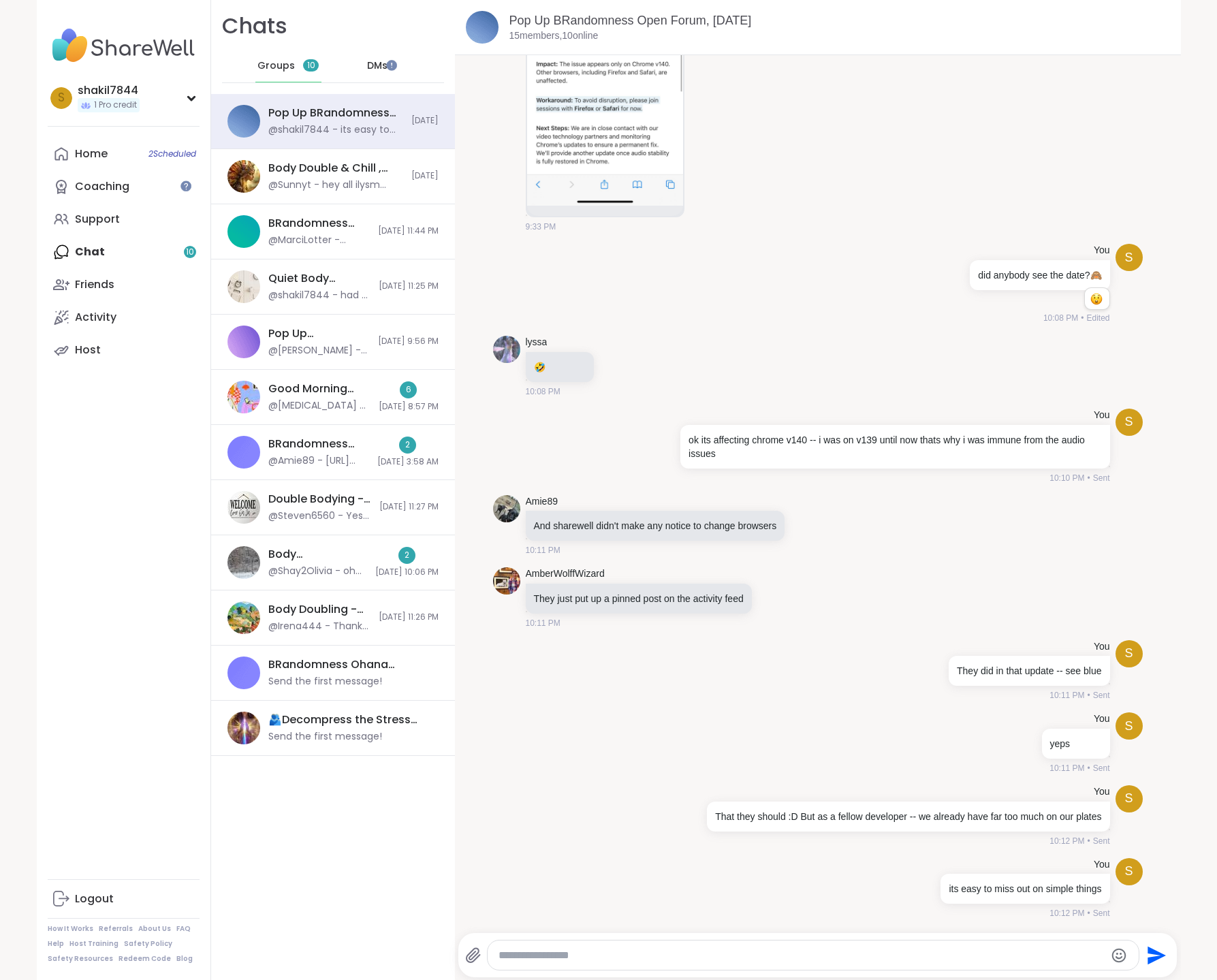
click at [366, 77] on div "DMs" at bounding box center [377, 66] width 67 height 33
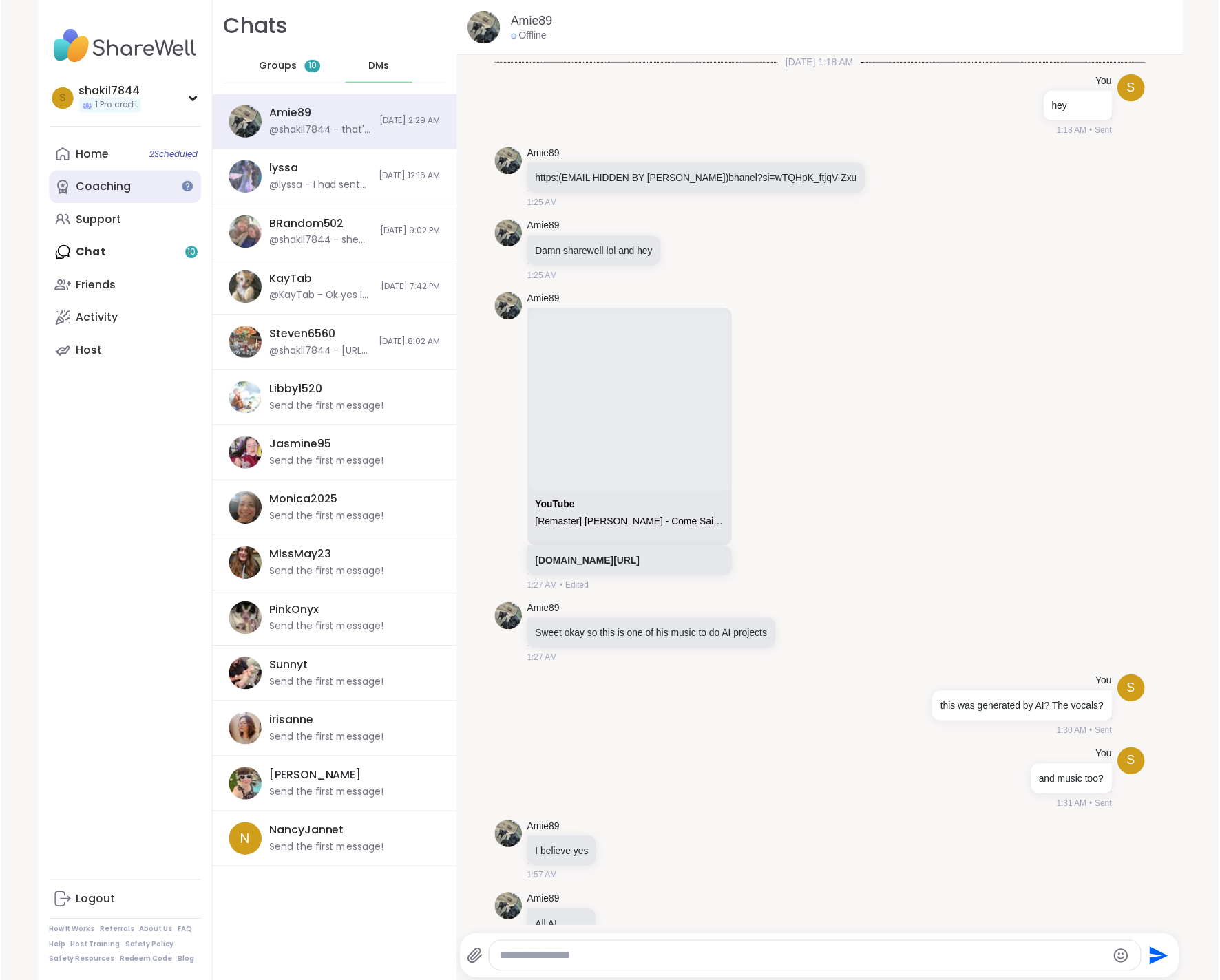
scroll to position [108, 0]
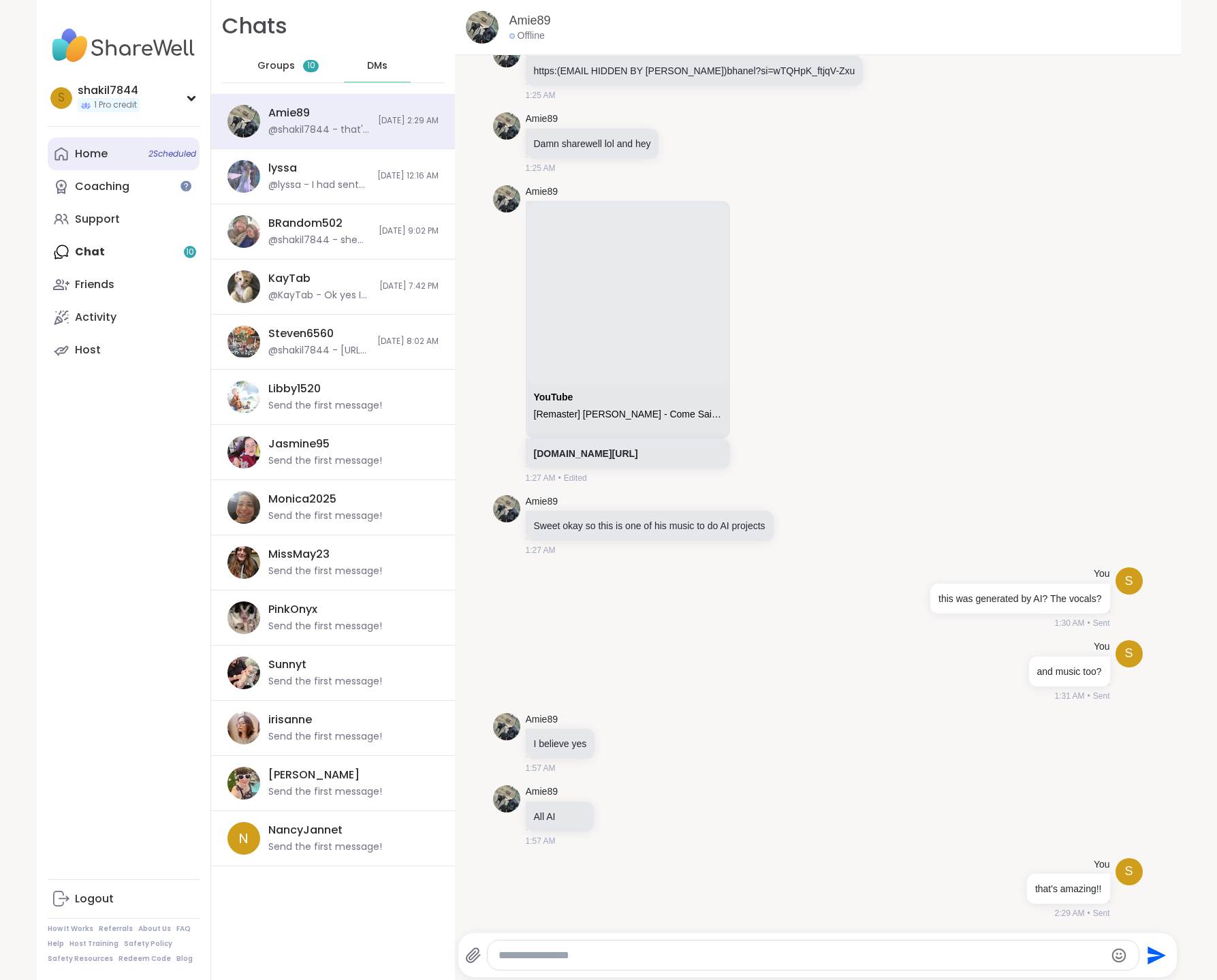
click at [115, 150] on link "Home 2 Scheduled" at bounding box center [124, 154] width 152 height 33
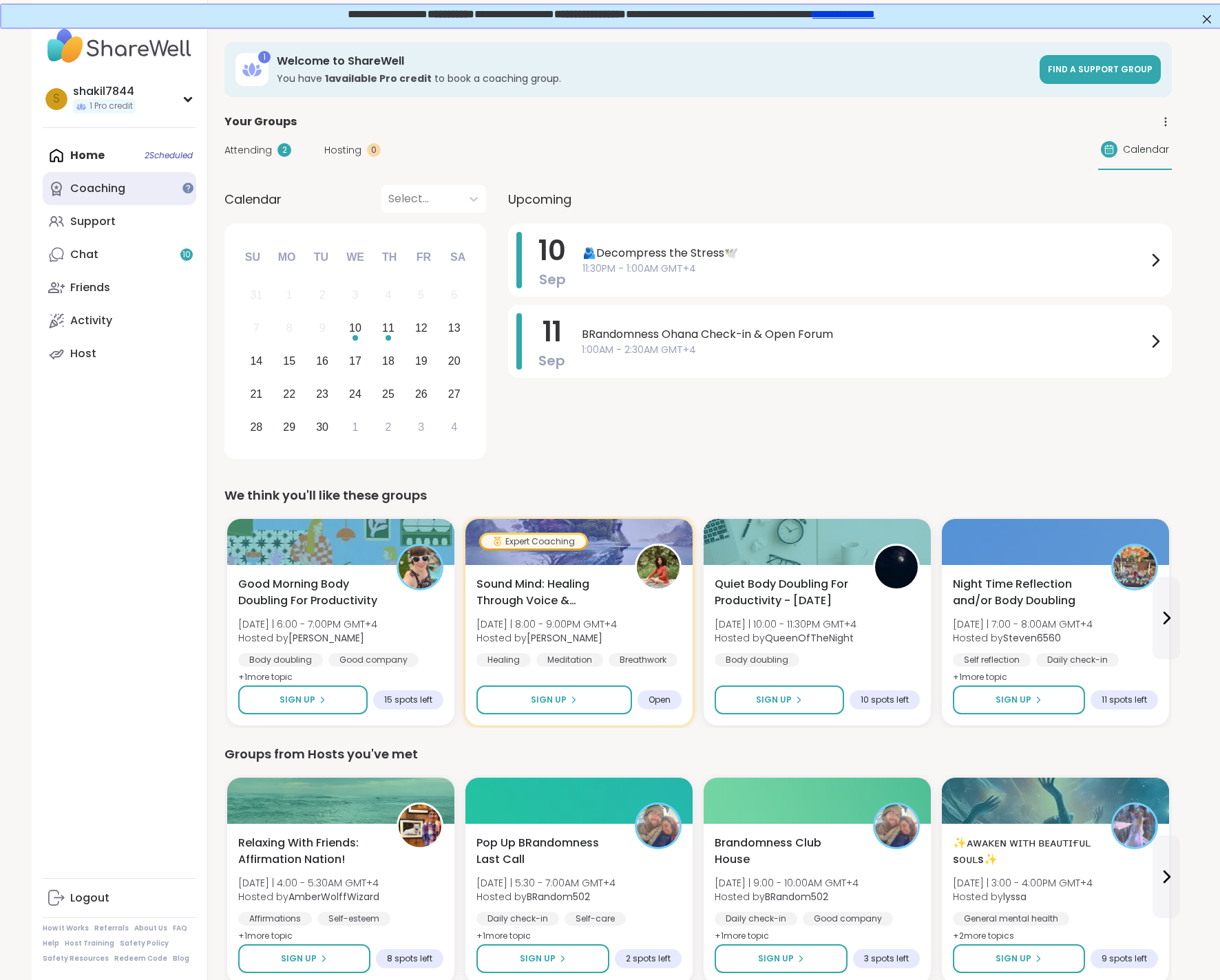
click at [145, 185] on link "Coaching" at bounding box center [120, 189] width 153 height 33
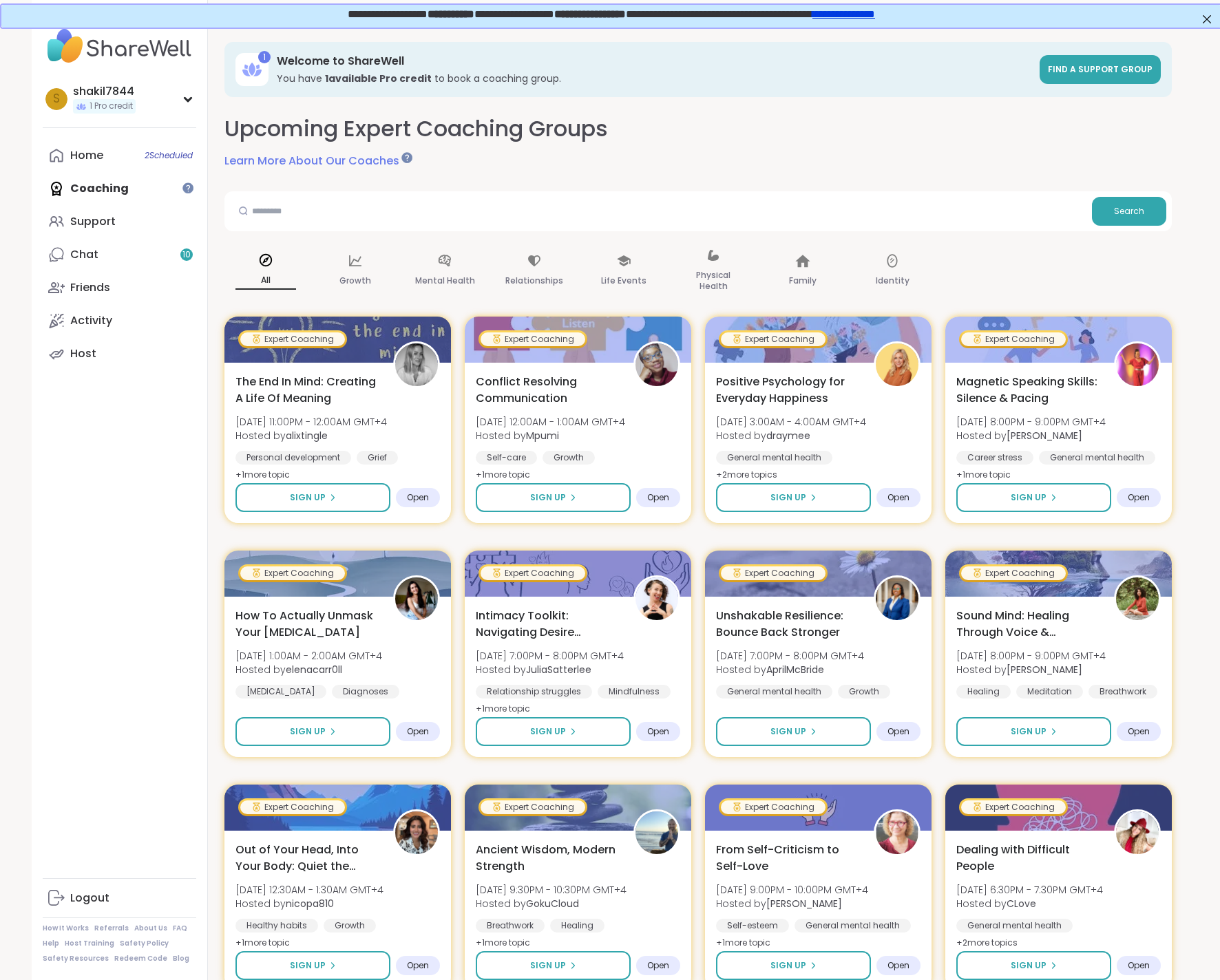
scroll to position [348, 0]
